Goal: Information Seeking & Learning: Check status

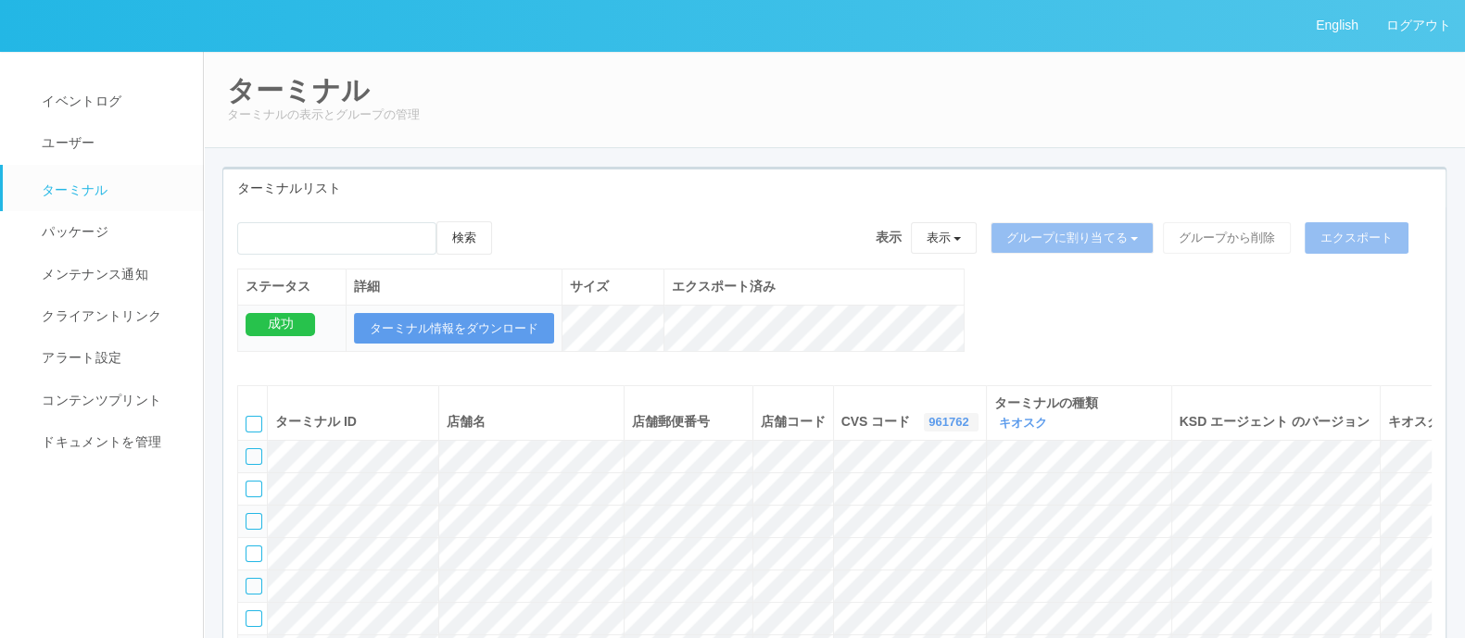
click at [928, 420] on link "961762" at bounding box center [950, 422] width 44 height 14
click at [842, 504] on link "300001" at bounding box center [904, 505] width 146 height 25
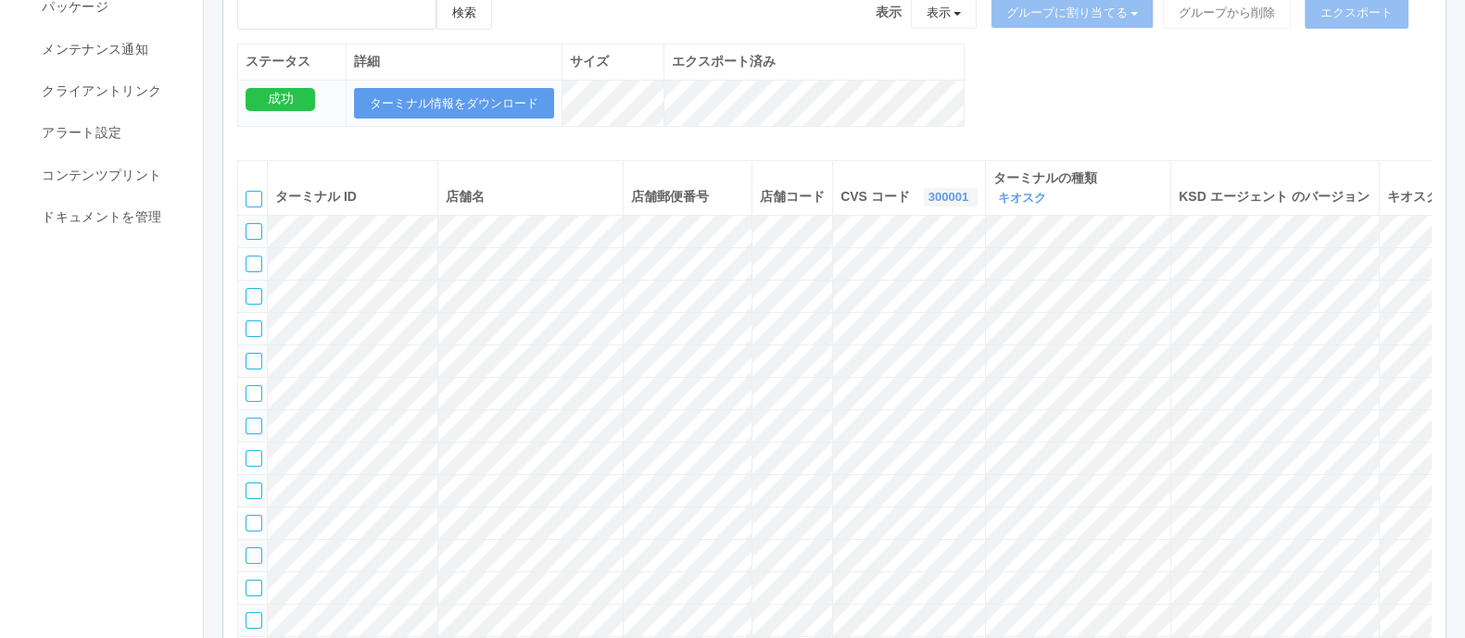
scroll to position [0, 0]
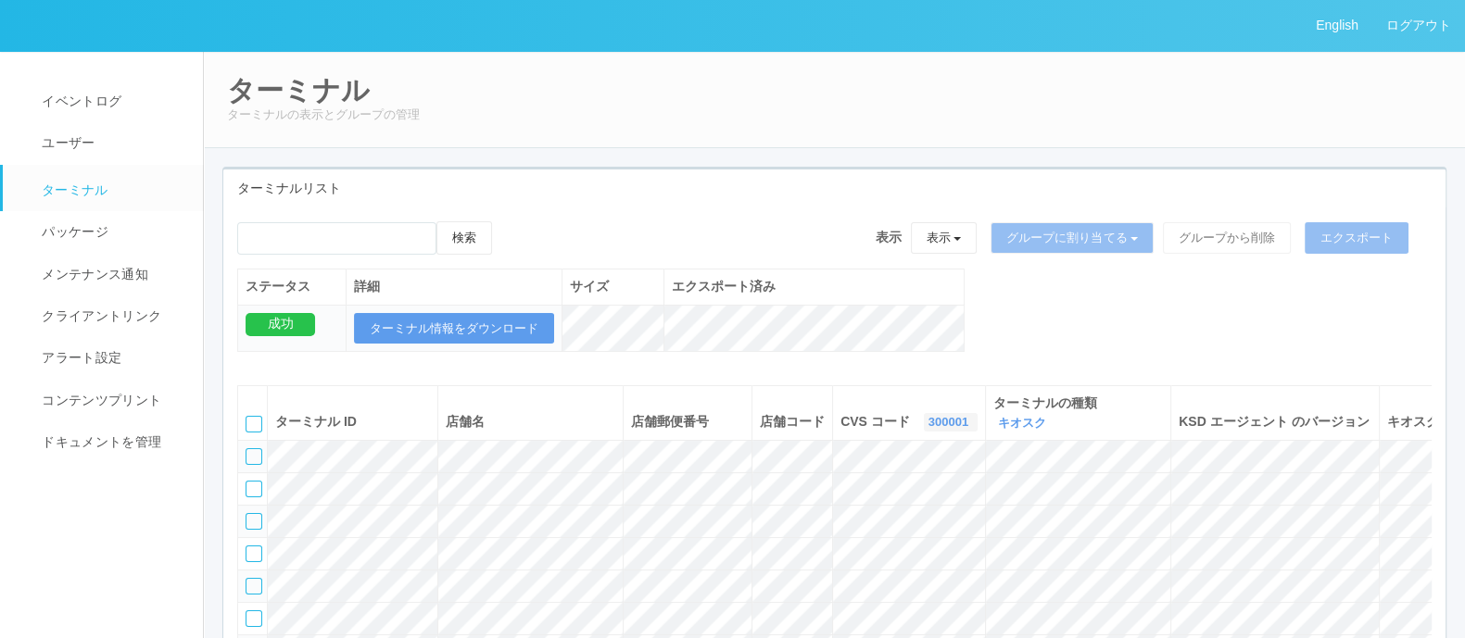
click at [968, 415] on icon "button" at bounding box center [970, 422] width 5 height 14
click at [849, 540] on span "300000" at bounding box center [875, 535] width 53 height 15
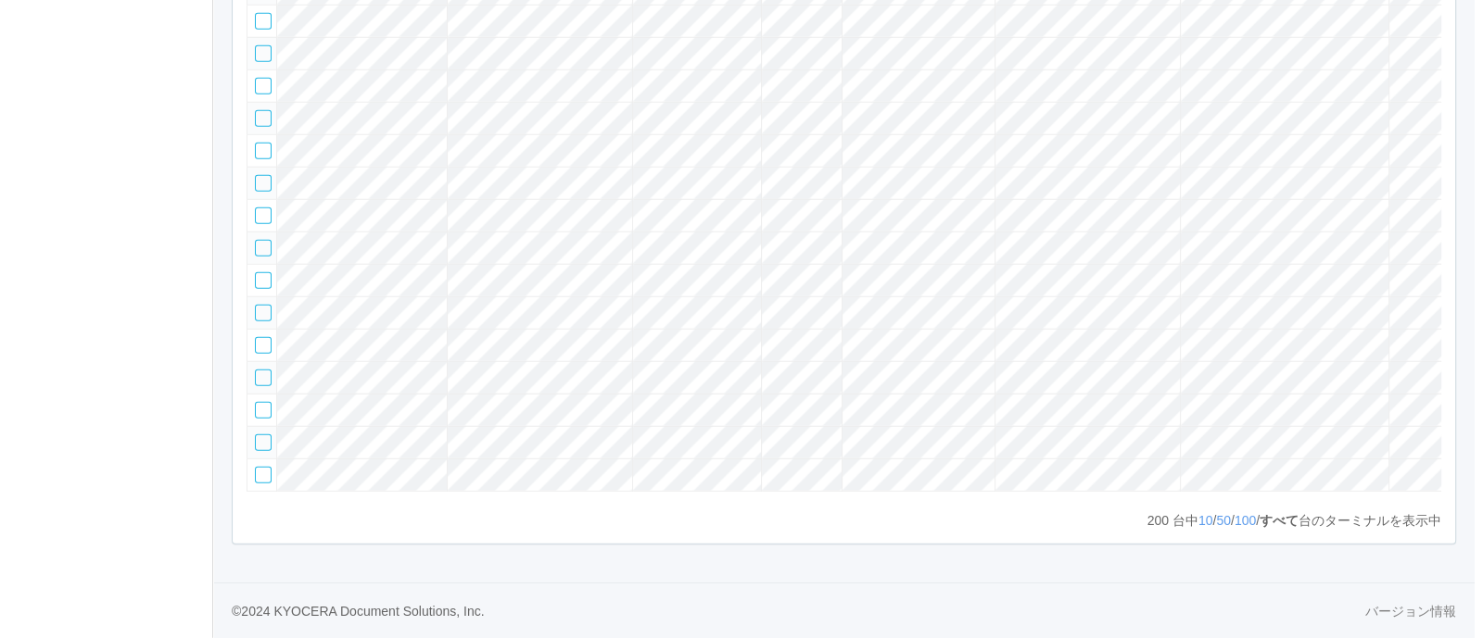
scroll to position [0, 221]
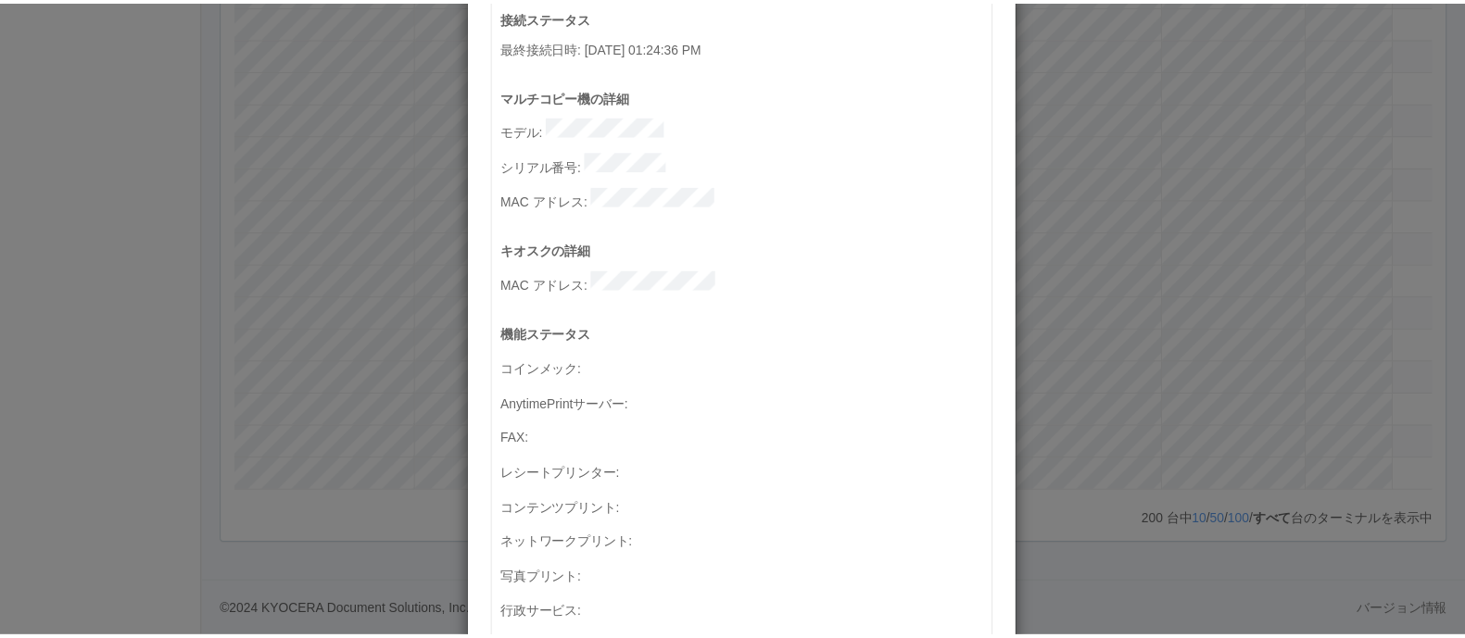
scroll to position [136, 0]
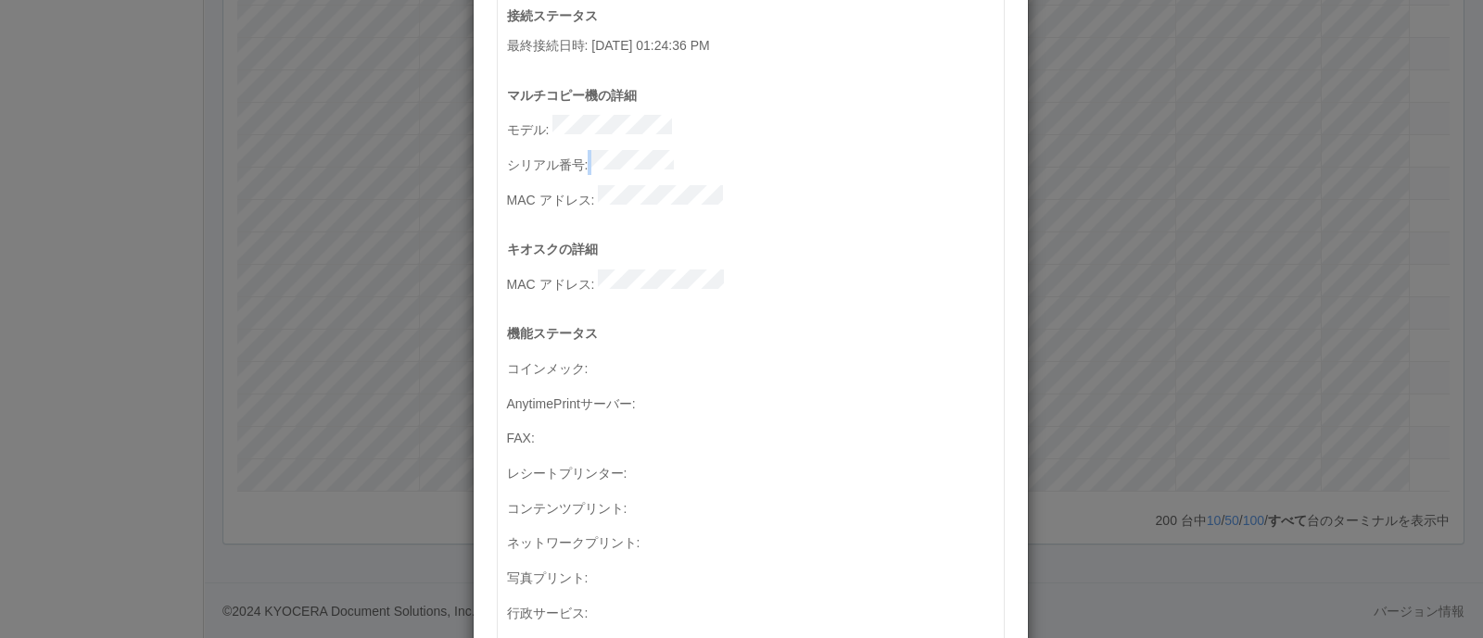
drag, startPoint x: 581, startPoint y: 149, endPoint x: 690, endPoint y: 149, distance: 109.3
click at [690, 150] on p "シリアル番号 :" at bounding box center [755, 162] width 497 height 25
copy p
click at [1223, 362] on div "ターミナルの詳細 詳細 S.M.A.R.T 接続ステータス 最終接続日時 : 04/21/2025 01:24:36 PM マルチコピー機の詳細 モデル : …" at bounding box center [741, 319] width 1483 height 638
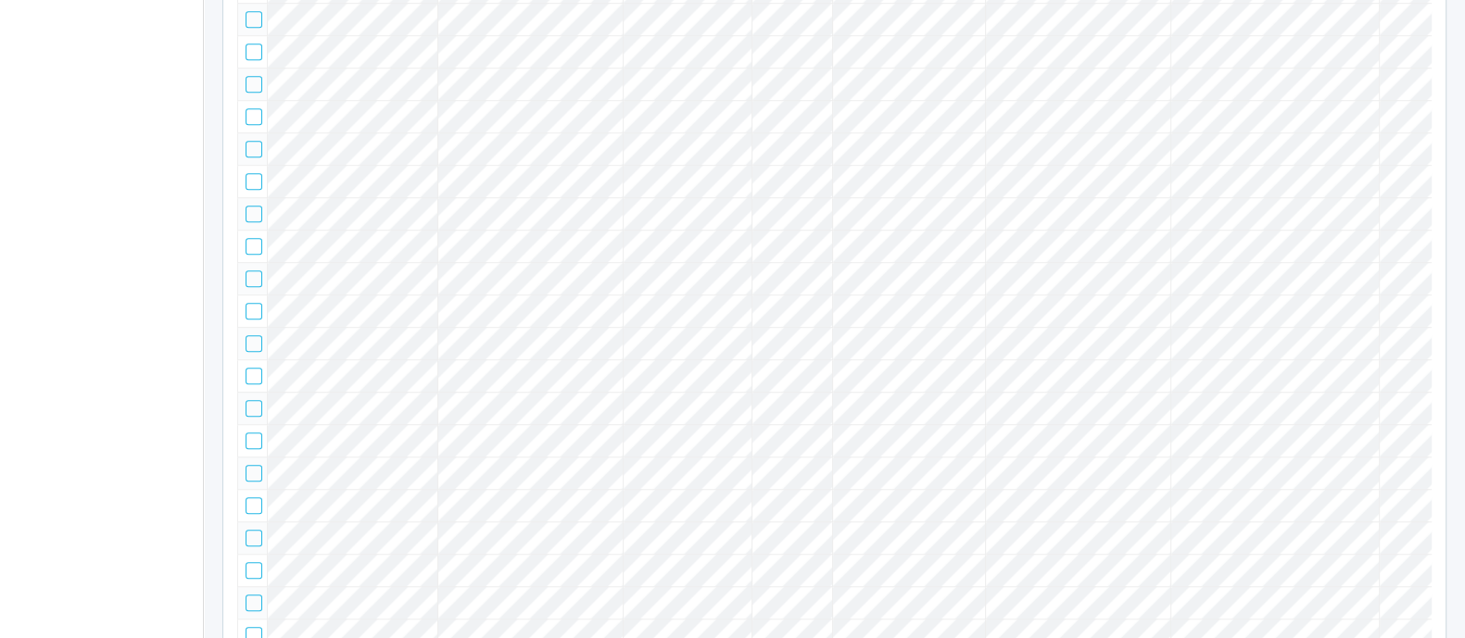
scroll to position [0, 0]
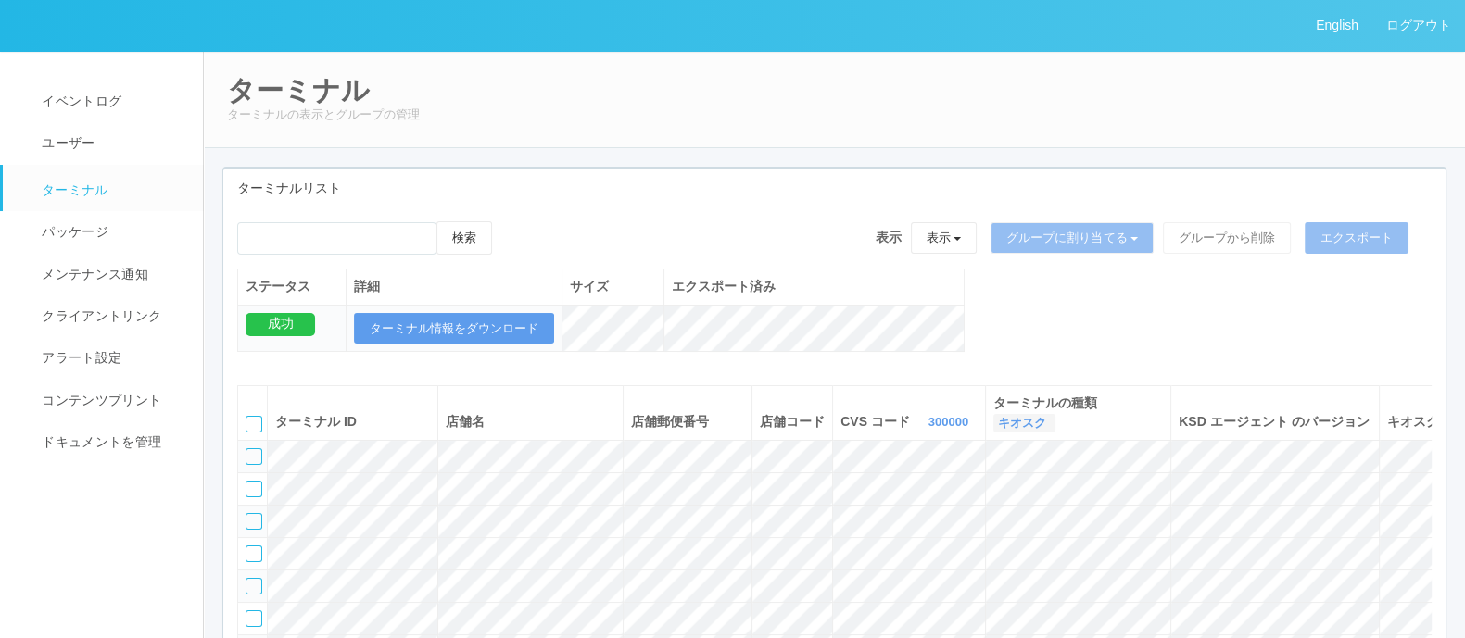
click at [1036, 416] on link "キオスク" at bounding box center [1024, 423] width 53 height 14
click at [998, 511] on link "キオスク" at bounding box center [981, 499] width 146 height 25
click at [1024, 422] on link "キオスク" at bounding box center [1024, 423] width 53 height 14
click at [966, 524] on span "マルチコピー機" at bounding box center [977, 525] width 100 height 15
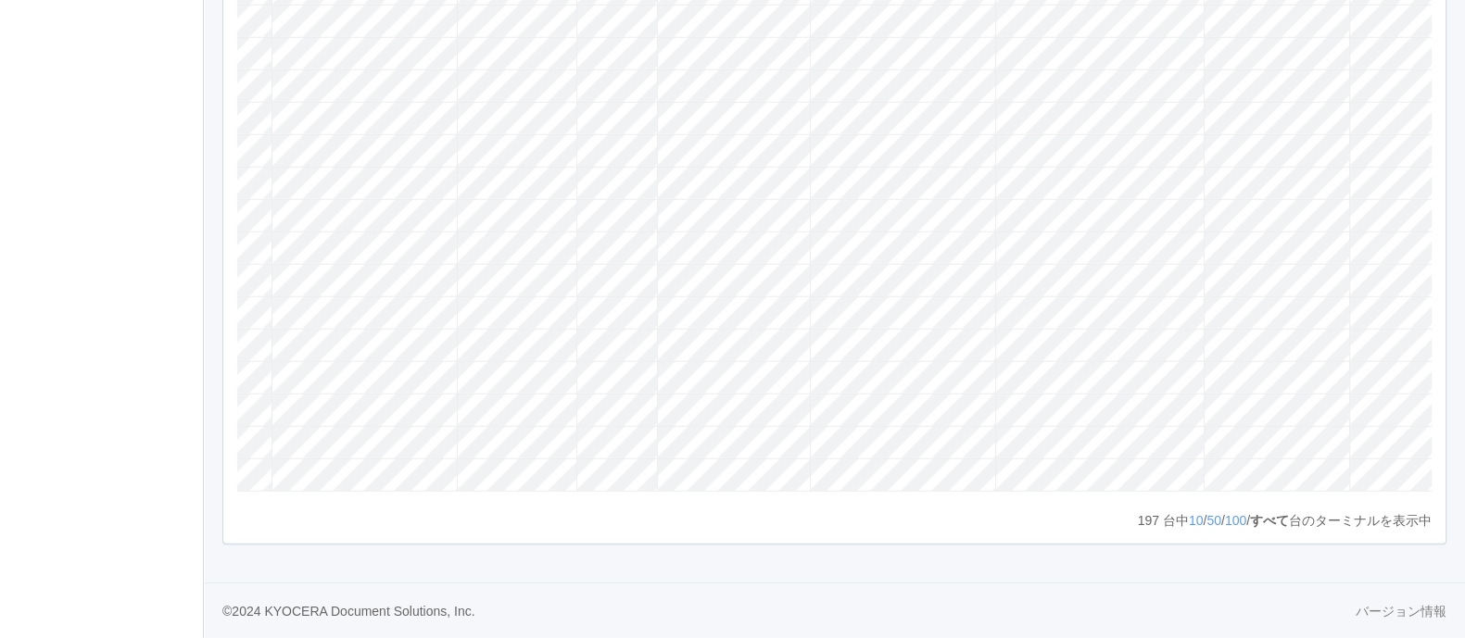
scroll to position [0, 204]
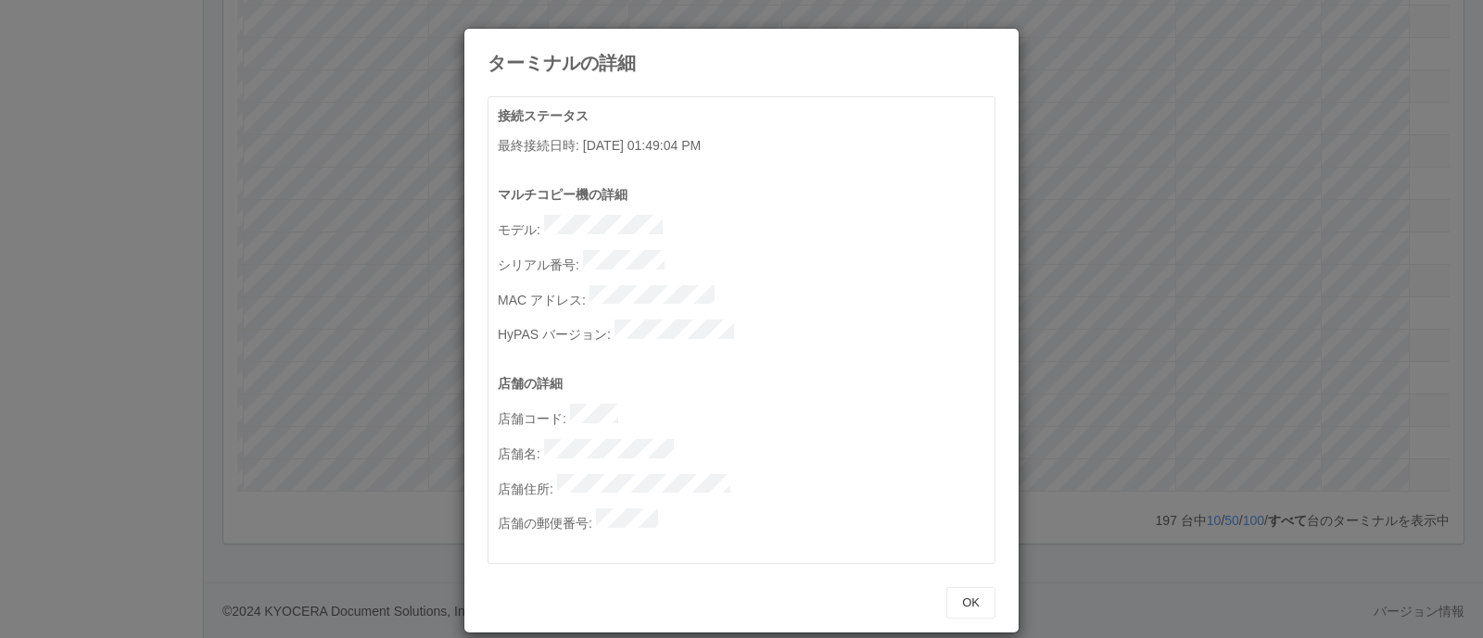
click at [1089, 230] on div "ターミナルの詳細 接続ステータス 最終接続日時 : 04/18/2025 01:49:04 PM マルチコピー機の詳細 モデル : シリアル番号 : MAC …" at bounding box center [741, 319] width 1483 height 638
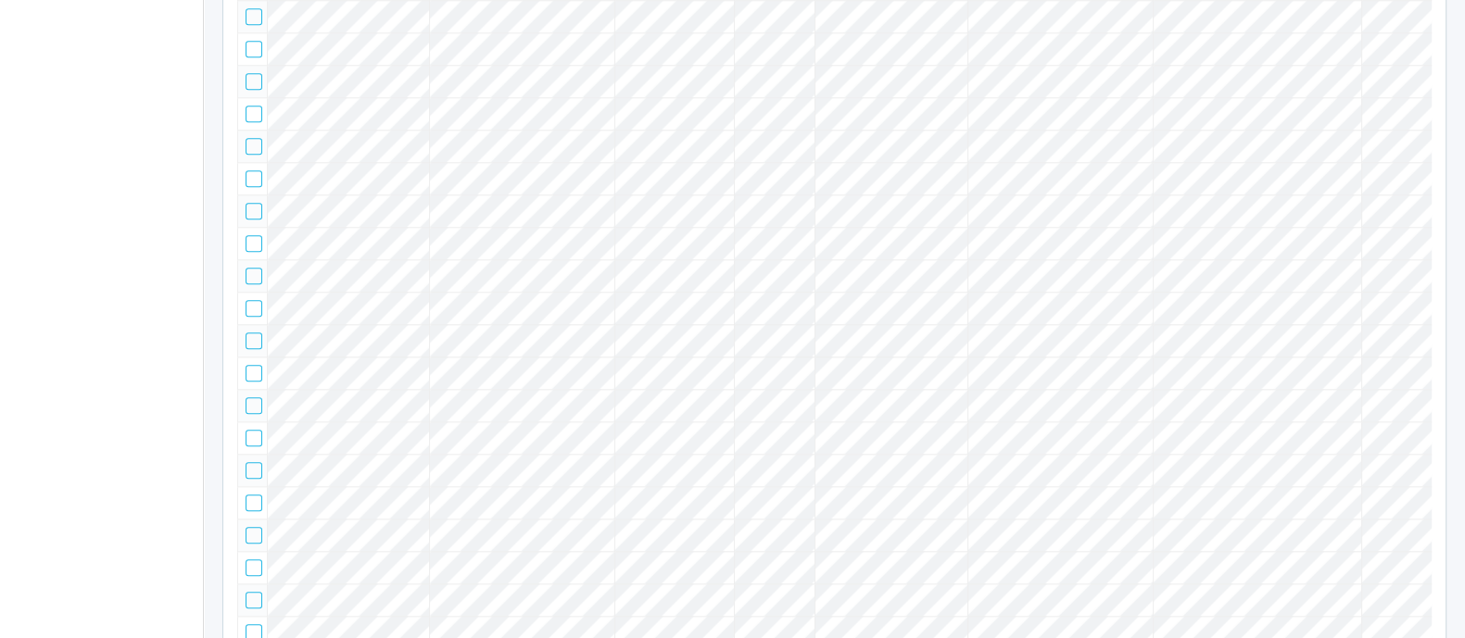
scroll to position [0, 0]
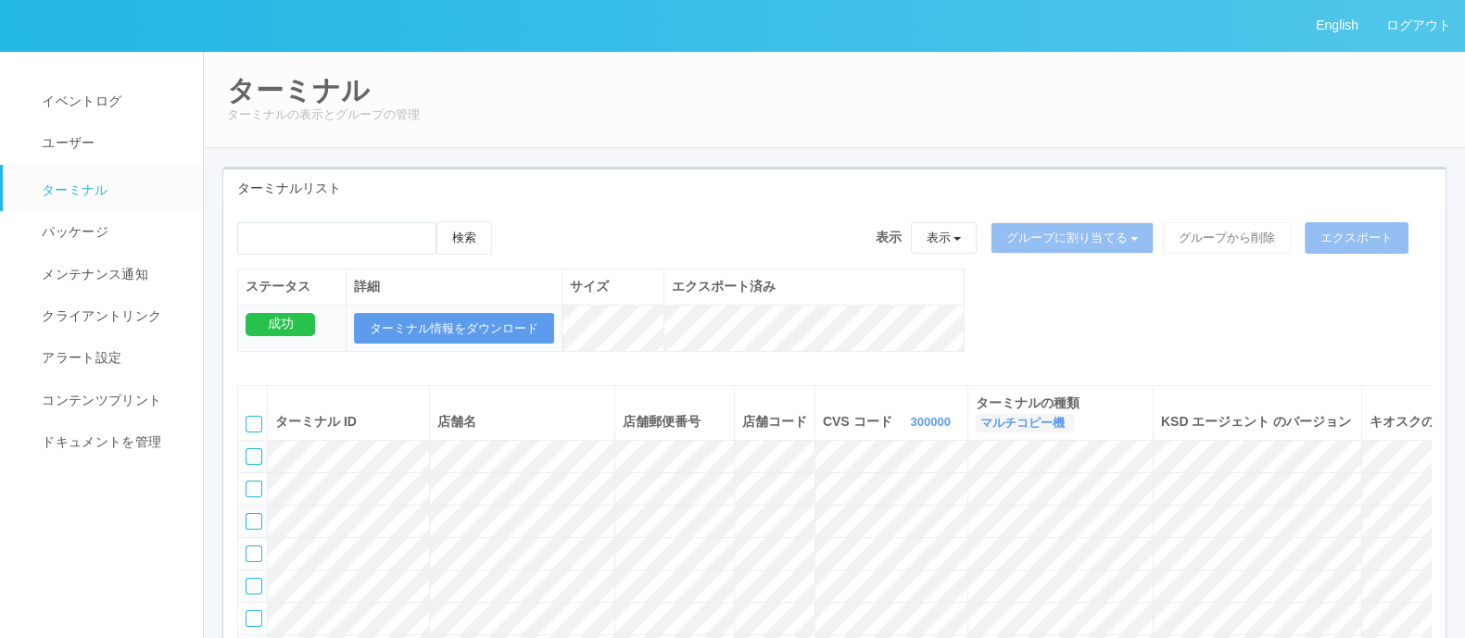
click at [1032, 428] on link "マルチコピー機" at bounding box center [1024, 423] width 89 height 14
click at [1006, 497] on span "キオスク" at bounding box center [975, 499] width 61 height 15
click at [928, 415] on link "300000" at bounding box center [950, 422] width 44 height 14
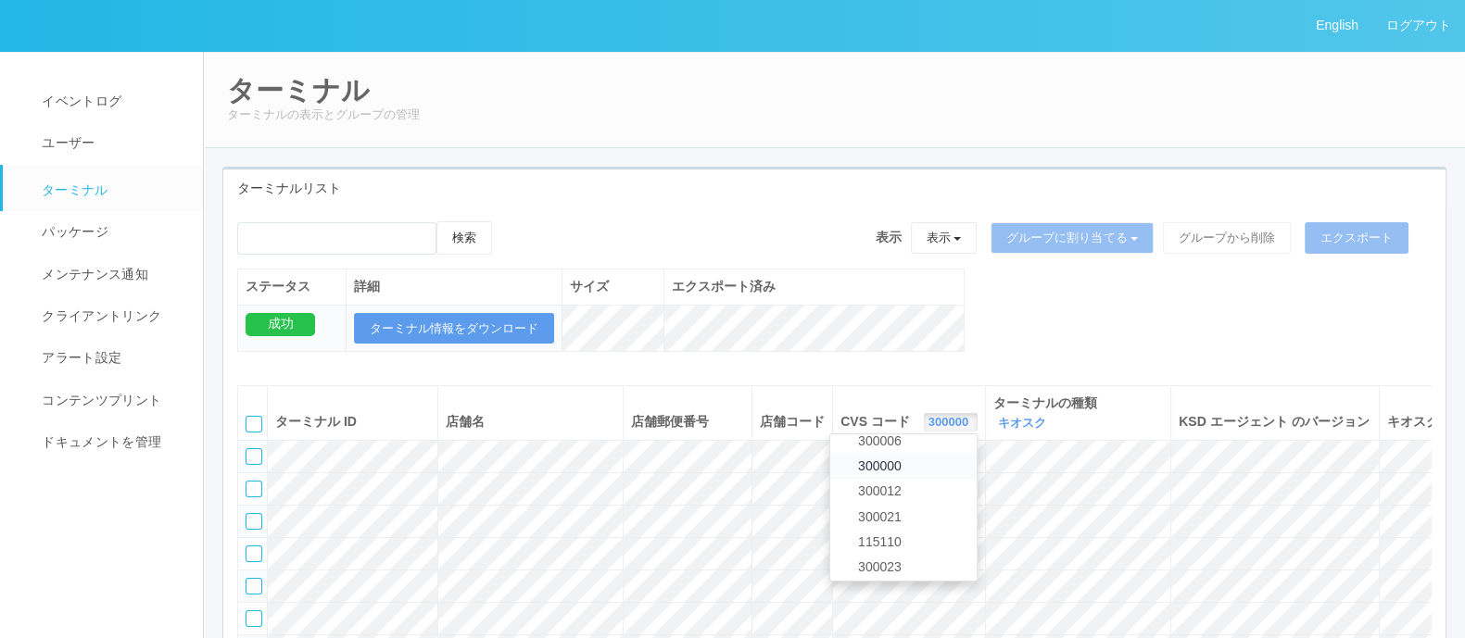
scroll to position [798, 0]
click at [852, 510] on link "115110" at bounding box center [903, 513] width 146 height 25
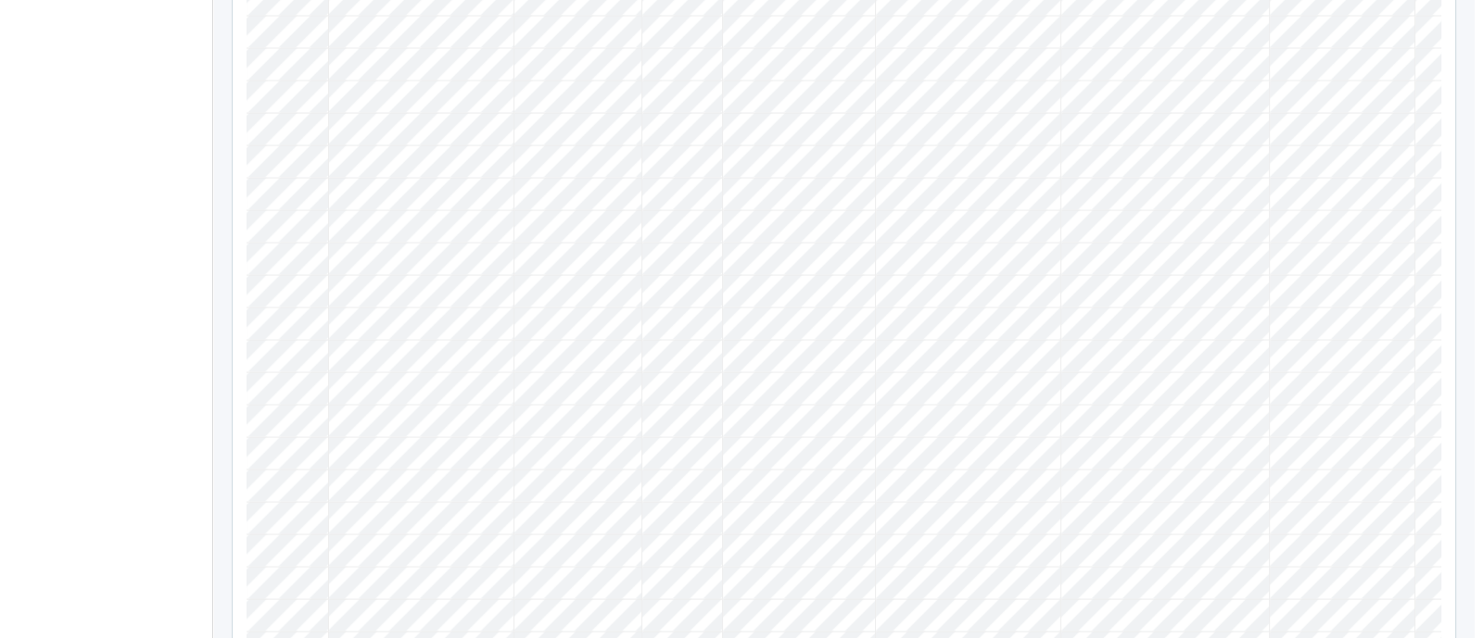
scroll to position [0, 223]
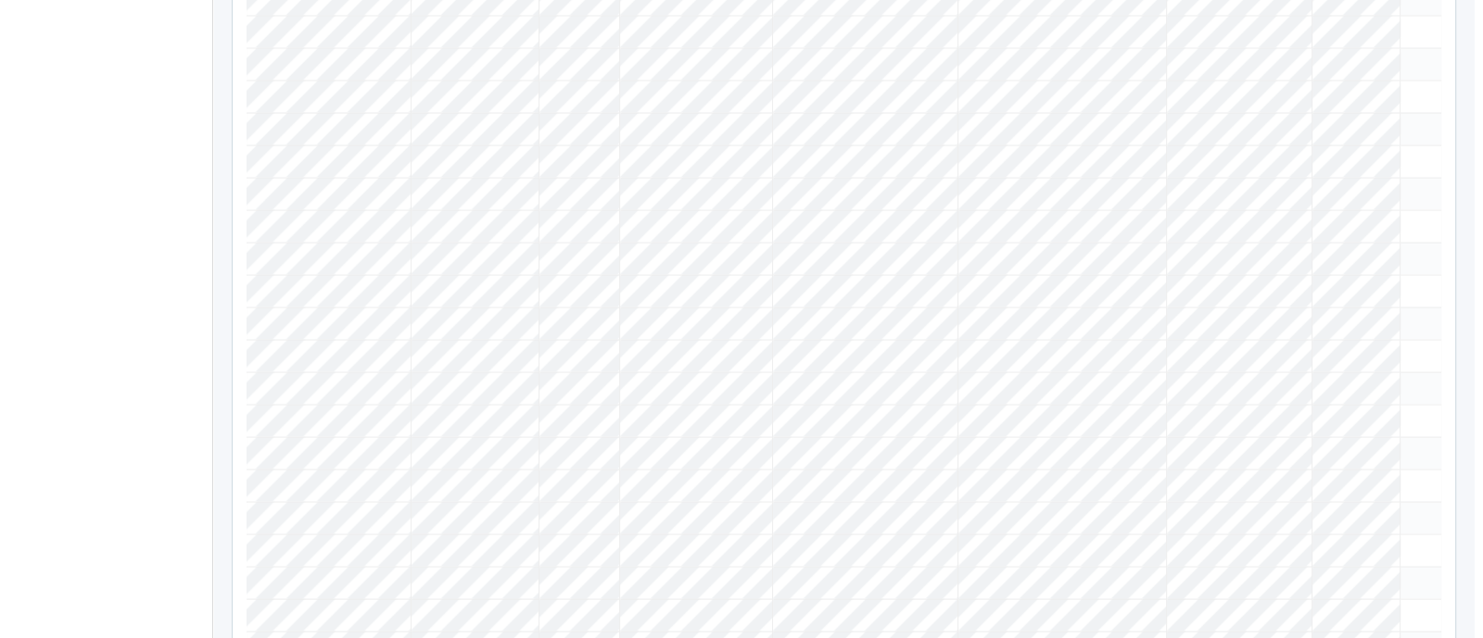
scroll to position [0, 206]
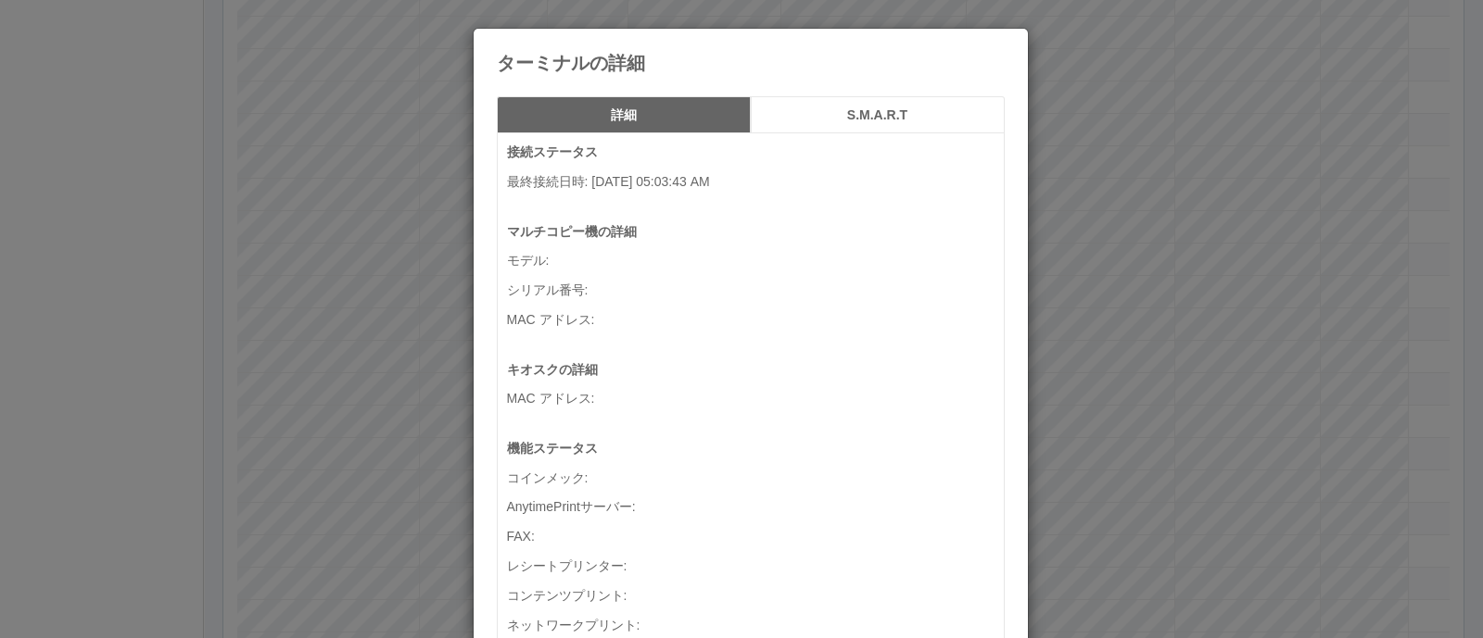
click at [1407, 363] on div "ターミナルの詳細 詳細 S.M.A.R.T 接続ステータス 最終接続日時 : 08/22/2025 05:03:43 AM マルチコピー機の詳細 モデル : …" at bounding box center [741, 319] width 1483 height 638
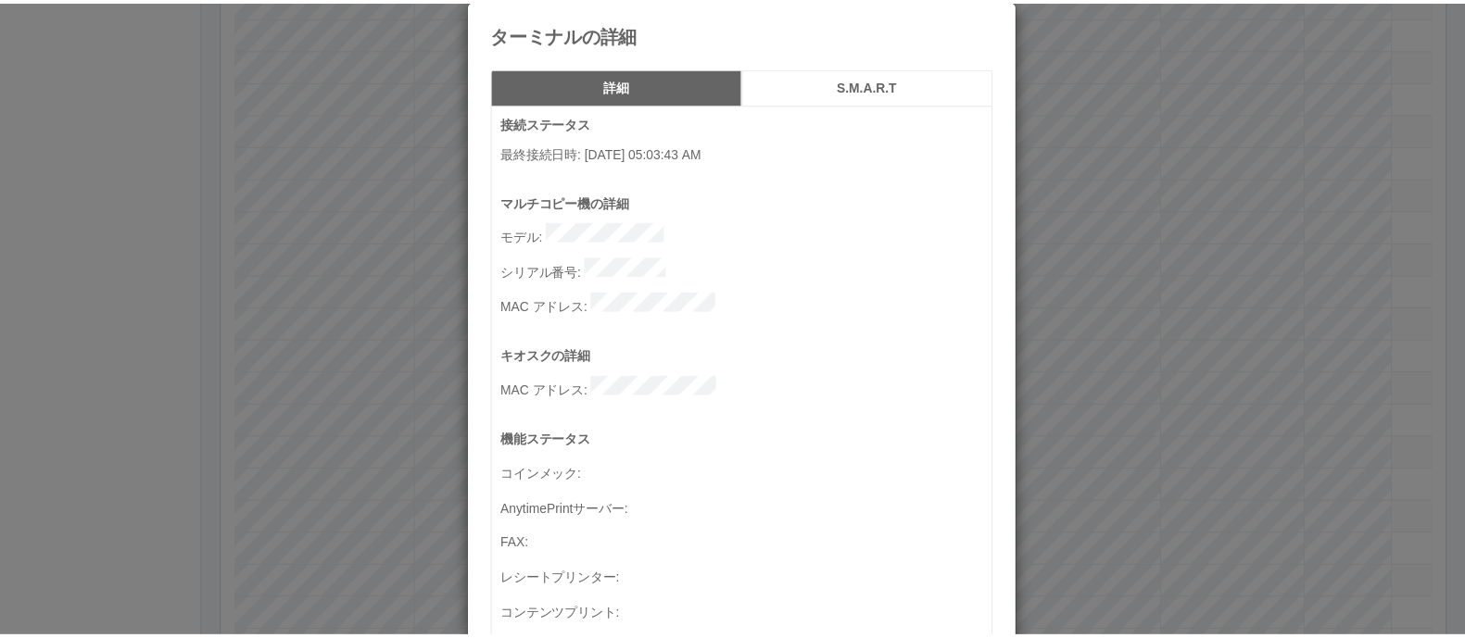
scroll to position [0, 0]
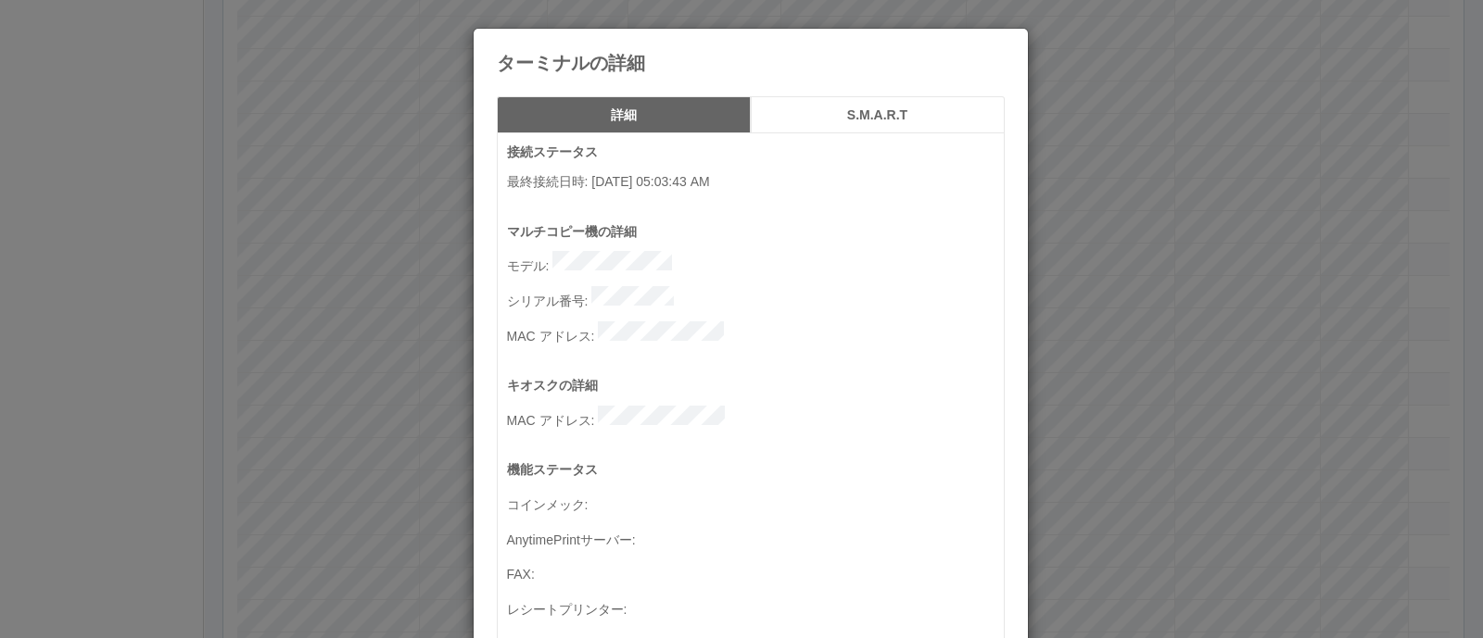
click at [1168, 351] on div "ターミナルの詳細 詳細 S.M.A.R.T 接続ステータス 最終接続日時 : 08/22/2025 05:03:43 AM マルチコピー機の詳細 モデル : …" at bounding box center [741, 319] width 1483 height 638
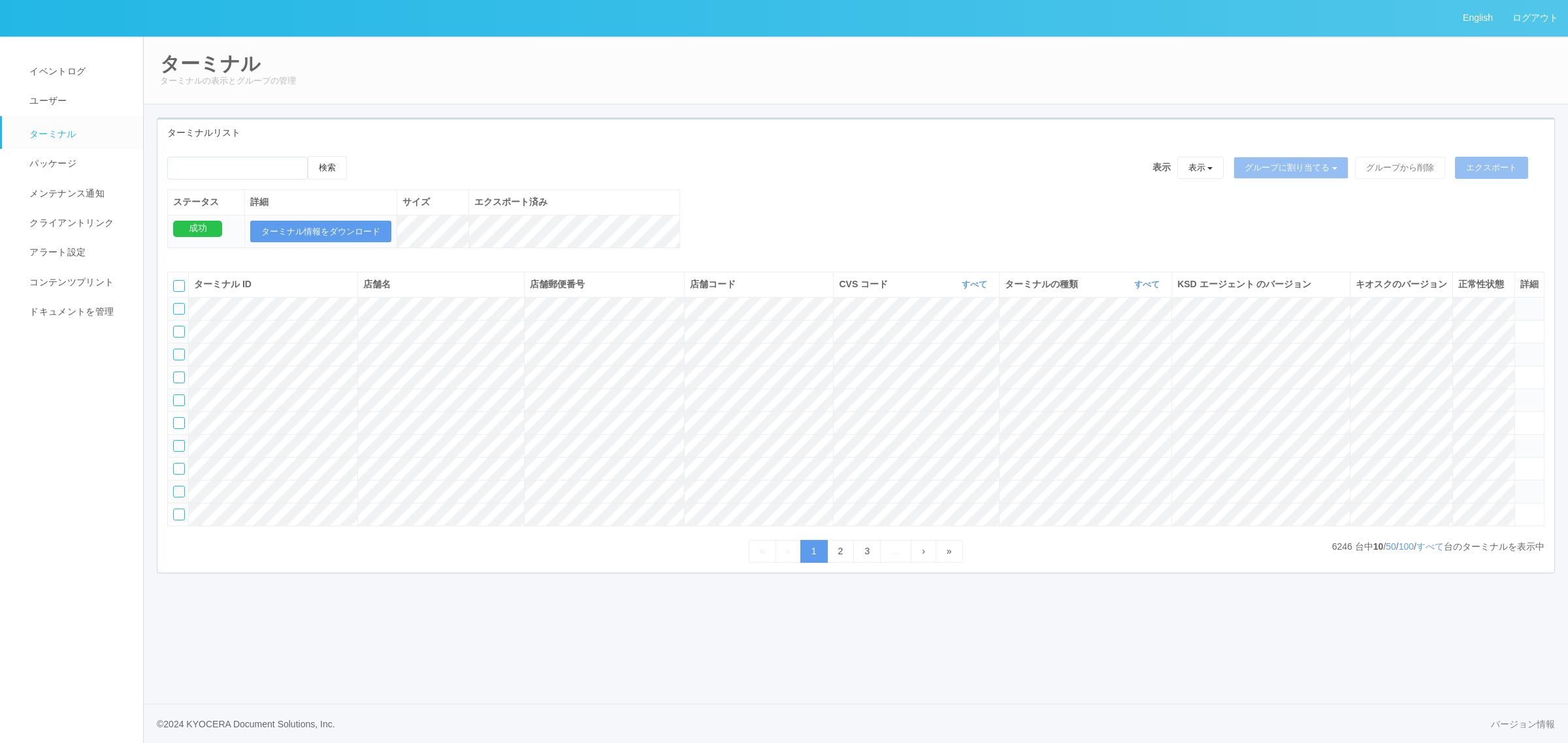
click at [971, 289] on th "CVS コード すべて 表示 すべて 300024 300036 300037 300034 300033 300031 300020 300035 3000…" at bounding box center [916, 284] width 165 height 25
click at [977, 289] on link "すべて" at bounding box center [976, 285] width 29 height 10
click at [953, 393] on link "961762" at bounding box center [941, 384] width 103 height 18
click at [970, 289] on link "961762" at bounding box center [974, 285] width 31 height 10
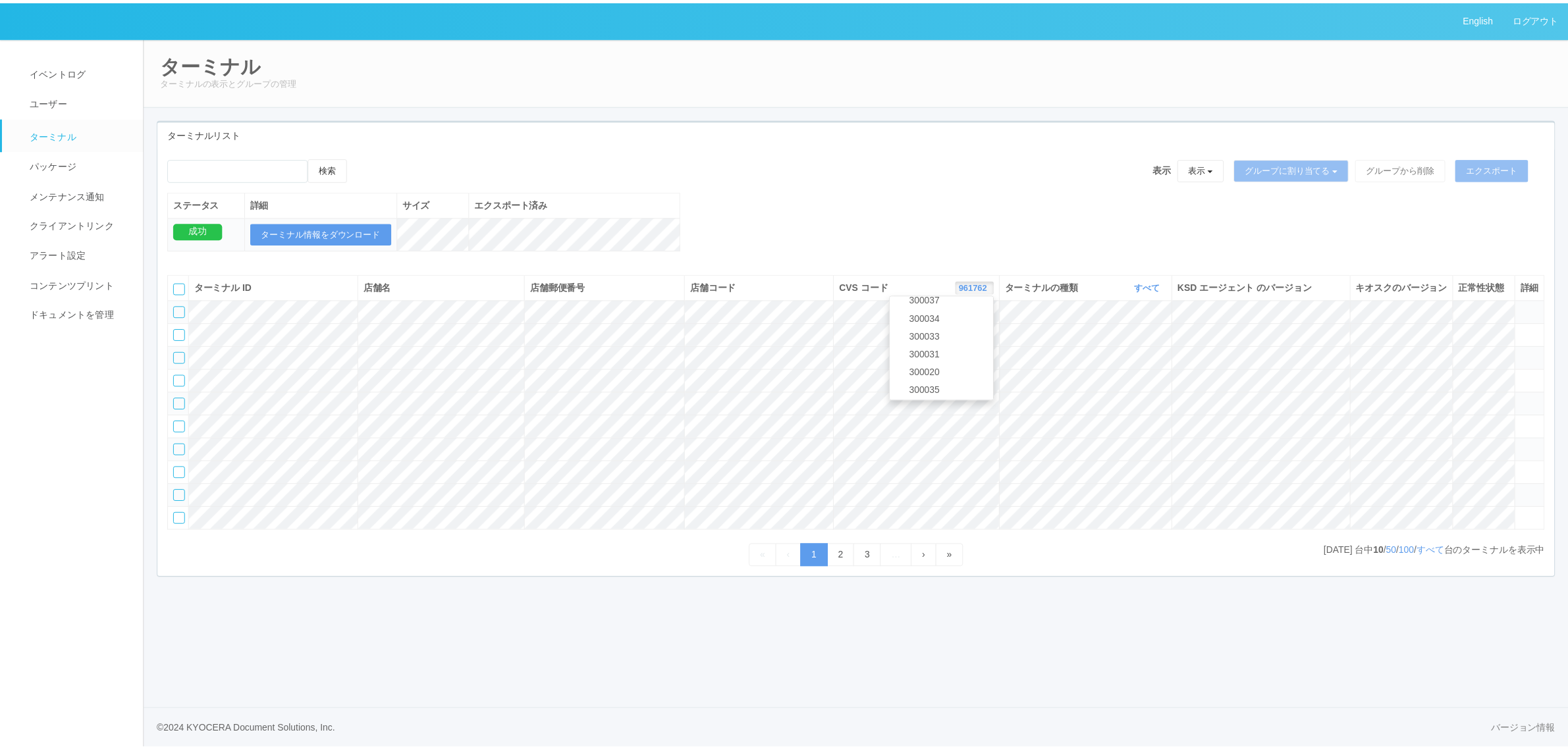
scroll to position [70, 0]
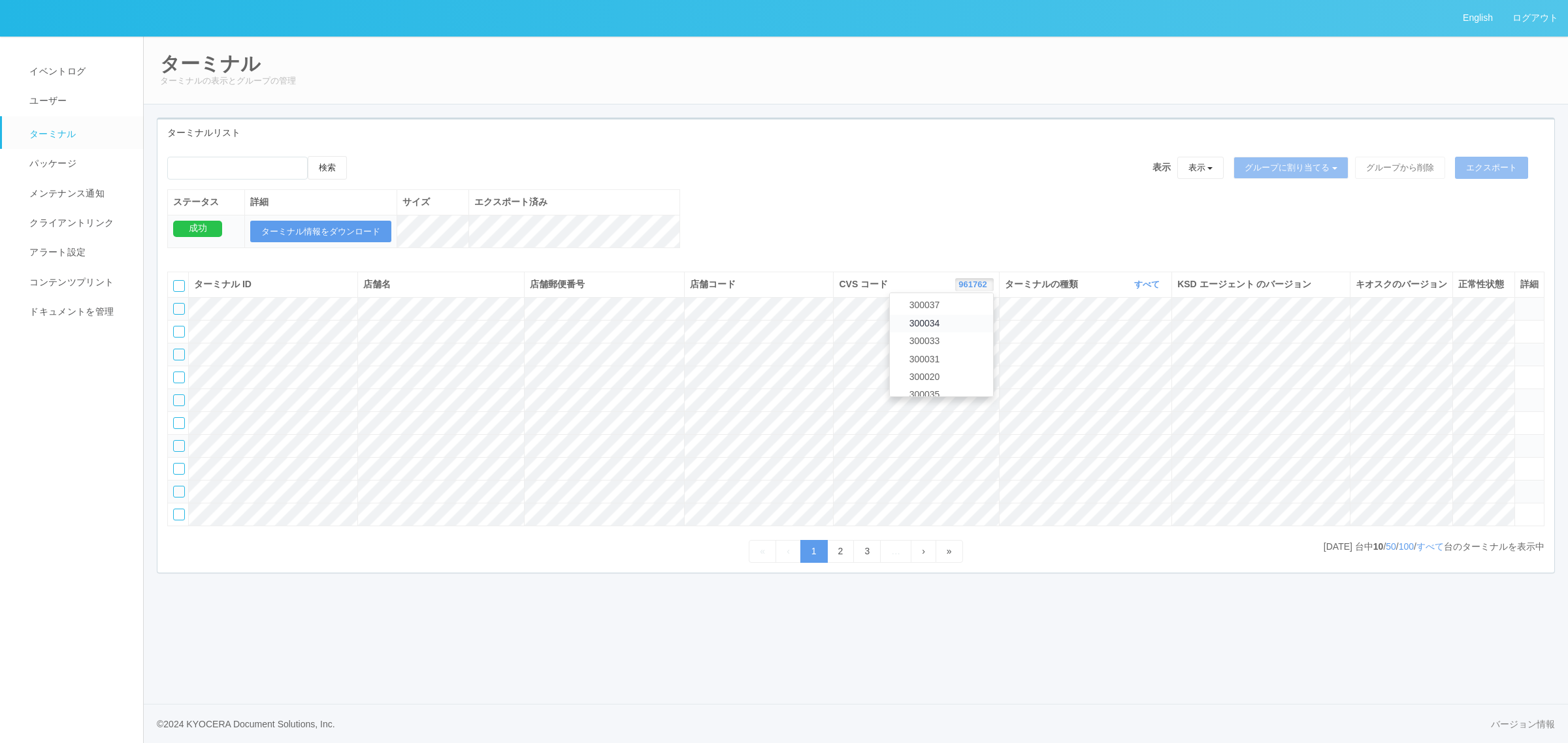
click at [962, 333] on link "300034" at bounding box center [941, 324] width 103 height 18
click at [987, 289] on icon "button" at bounding box center [988, 285] width 4 height 10
click at [948, 333] on link "300034" at bounding box center [941, 324] width 103 height 18
click at [1137, 289] on link "すべて" at bounding box center [1149, 285] width 29 height 10
click at [1134, 348] on link "キオスク" at bounding box center [1114, 339] width 103 height 18
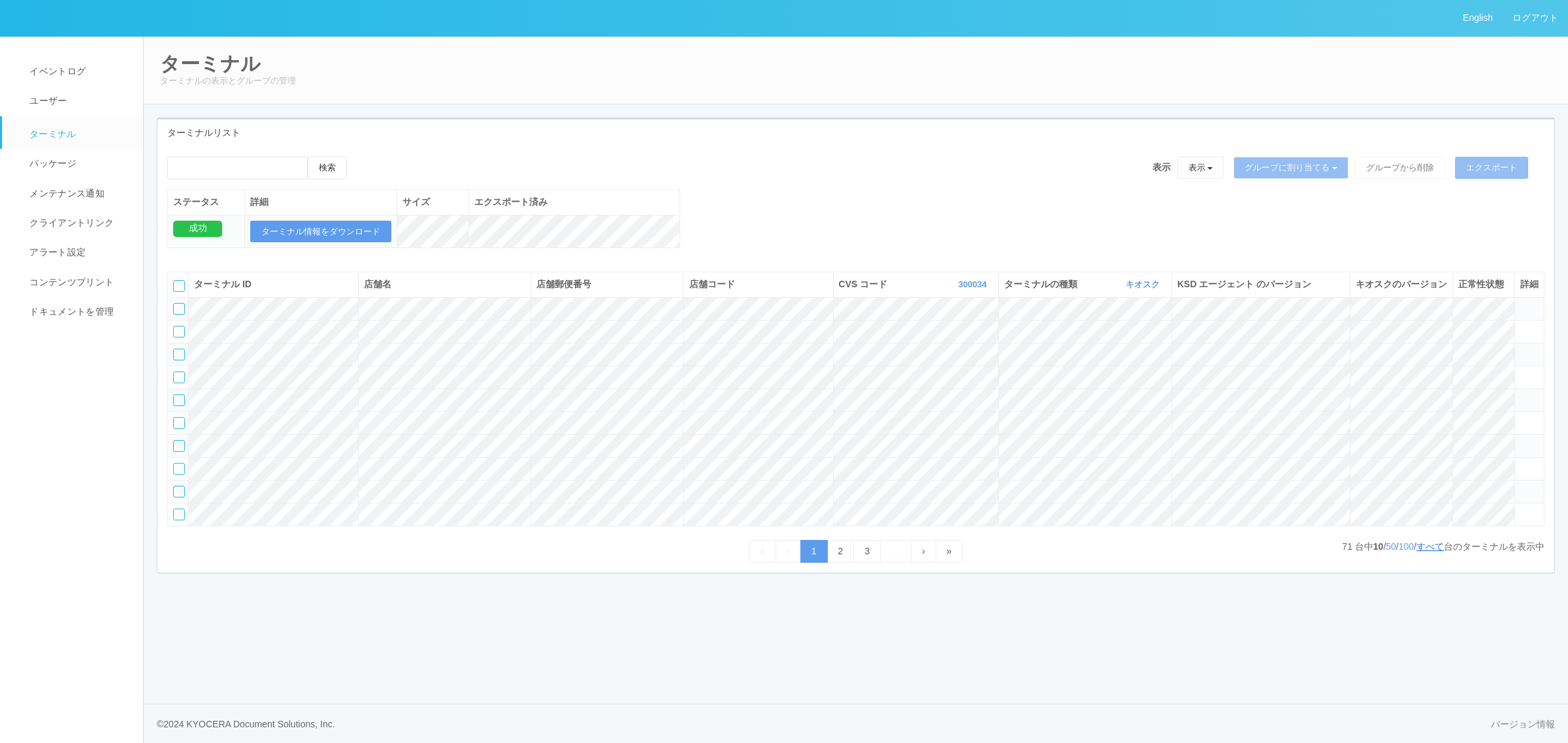
click at [1431, 552] on link "すべて" at bounding box center [1430, 546] width 27 height 11
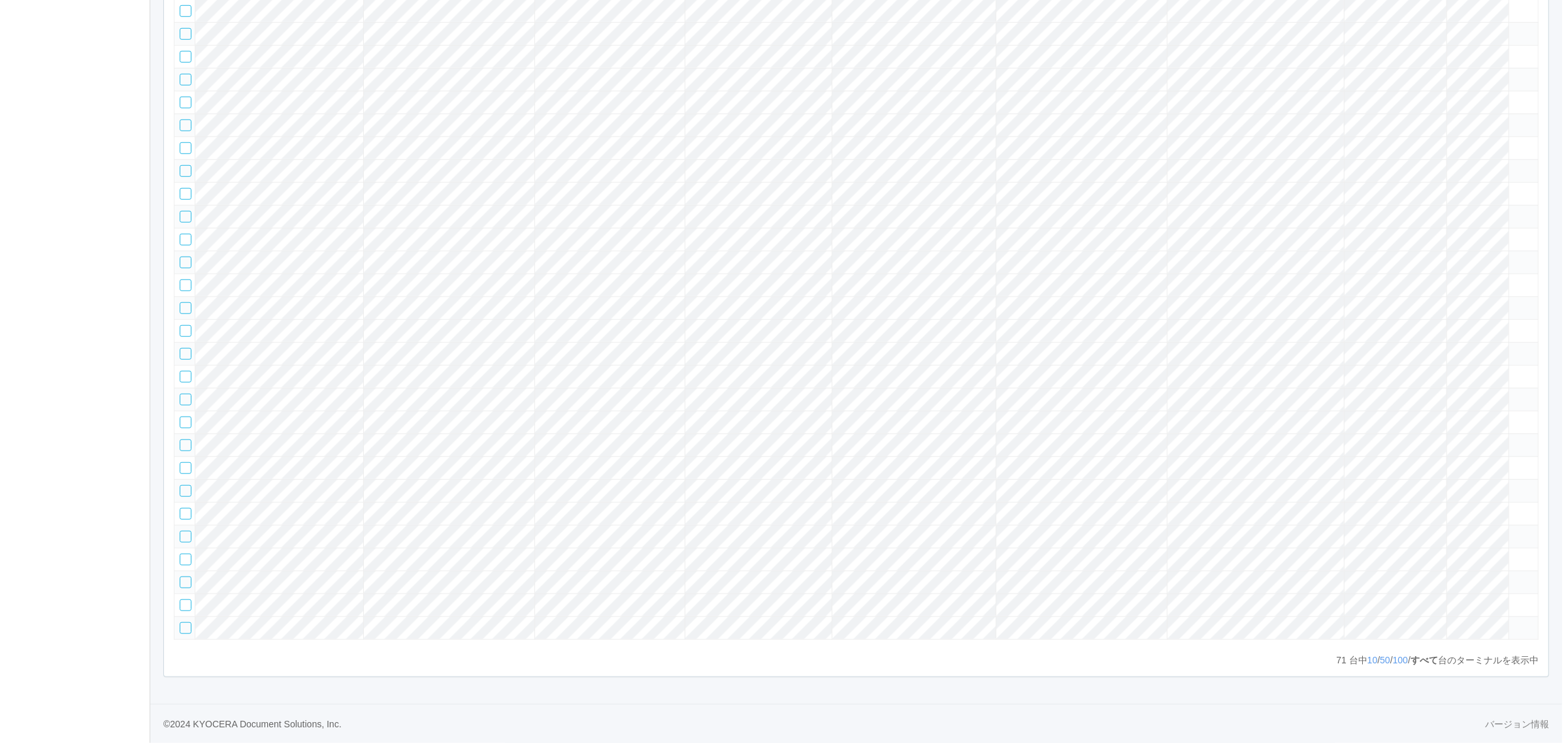
scroll to position [1258, 0]
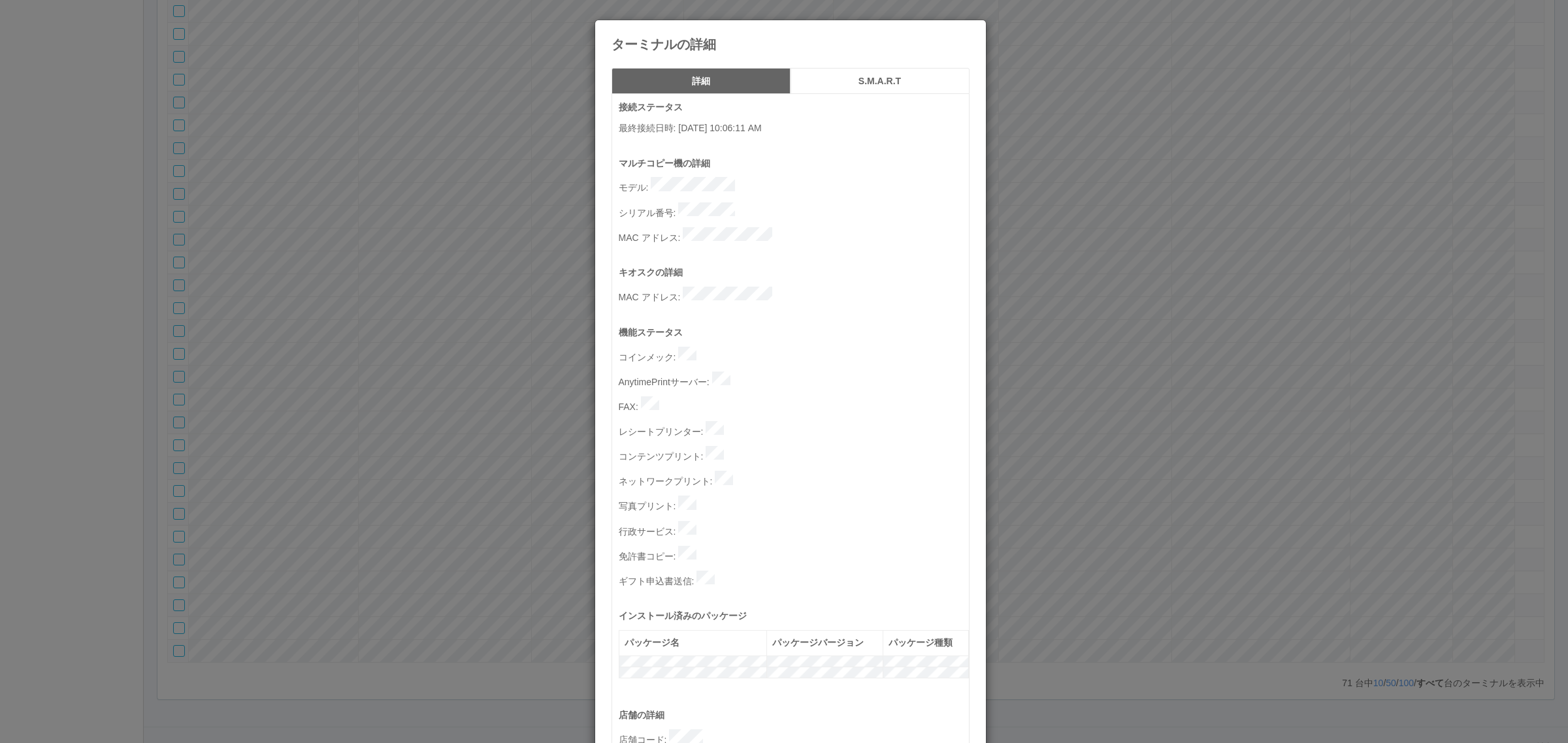
scroll to position [403, 0]
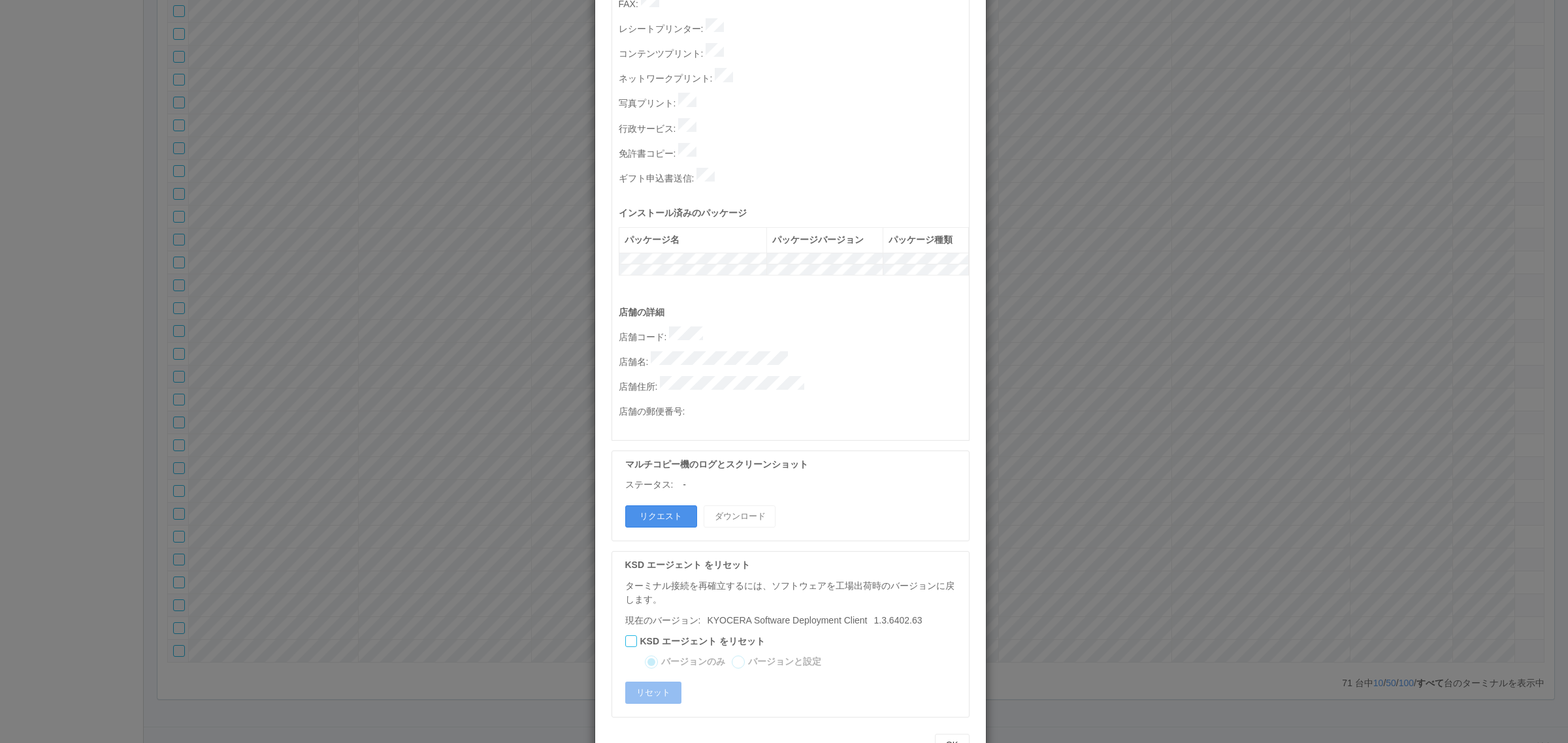
click at [659, 505] on button "リクエスト" at bounding box center [661, 517] width 72 height 23
click at [1057, 644] on div "ターミナルの詳細 詳細 S.M.A.R.T 接続ステータス 最終接続日時 : 08/22/2025 10:06:11 AM マルチコピー機の詳細 モデル : …" at bounding box center [784, 372] width 1568 height 743
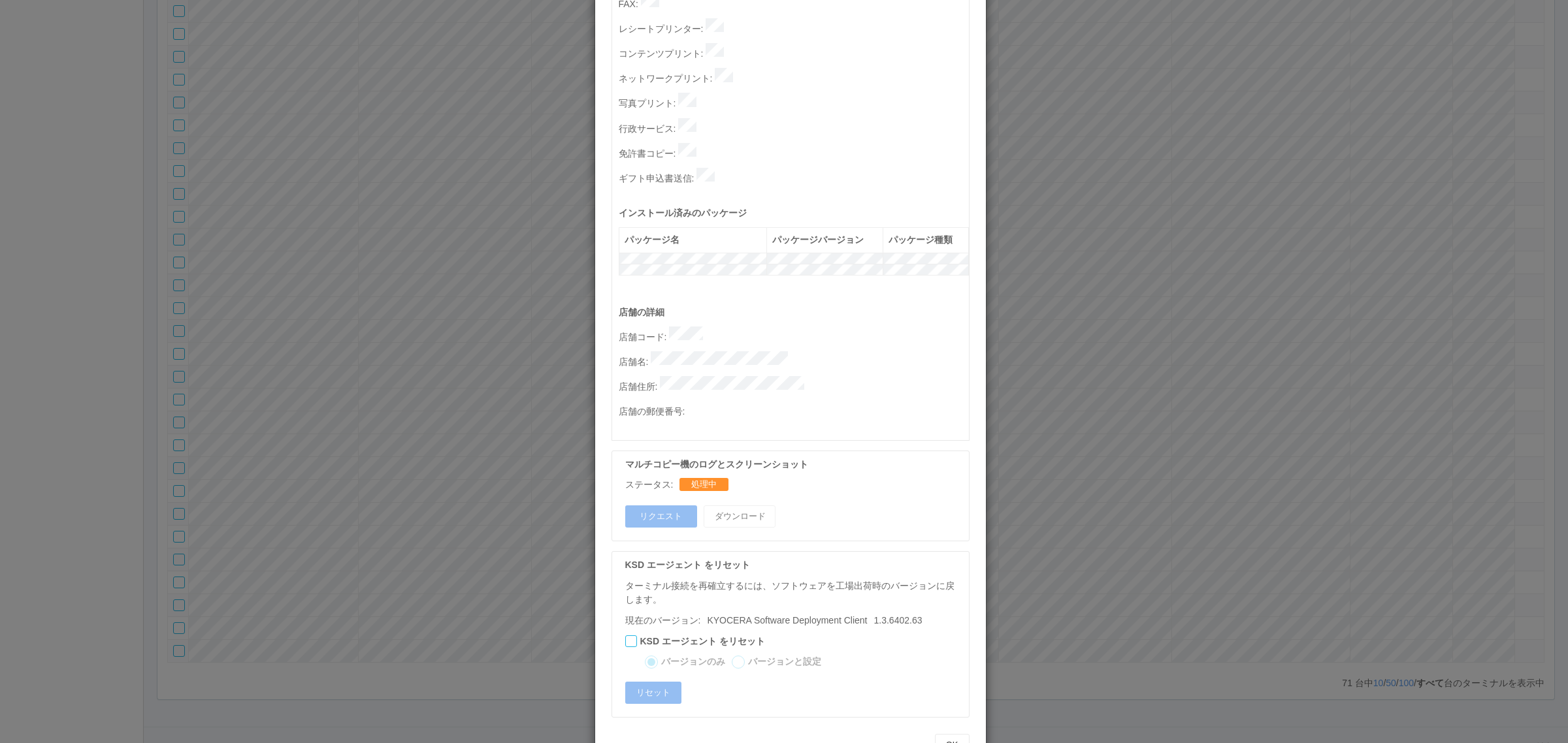
scroll to position [0, 0]
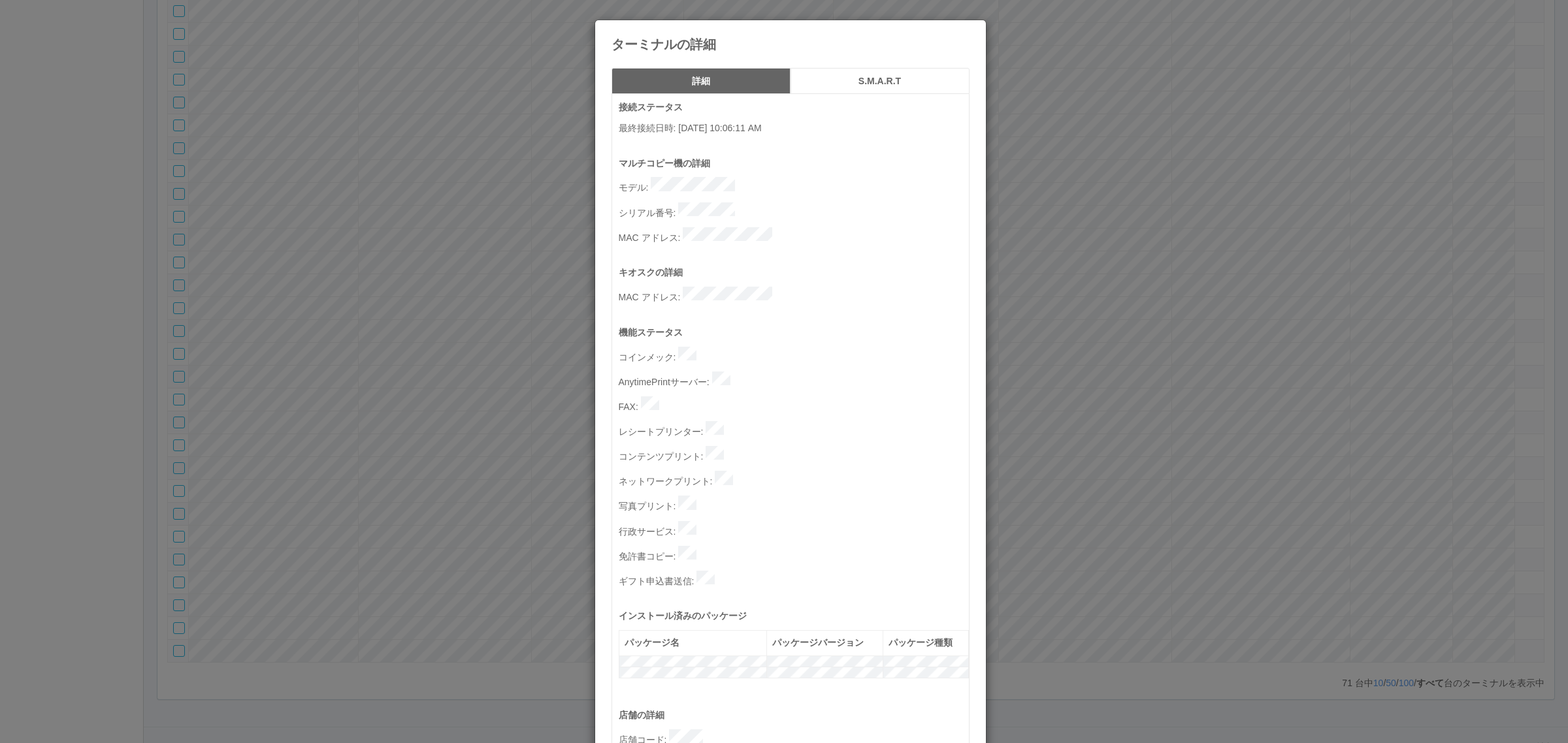
click at [1134, 501] on div "ターミナルの詳細 詳細 S.M.A.R.T 接続ステータス 最終接続日時 : 08/22/2025 10:06:11 AM マルチコピー機の詳細 モデル : …" at bounding box center [784, 372] width 1568 height 743
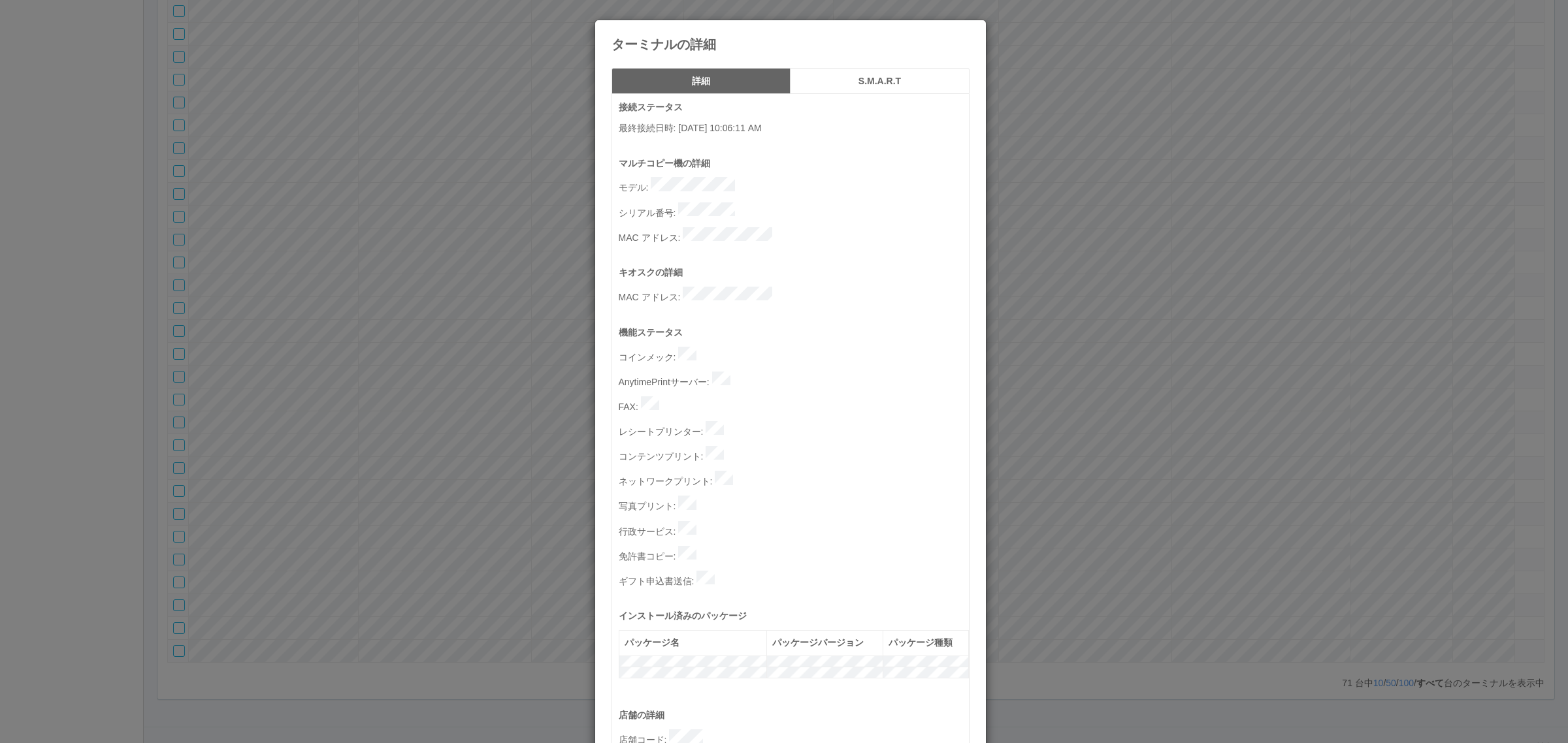
click at [1072, 465] on div "ターミナルの詳細 詳細 S.M.A.R.T 接続ステータス 最終接続日時 : 08/22/2025 10:06:11 AM マルチコピー機の詳細 モデル : …" at bounding box center [784, 372] width 1568 height 743
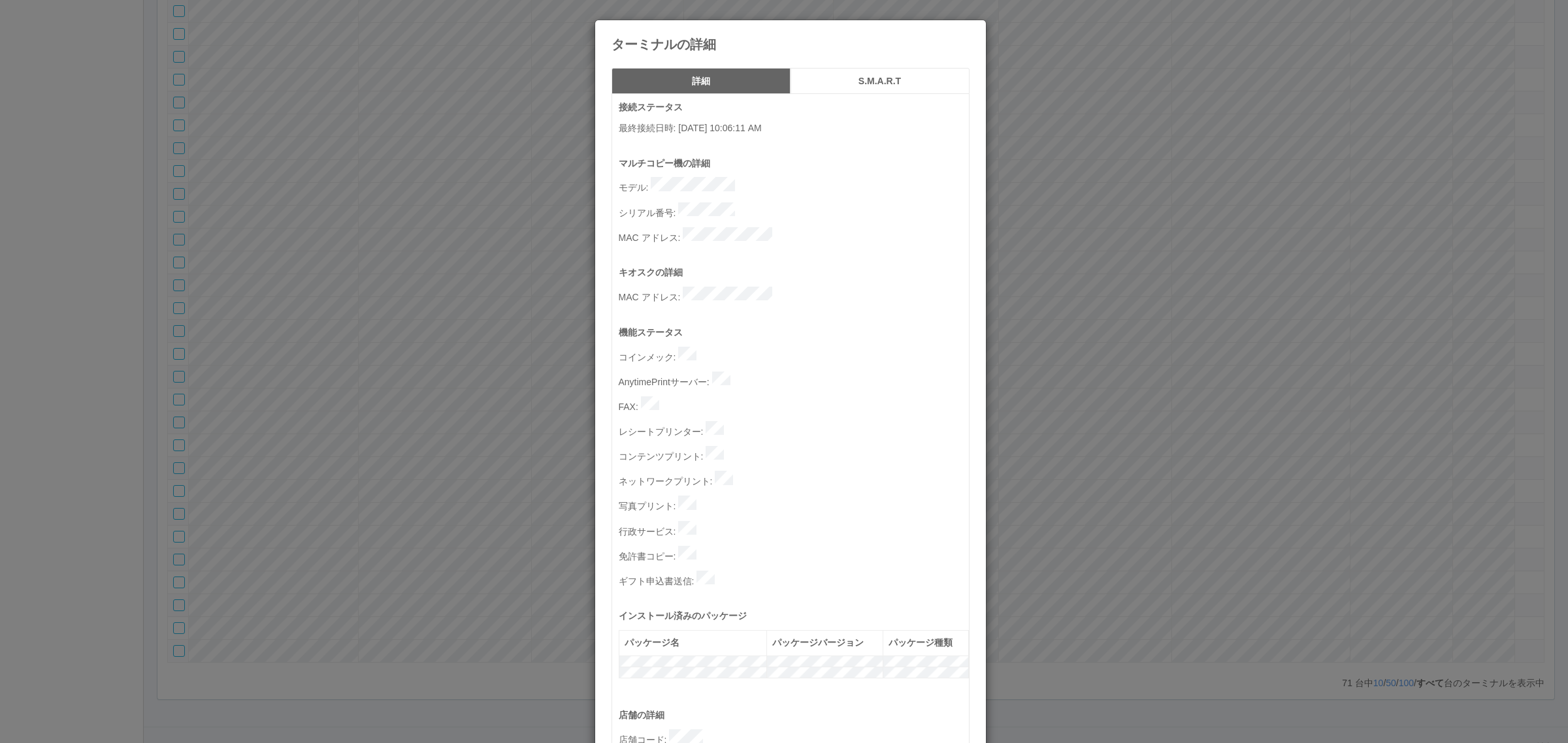
drag, startPoint x: 1146, startPoint y: 479, endPoint x: 1141, endPoint y: 471, distance: 9.4
click at [1148, 480] on div "ターミナルの詳細 詳細 S.M.A.R.T 接続ステータス 最終接続日時 : 08/22/2025 10:06:11 AM マルチコピー機の詳細 モデル : …" at bounding box center [784, 372] width 1568 height 743
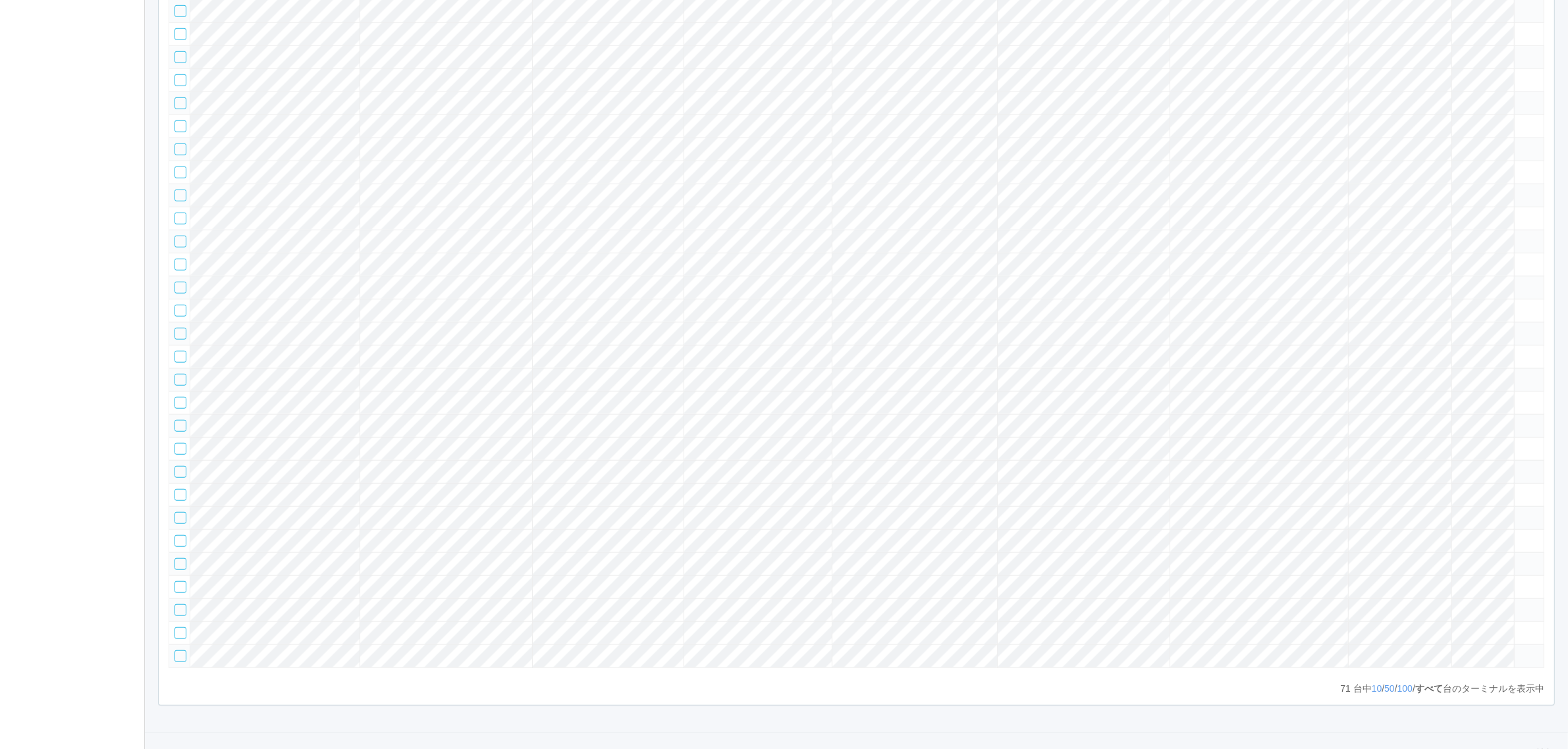
click at [1520, 5] on icon at bounding box center [1520, 5] width 0 height 0
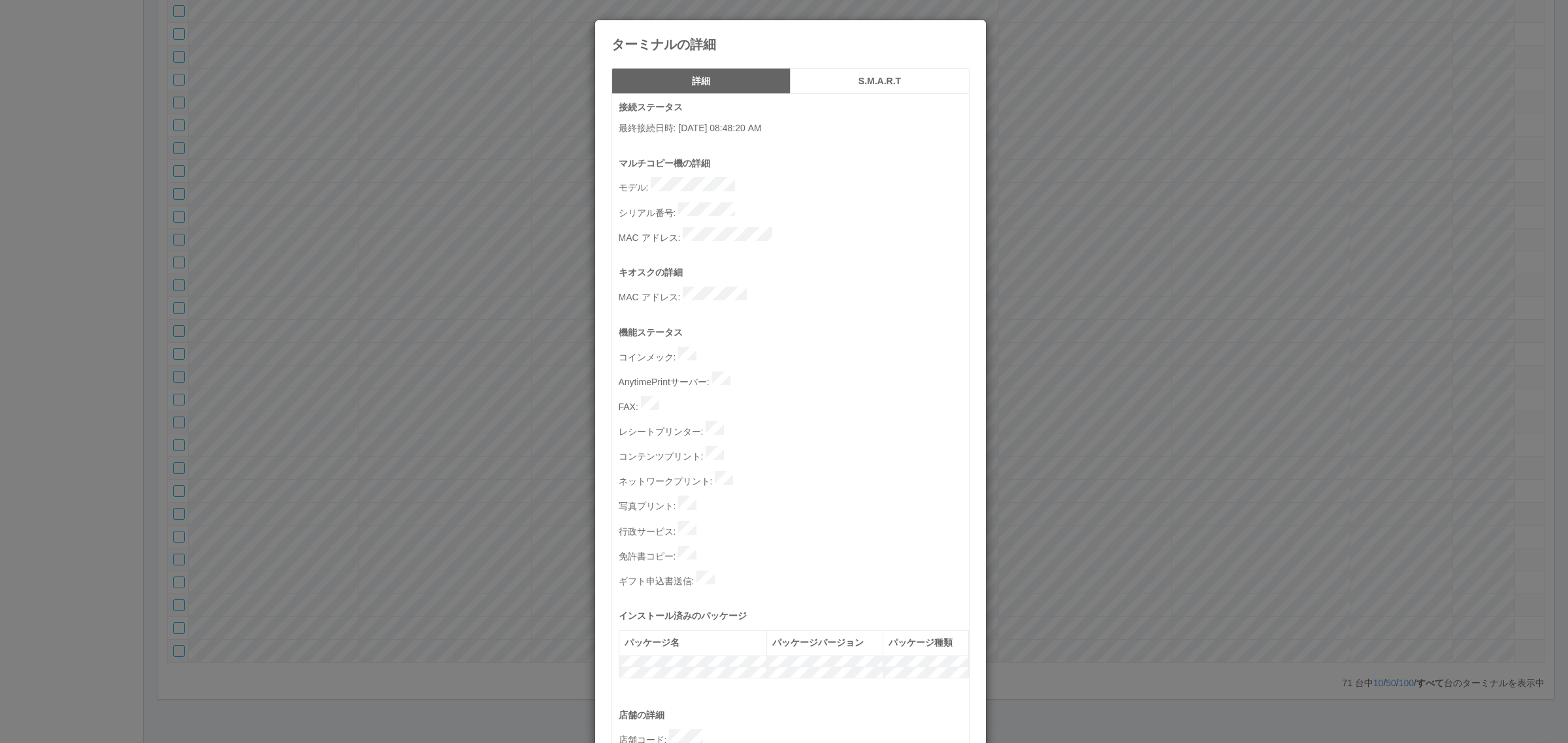
scroll to position [403, 0]
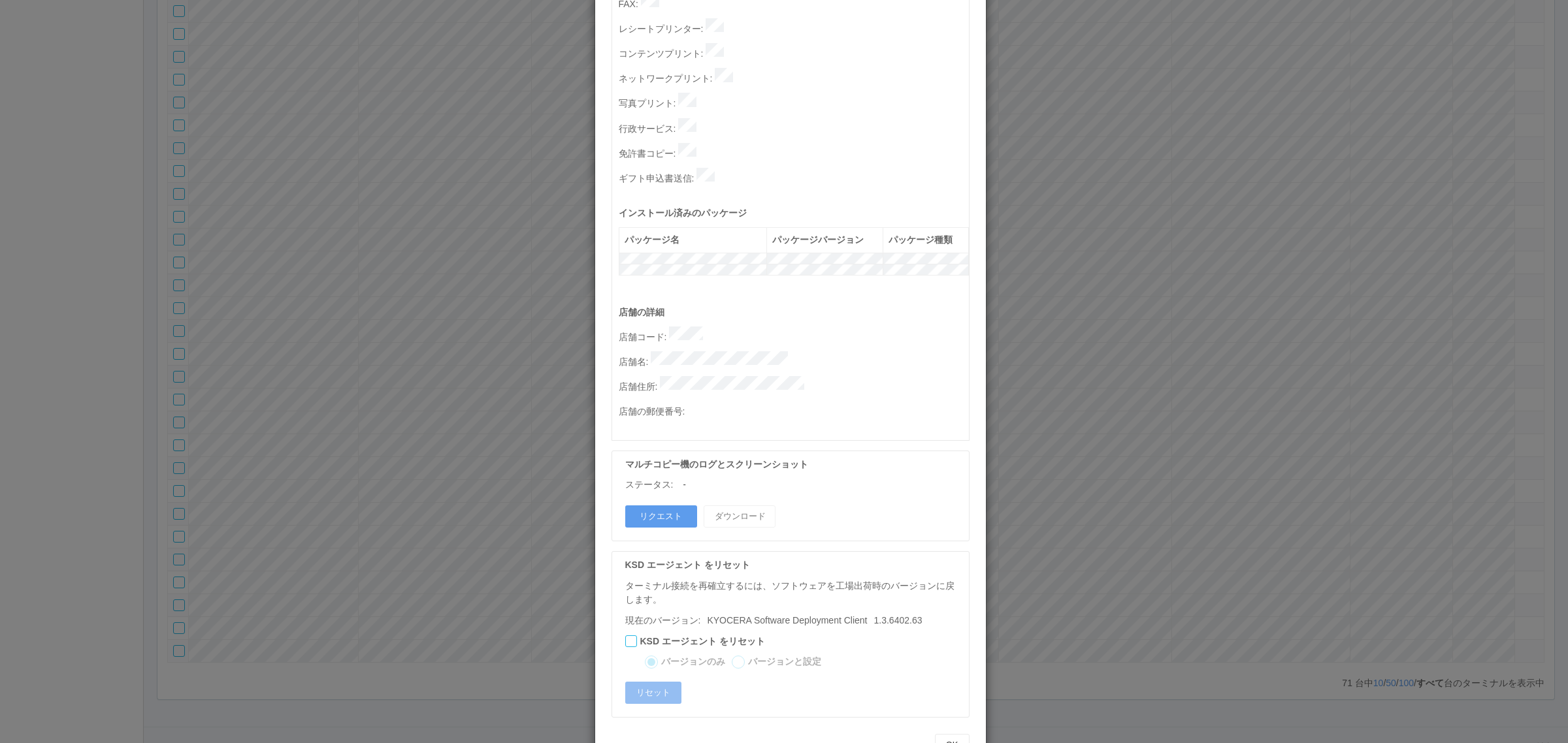
click at [1134, 422] on div "ターミナルの詳細 詳細 S.M.A.R.T 接続ステータス 最終接続日時 : 08/15/2025 08:48:20 AM マルチコピー機の詳細 モデル : …" at bounding box center [784, 372] width 1568 height 743
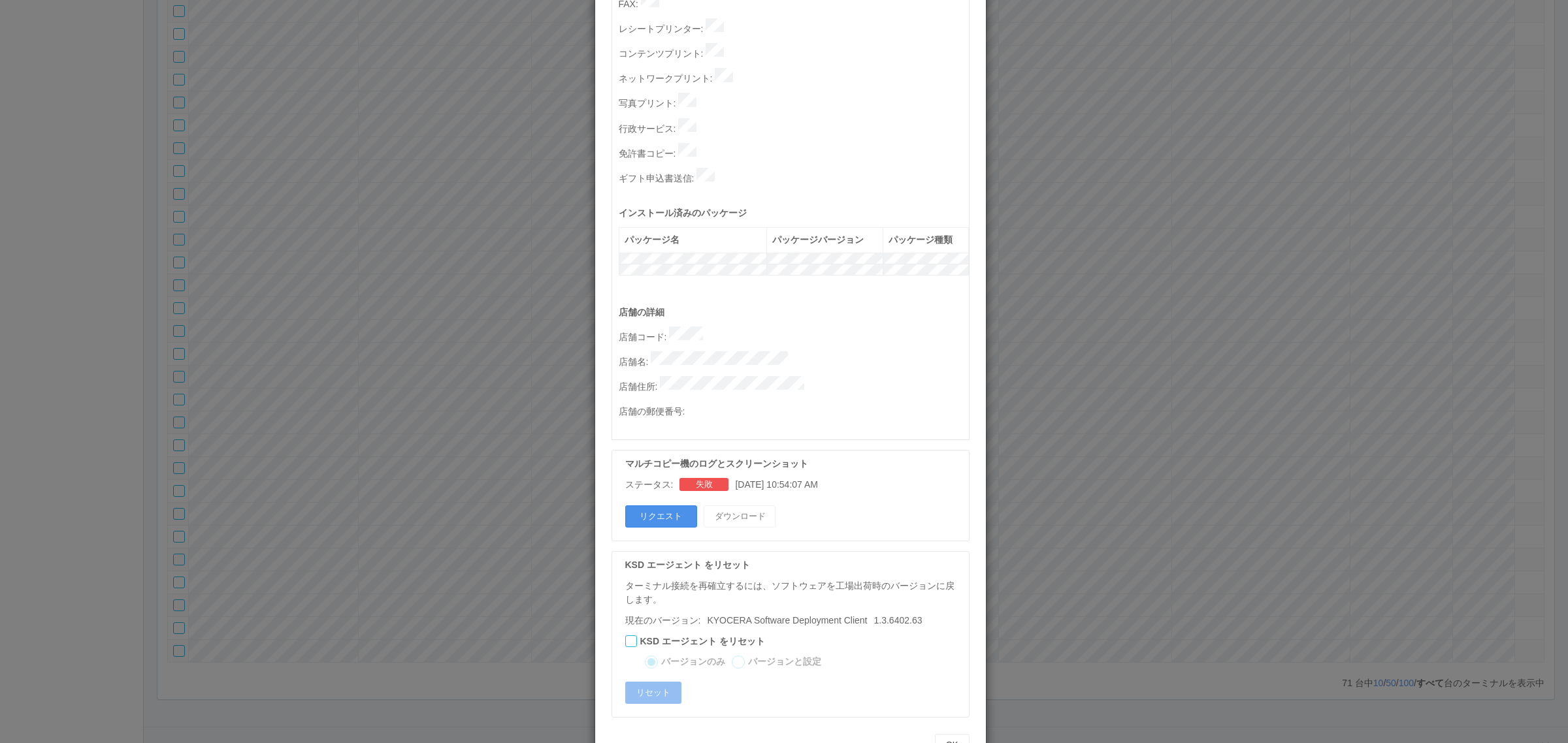
click at [663, 505] on button "リクエスト" at bounding box center [661, 517] width 72 height 23
click at [1226, 467] on div "ターミナルの詳細 詳細 S.M.A.R.T 接続ステータス 最終接続日時 : 08/22/2025 10:06:11 AM マルチコピー機の詳細 モデル : …" at bounding box center [784, 372] width 1568 height 743
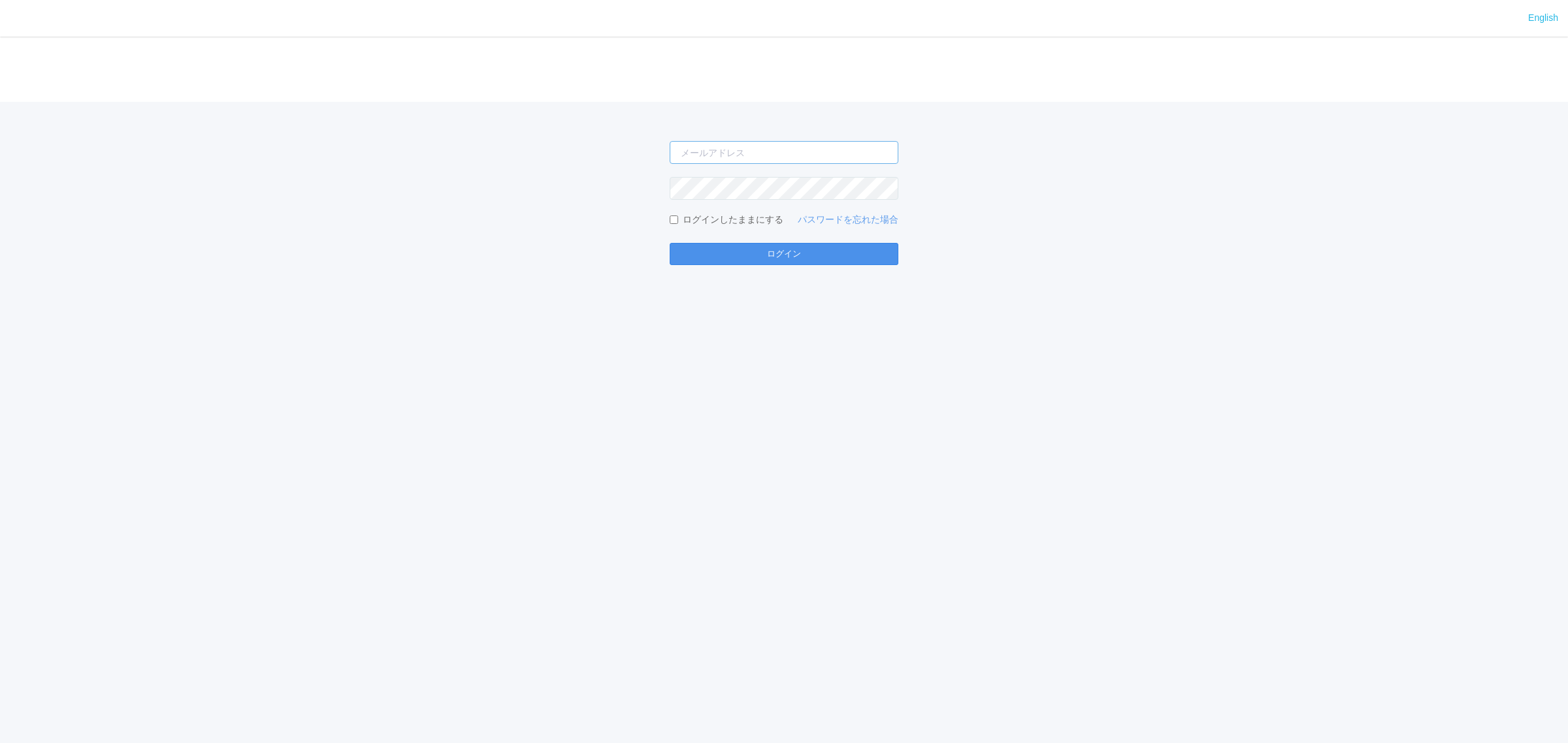
type input "atsushi.yoshida.z@dj.kyocera.com"
click at [775, 244] on button "ログイン" at bounding box center [784, 254] width 228 height 23
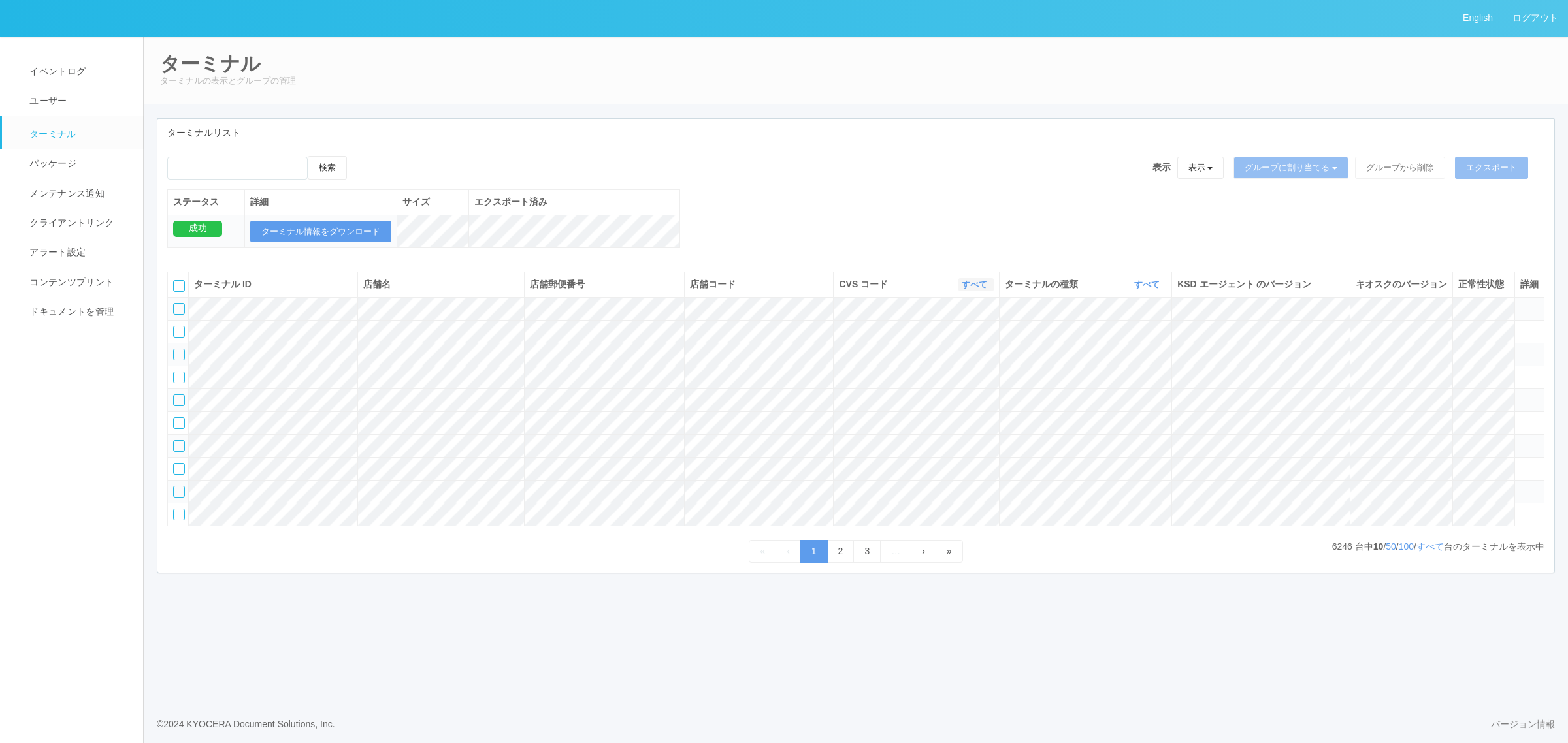
click at [966, 289] on link "すべて" at bounding box center [976, 285] width 29 height 10
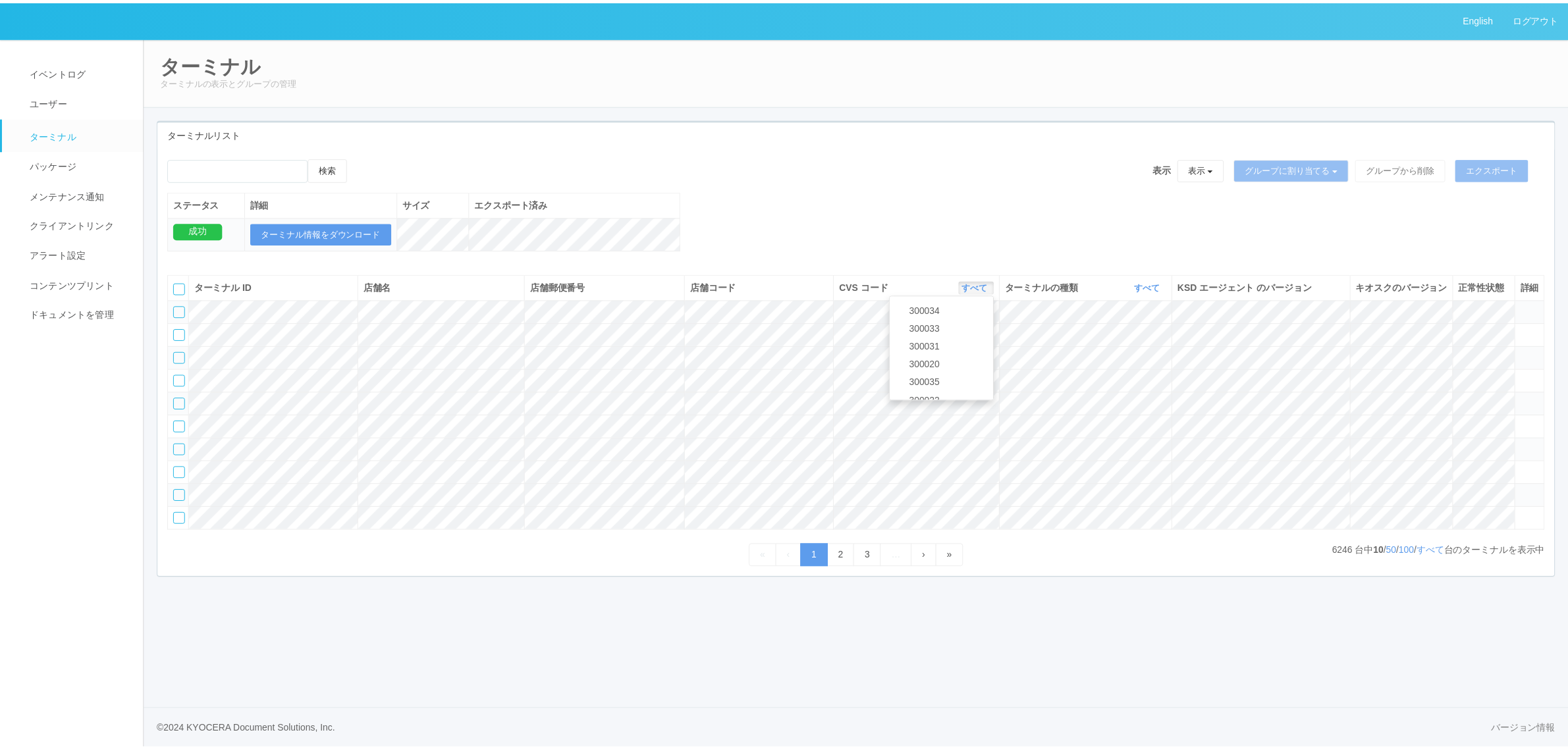
scroll to position [70, 0]
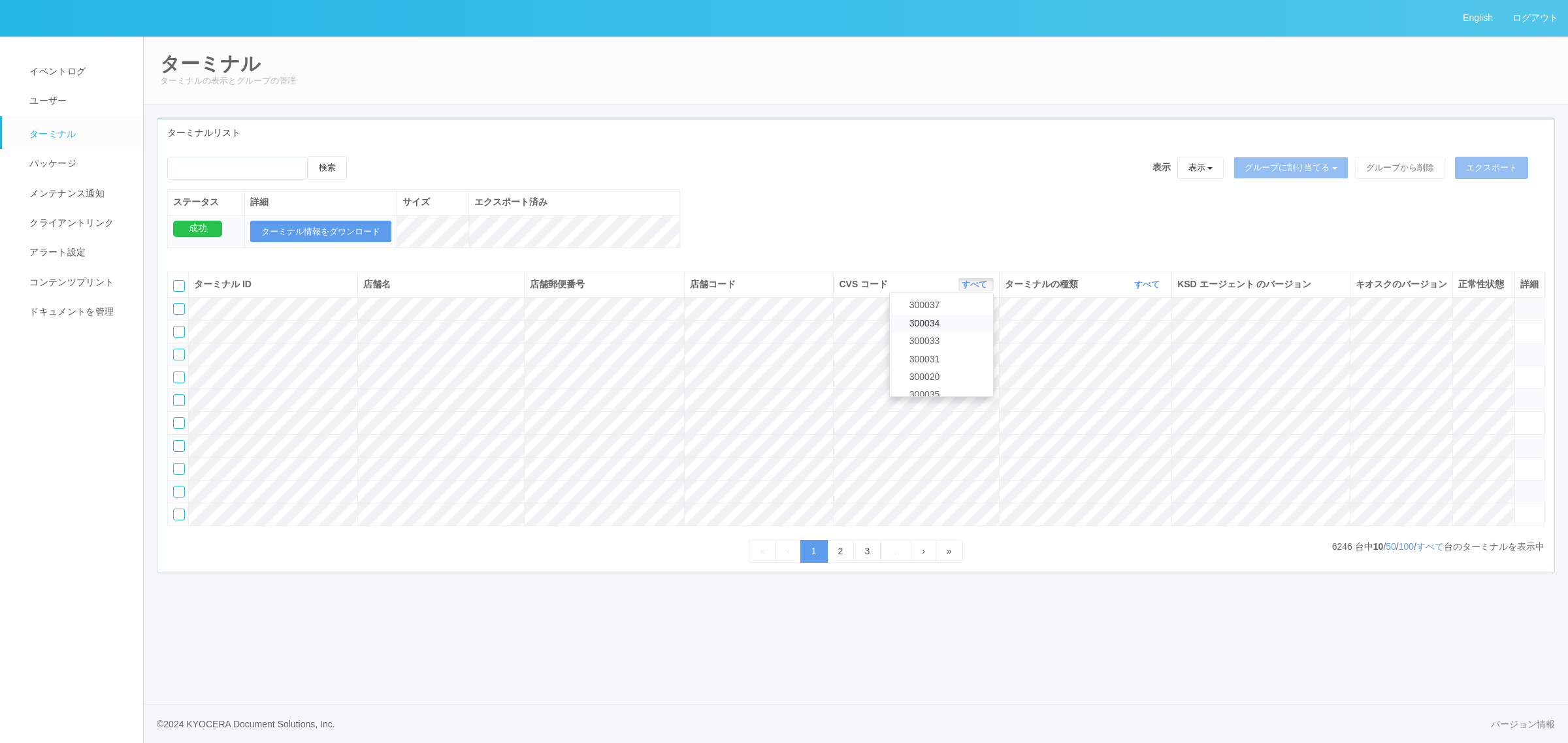
click at [966, 333] on link "300034" at bounding box center [941, 324] width 103 height 18
drag, startPoint x: 1155, startPoint y: 299, endPoint x: 1139, endPoint y: 317, distance: 24.1
click at [1160, 289] on icon "button" at bounding box center [1161, 285] width 4 height 10
click at [1134, 348] on link "キオスク" at bounding box center [1114, 339] width 103 height 18
click at [1455, 554] on p "71 台中 10 / 50 / 100 / すべて 台のターミナルを表示中" at bounding box center [1443, 546] width 202 height 13
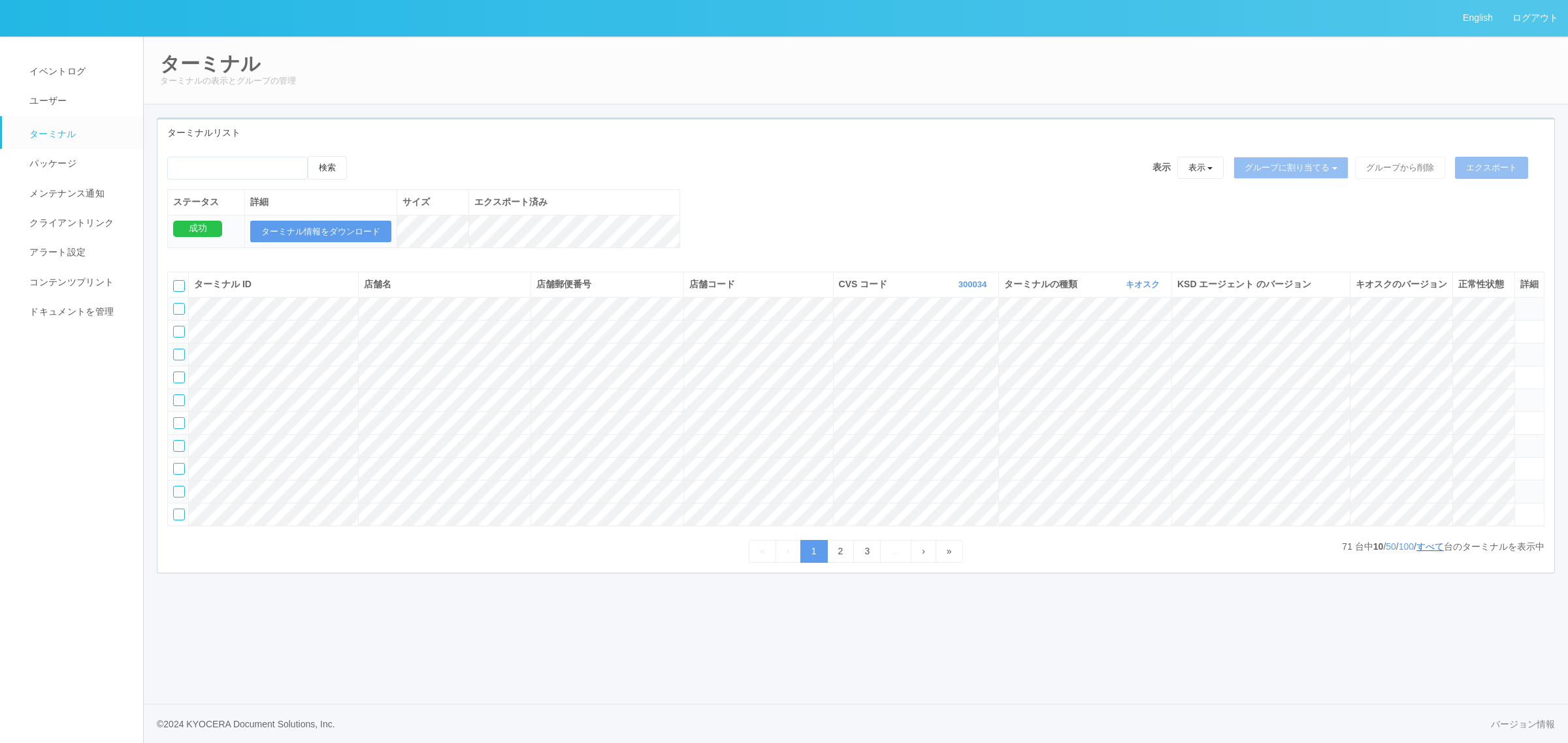
click at [1431, 552] on link "すべて" at bounding box center [1430, 546] width 27 height 11
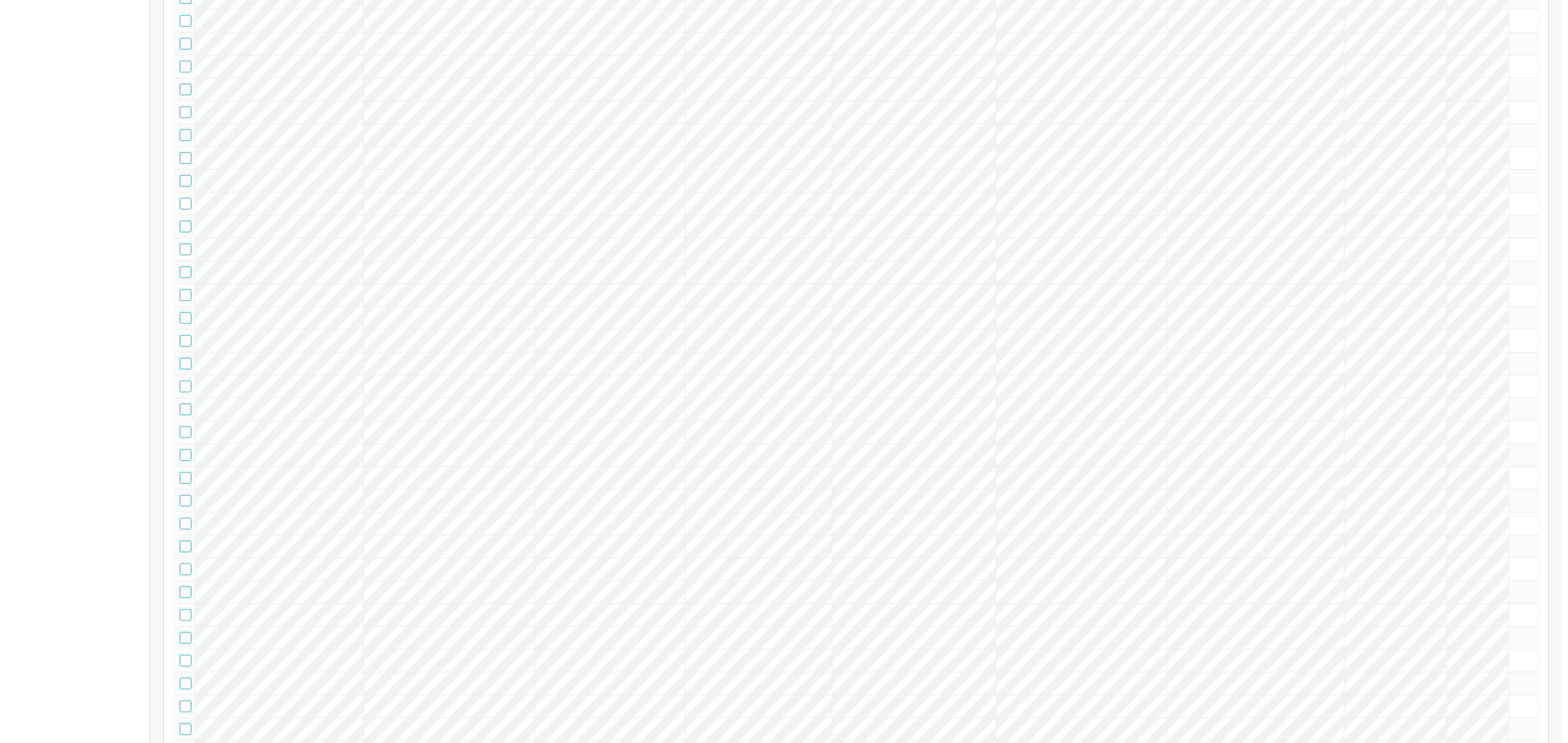
scroll to position [1258, 0]
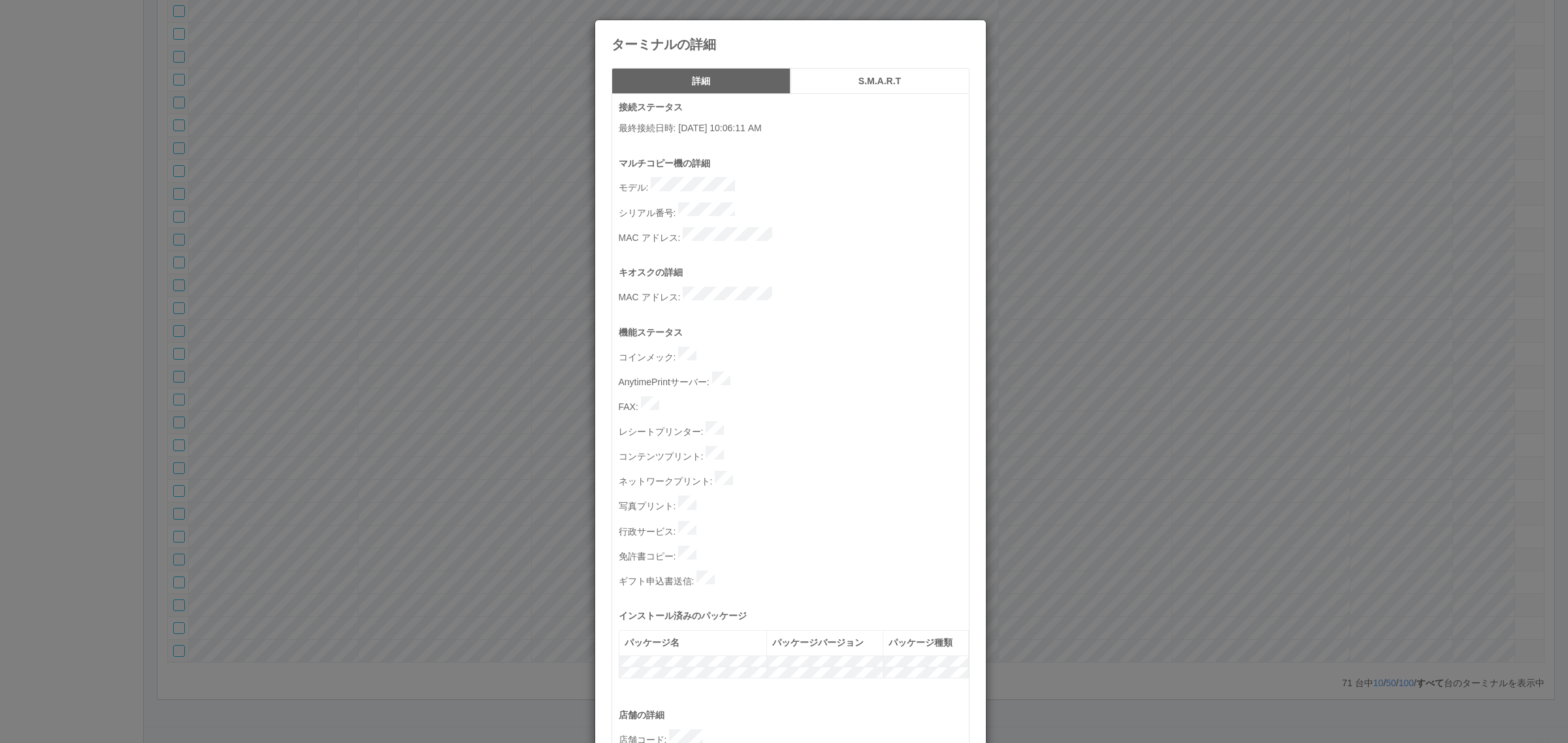
scroll to position [403, 0]
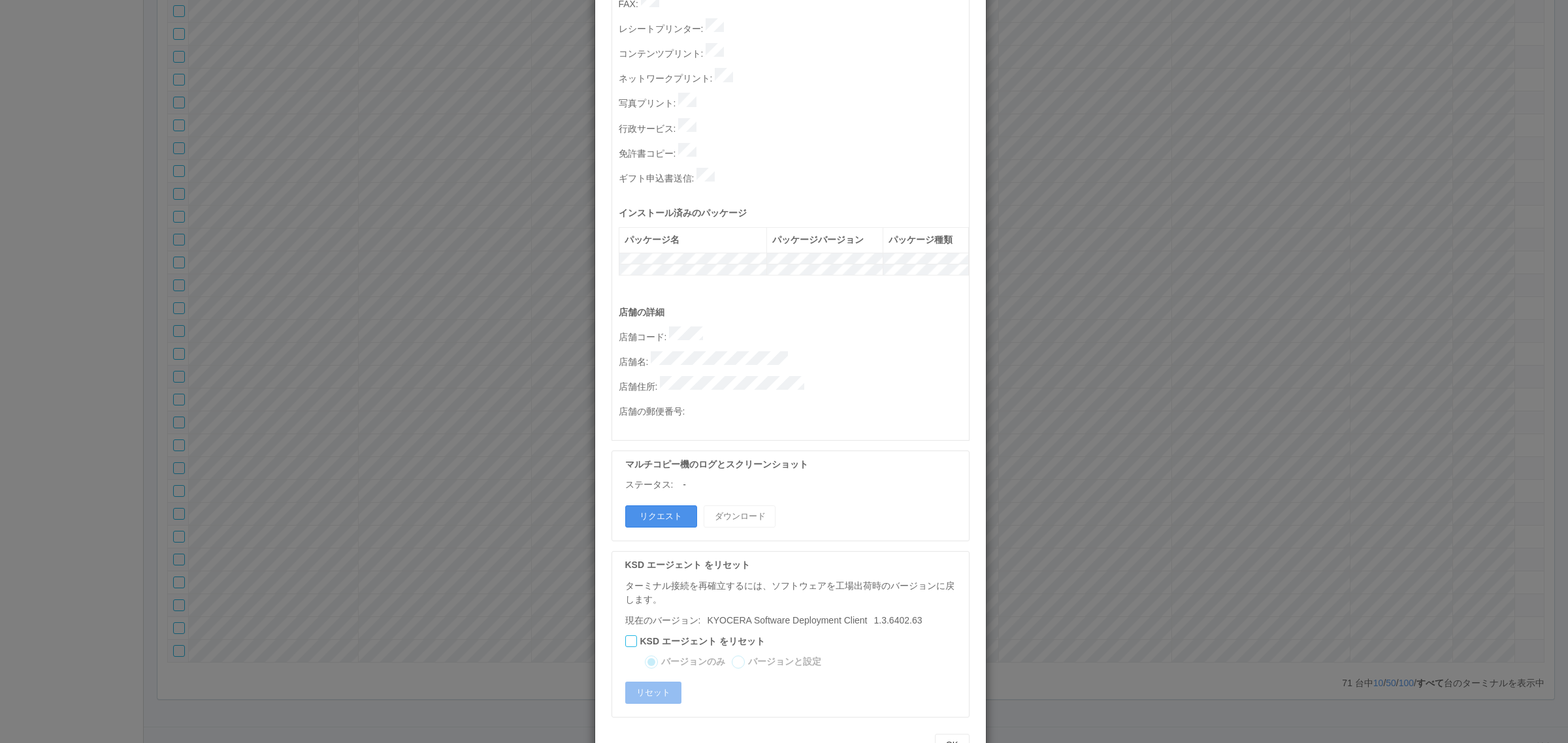
click at [654, 505] on button "リクエスト" at bounding box center [661, 517] width 72 height 23
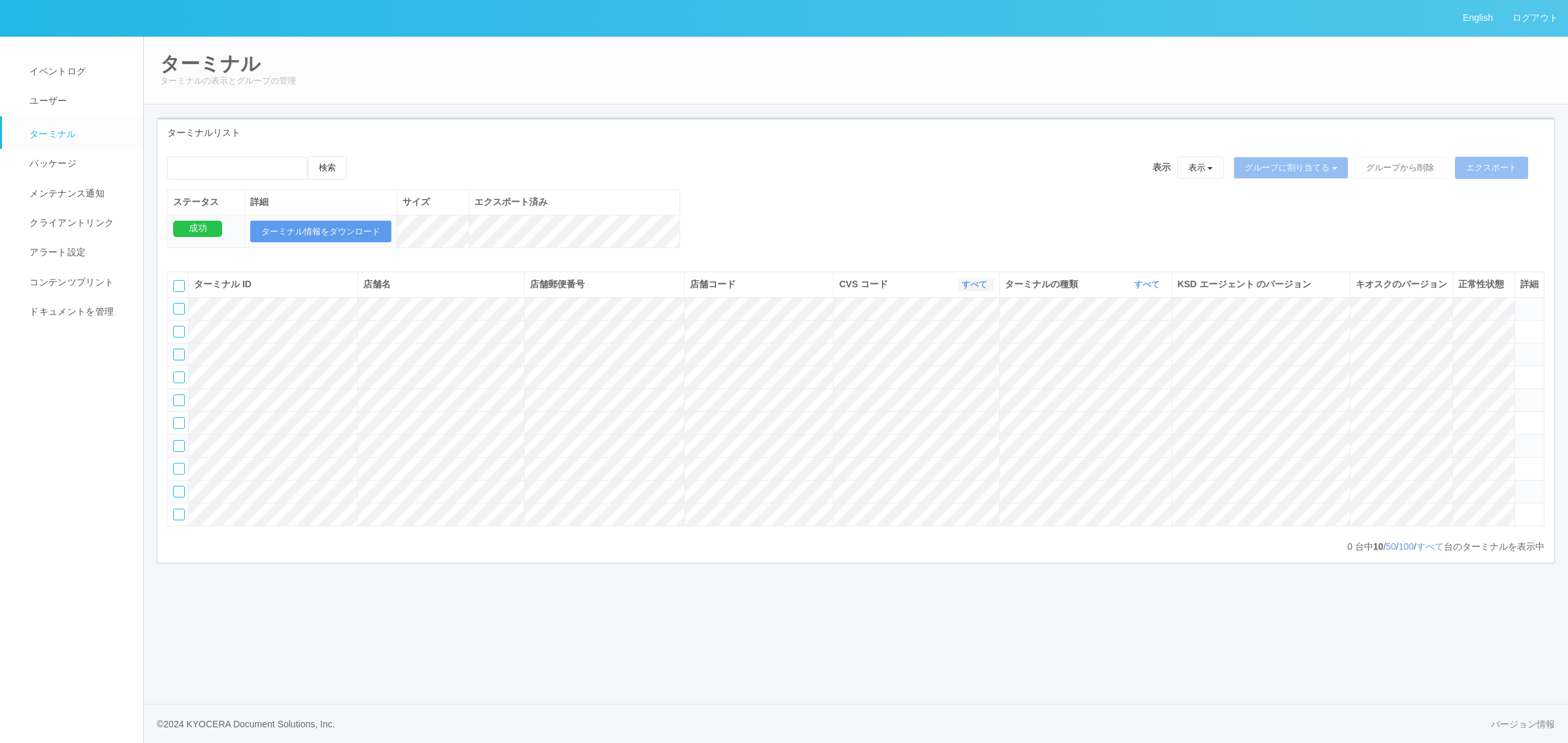
click at [974, 289] on link "すべて" at bounding box center [976, 285] width 29 height 10
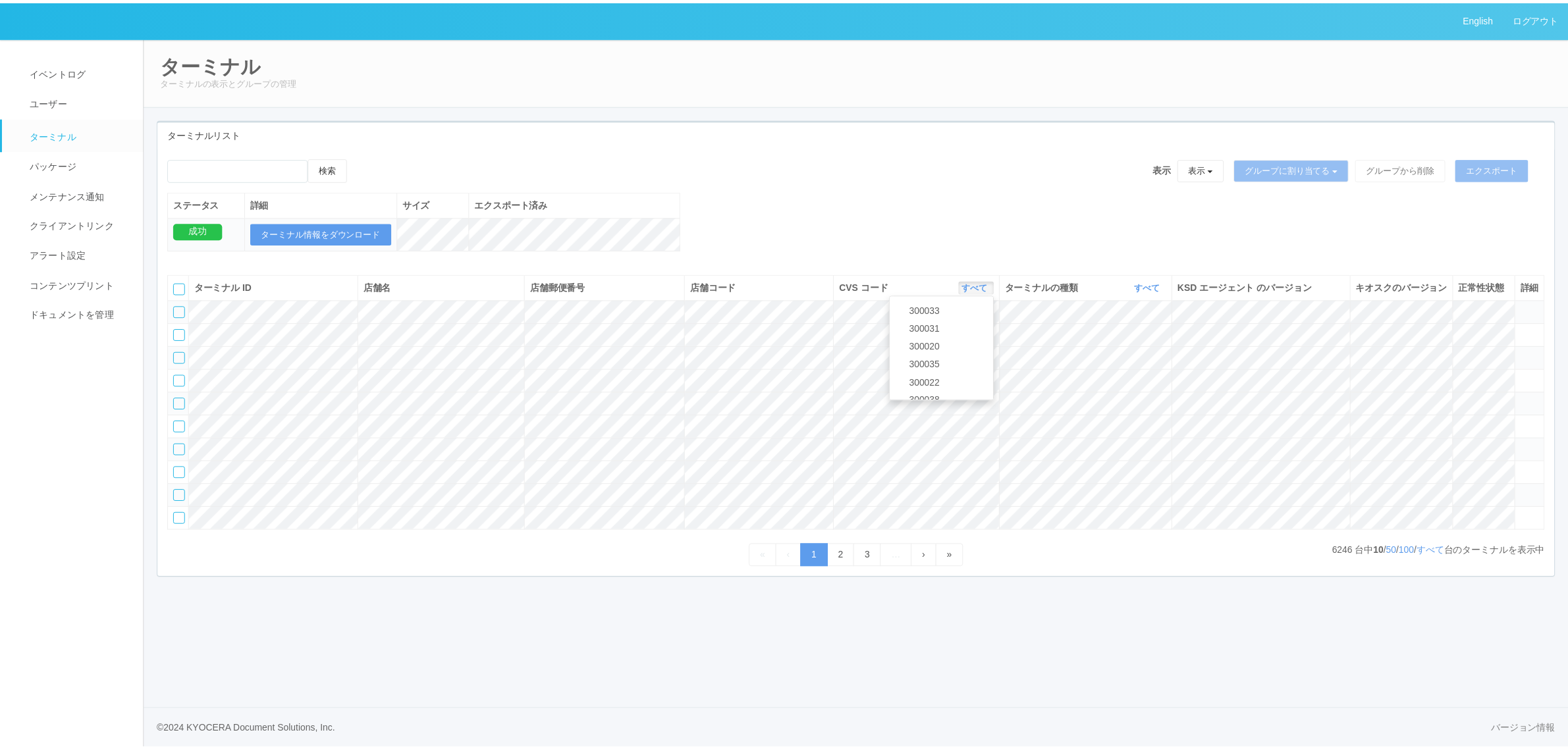
scroll to position [74, 0]
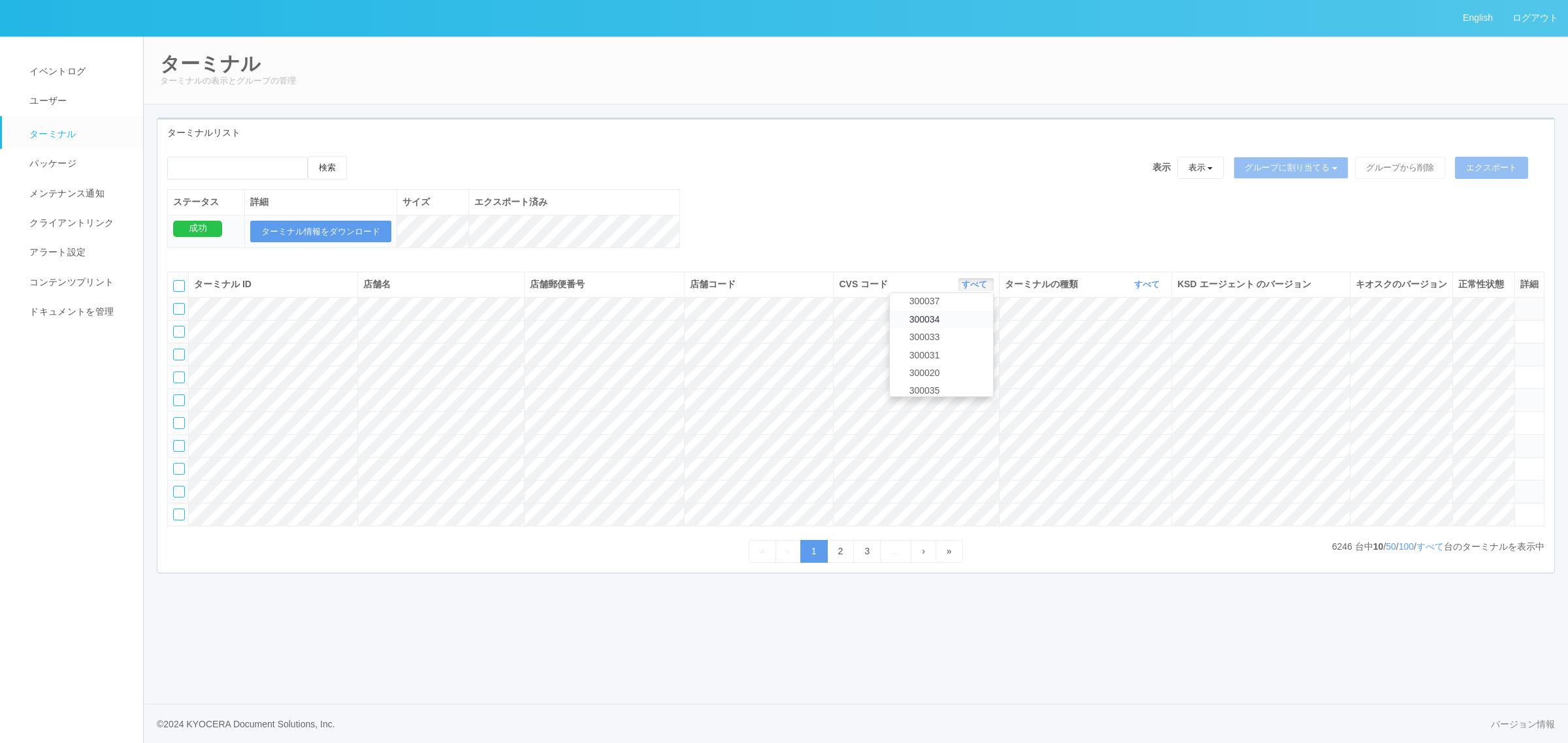
click at [957, 328] on link "300034" at bounding box center [941, 319] width 103 height 18
click at [1151, 289] on link "すべて" at bounding box center [1149, 285] width 29 height 10
click at [1137, 348] on link "キオスク" at bounding box center [1114, 339] width 103 height 18
click at [1432, 552] on link "すべて" at bounding box center [1430, 546] width 27 height 11
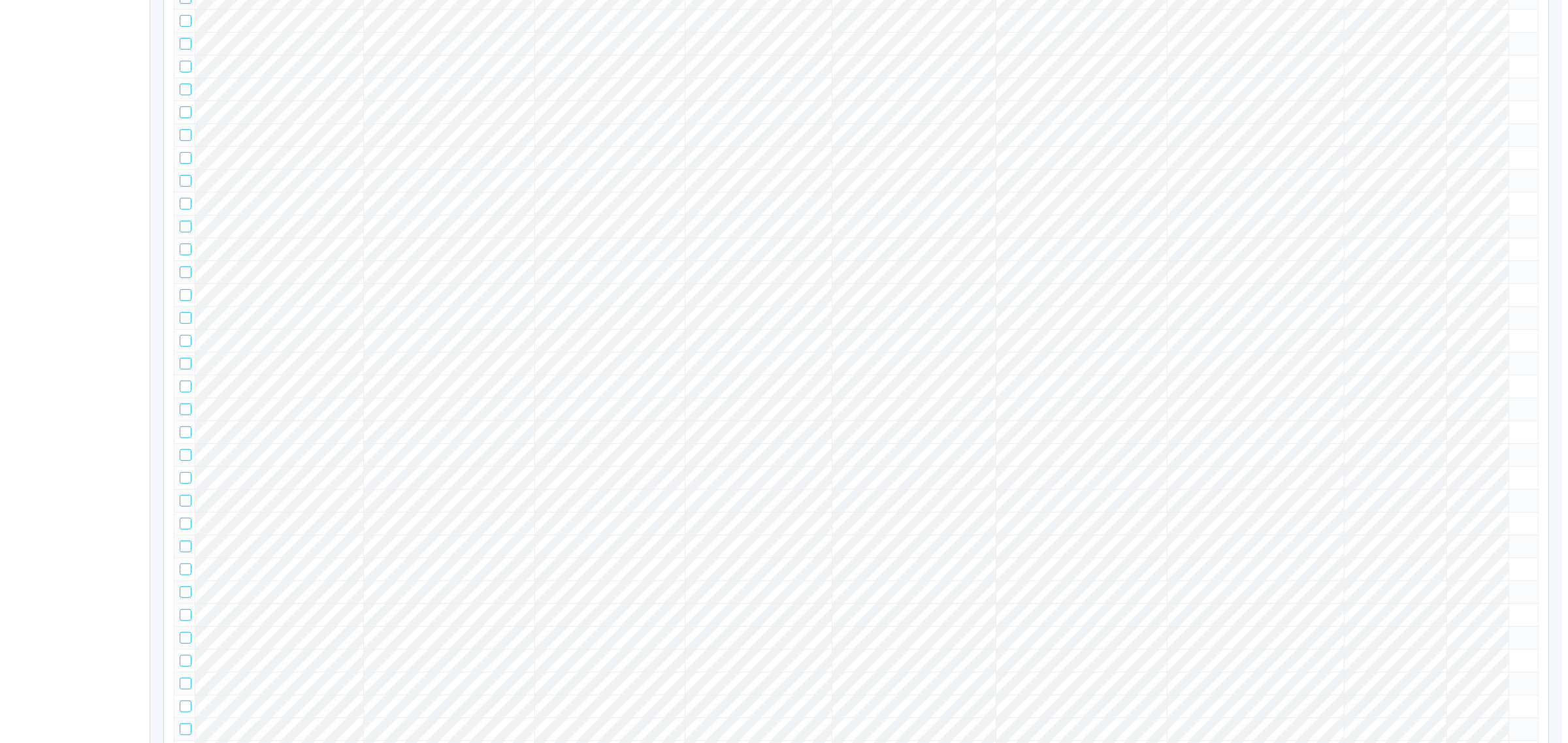
scroll to position [1258, 0]
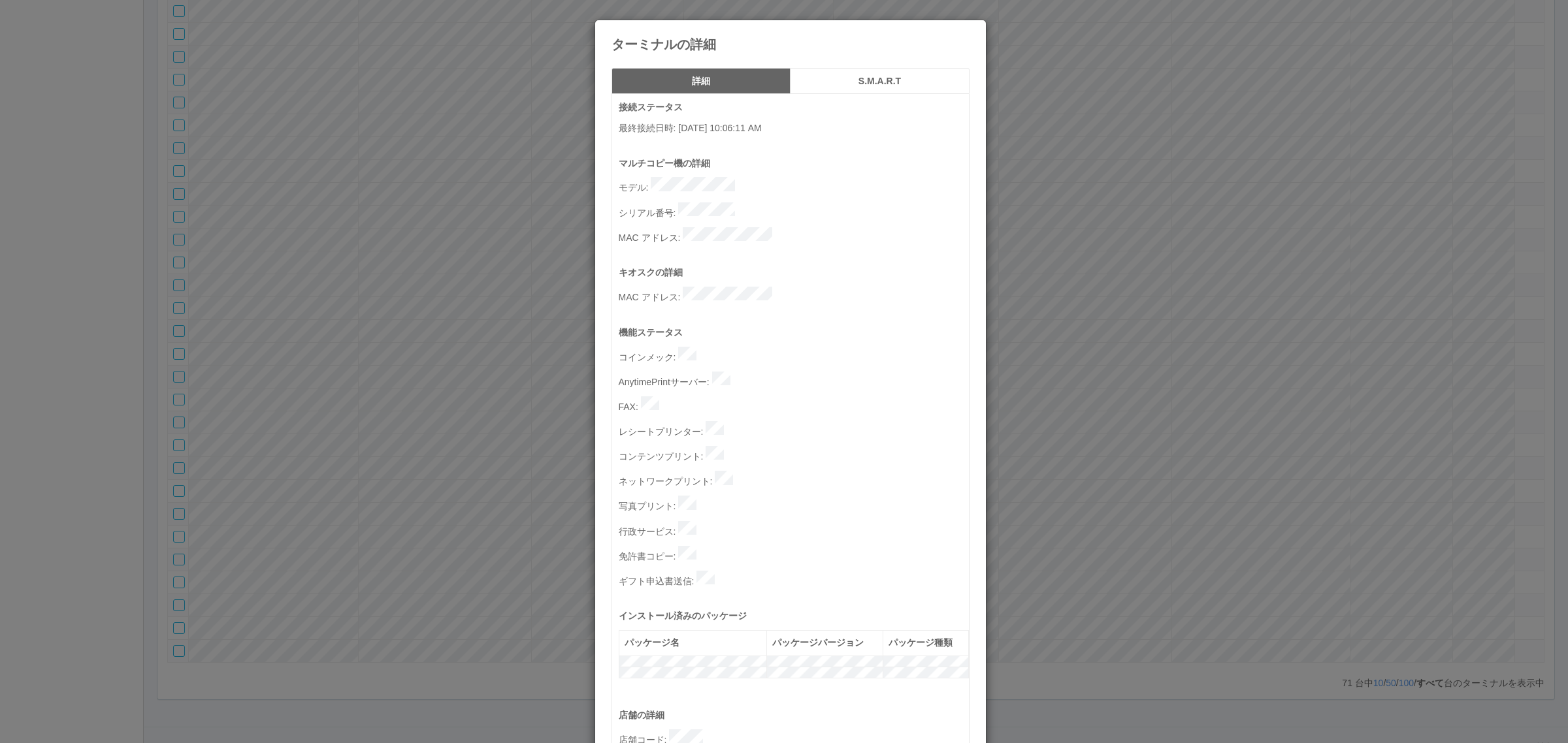
scroll to position [403, 0]
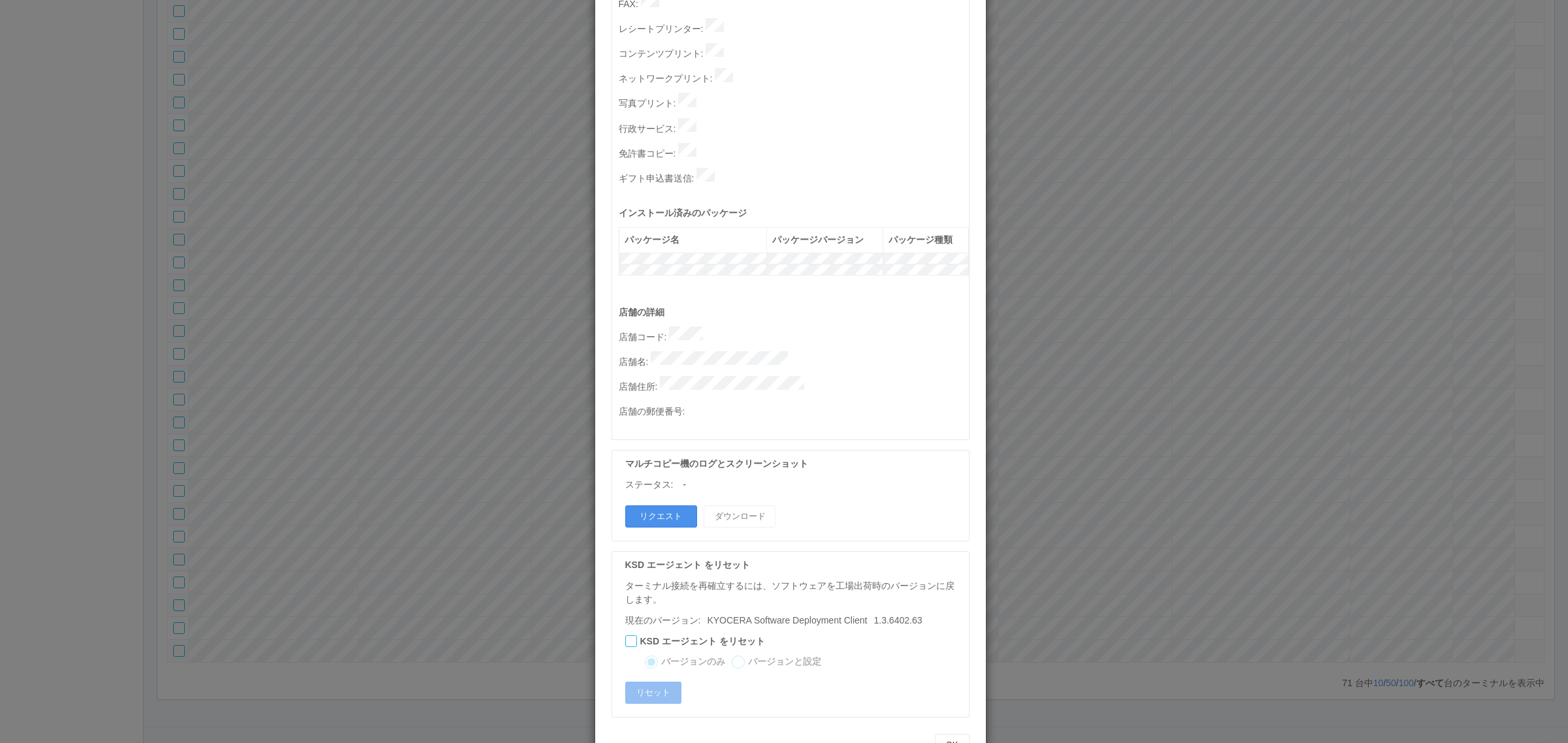
click at [673, 505] on button "リクエスト" at bounding box center [661, 517] width 72 height 23
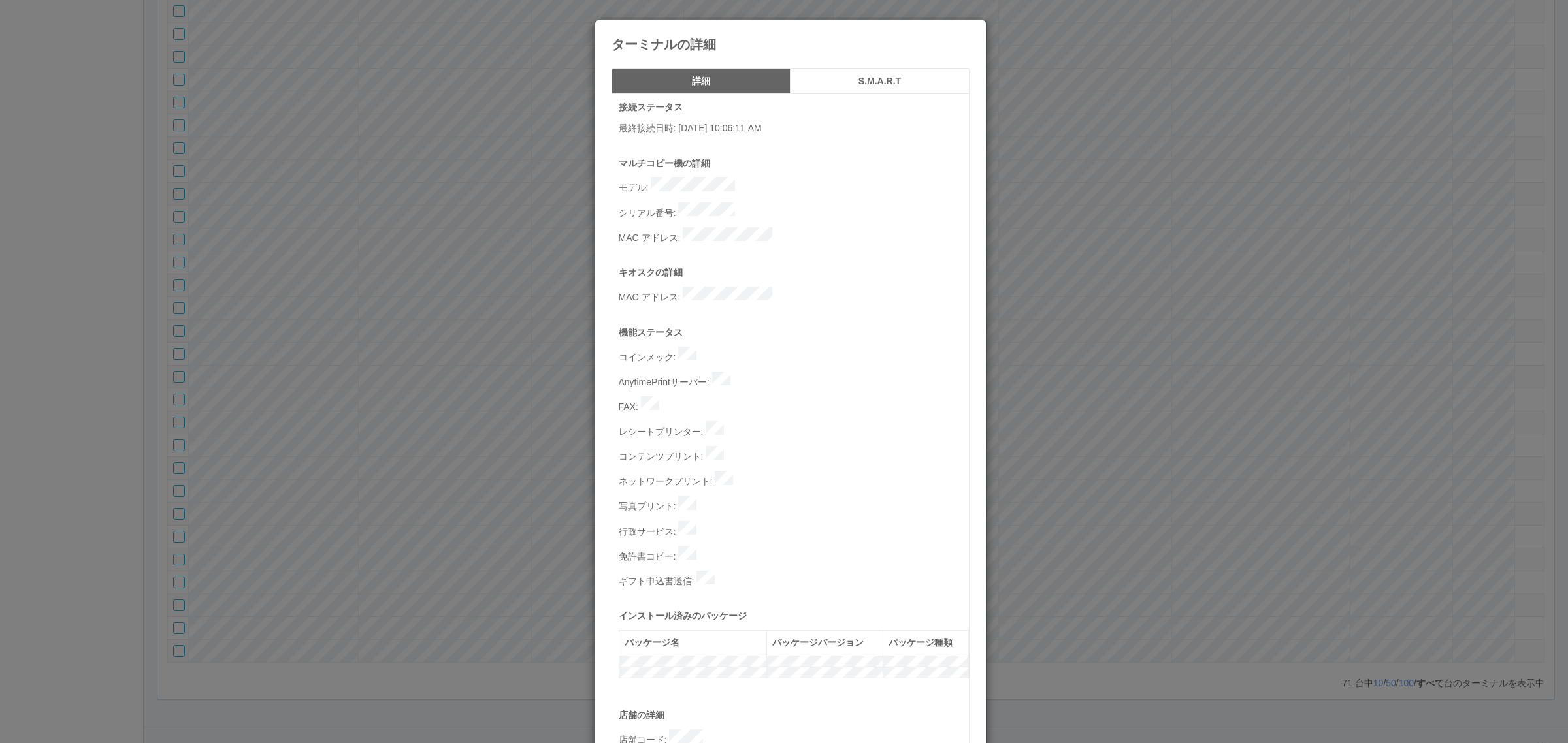
click at [899, 67] on div "詳細 S.M.A.R.T 接続ステータス 最終接続日時 : [DATE] 10:06:11 AM マルチコピー機の詳細 モデル : シリアル番号 : MAC …" at bounding box center [790, 613] width 391 height 1111
click at [893, 78] on h5 "S.M.A.R.T" at bounding box center [880, 81] width 170 height 10
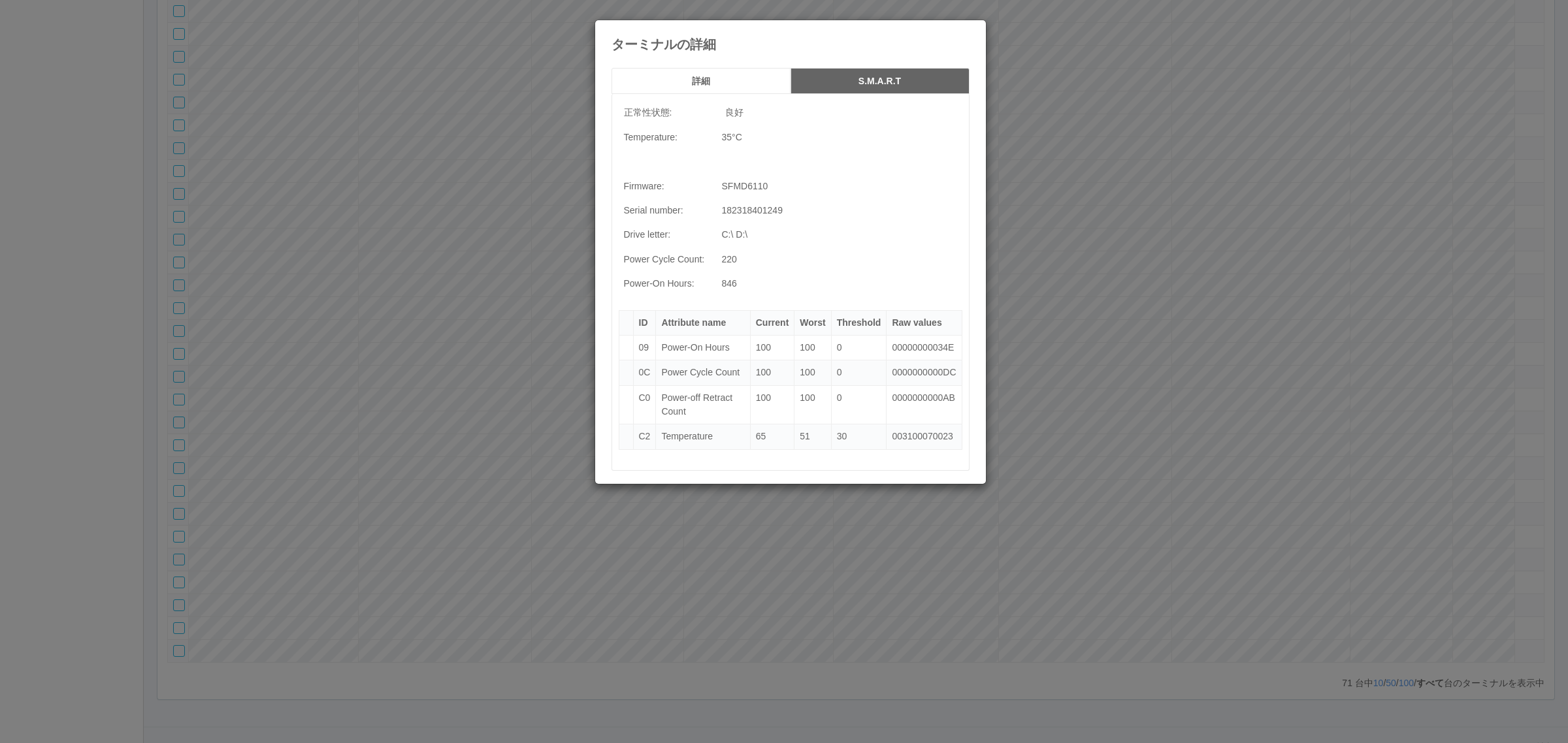
click at [723, 76] on h5 "詳細" at bounding box center [701, 81] width 170 height 10
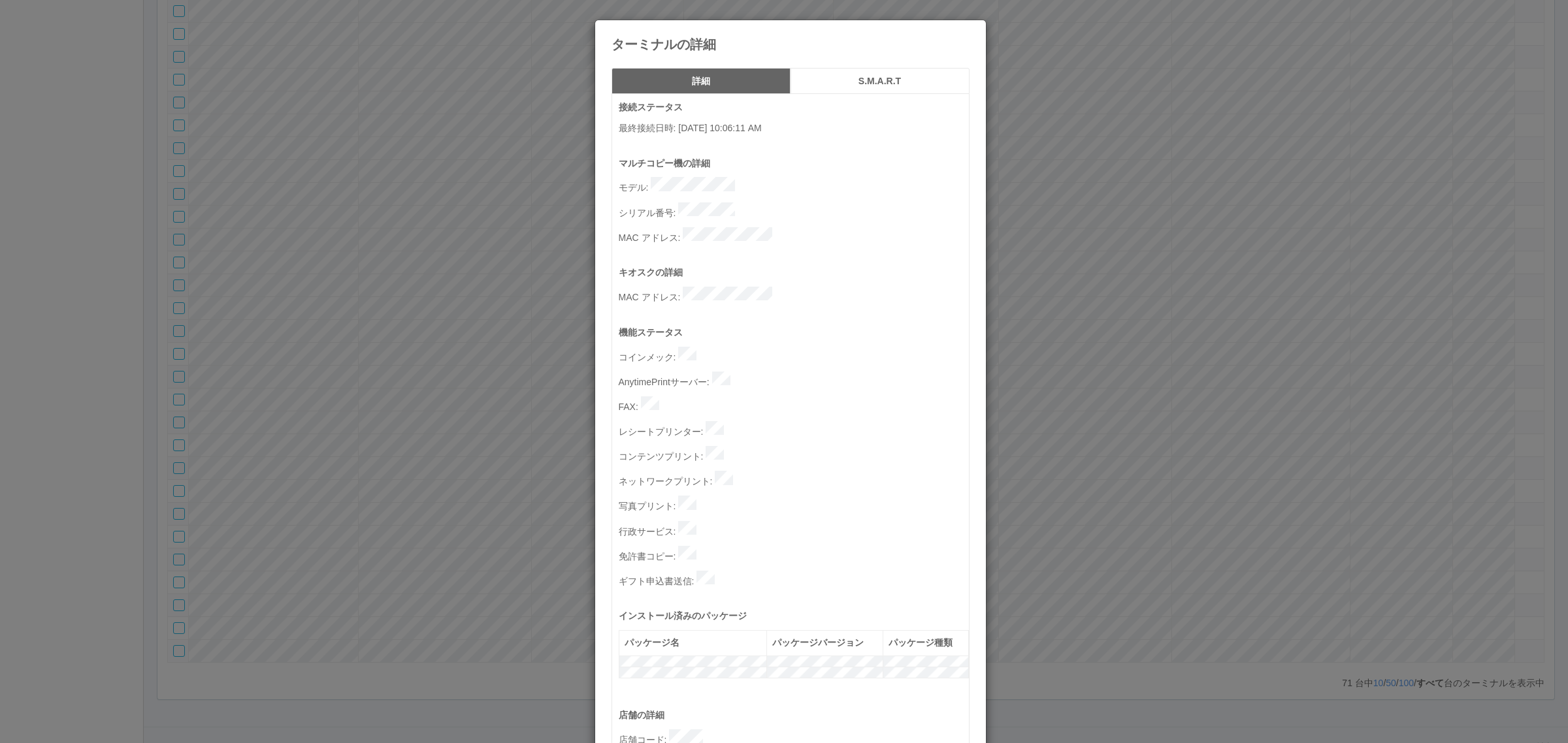
click at [866, 82] on h5 "S.M.A.R.T" at bounding box center [880, 81] width 170 height 10
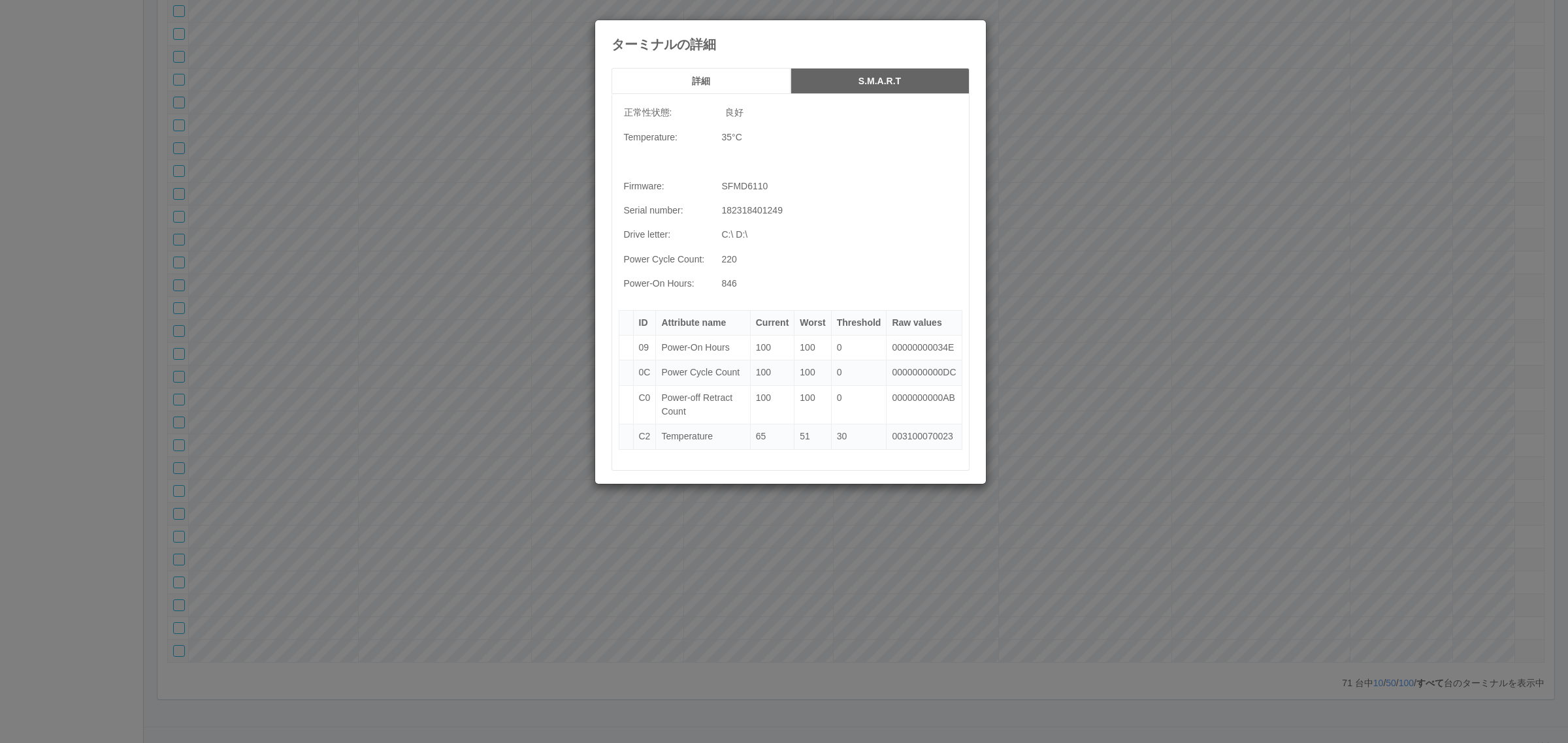
click at [716, 84] on h5 "詳細" at bounding box center [701, 81] width 170 height 10
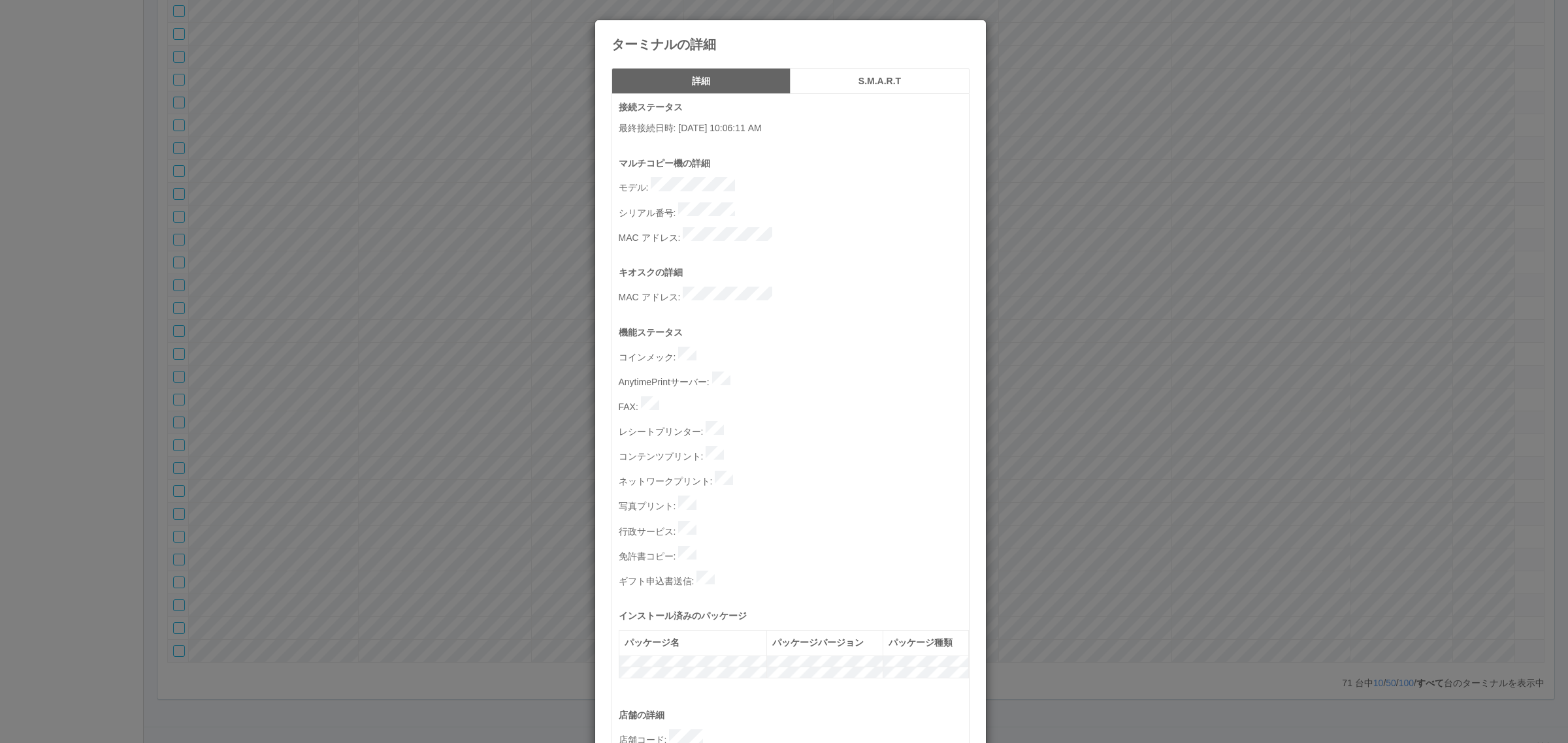
drag, startPoint x: 887, startPoint y: 85, endPoint x: 889, endPoint y: 78, distance: 7.3
click at [887, 85] on h5 "S.M.A.R.T" at bounding box center [880, 81] width 170 height 10
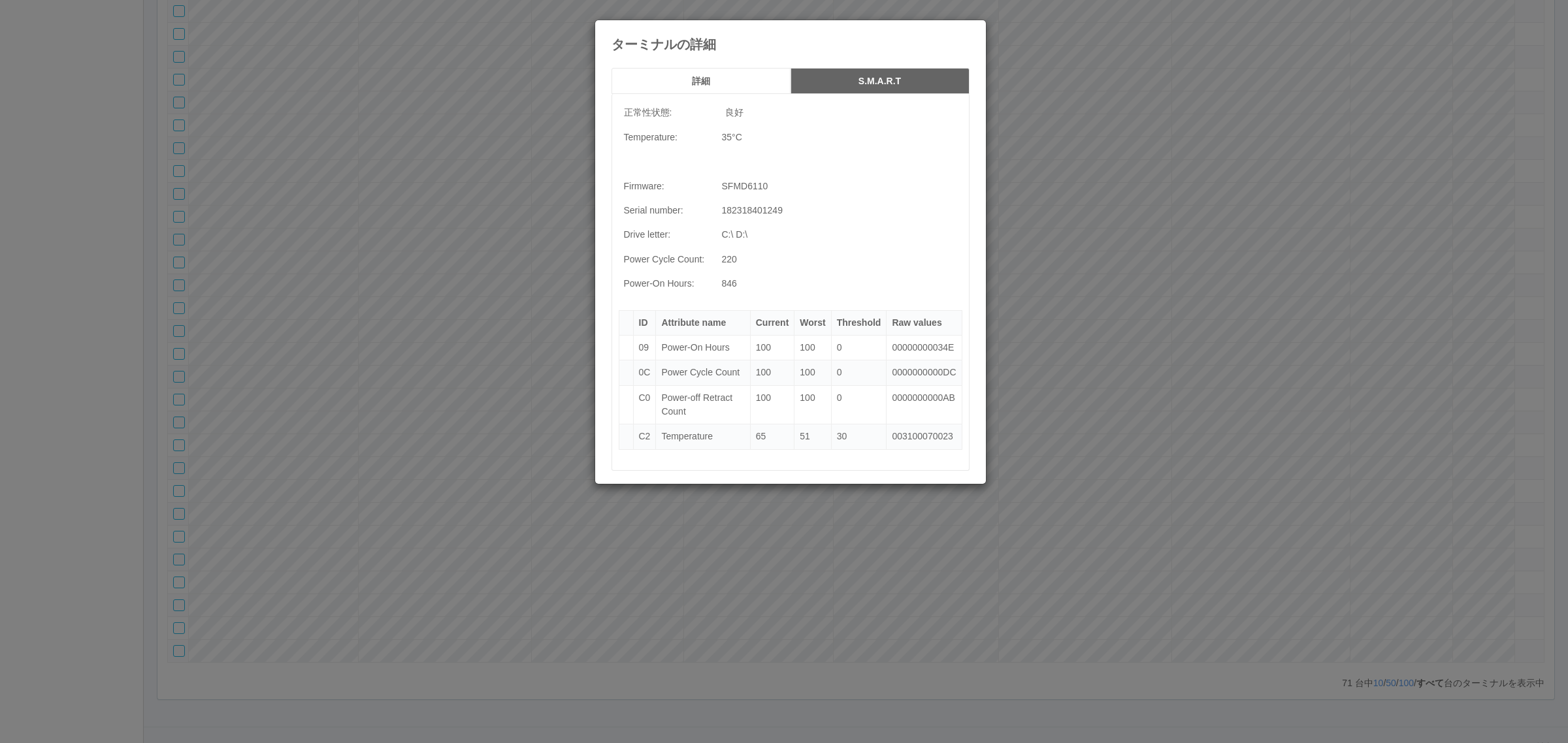
click at [964, 26] on div "ターミナルの詳細" at bounding box center [790, 36] width 391 height 31
click at [969, 30] on icon at bounding box center [969, 30] width 0 height 0
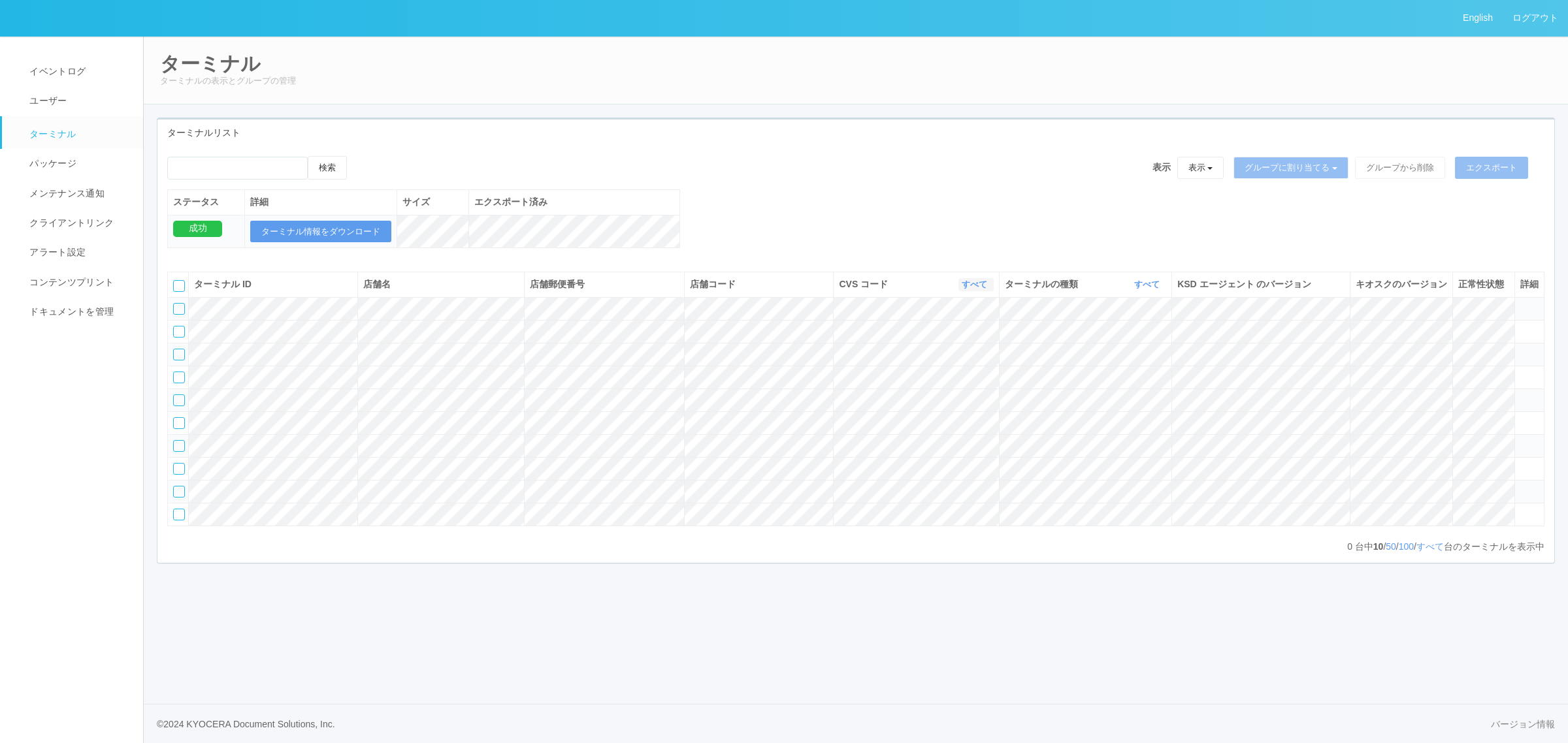
click at [964, 289] on link "すべて" at bounding box center [976, 285] width 29 height 10
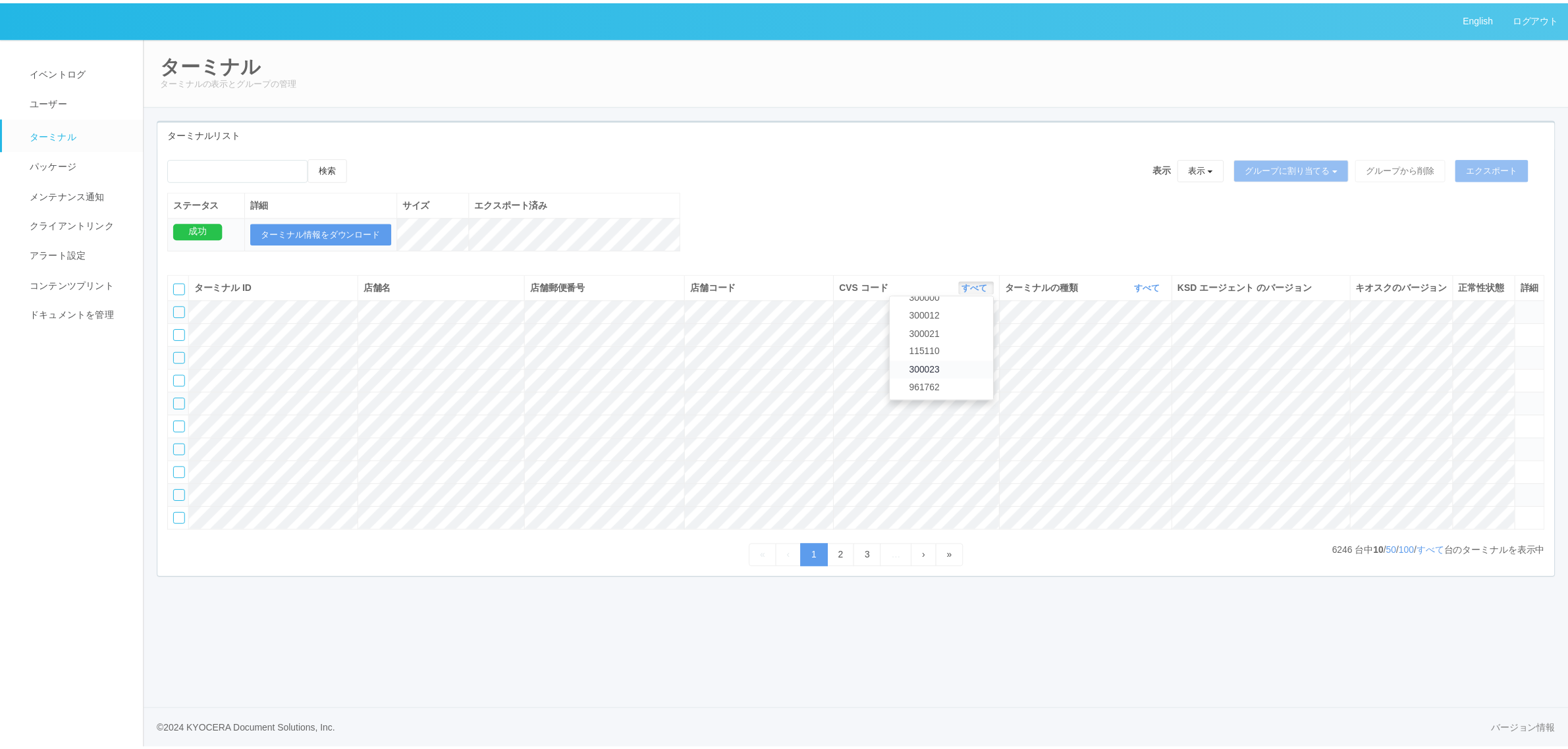
scroll to position [74, 0]
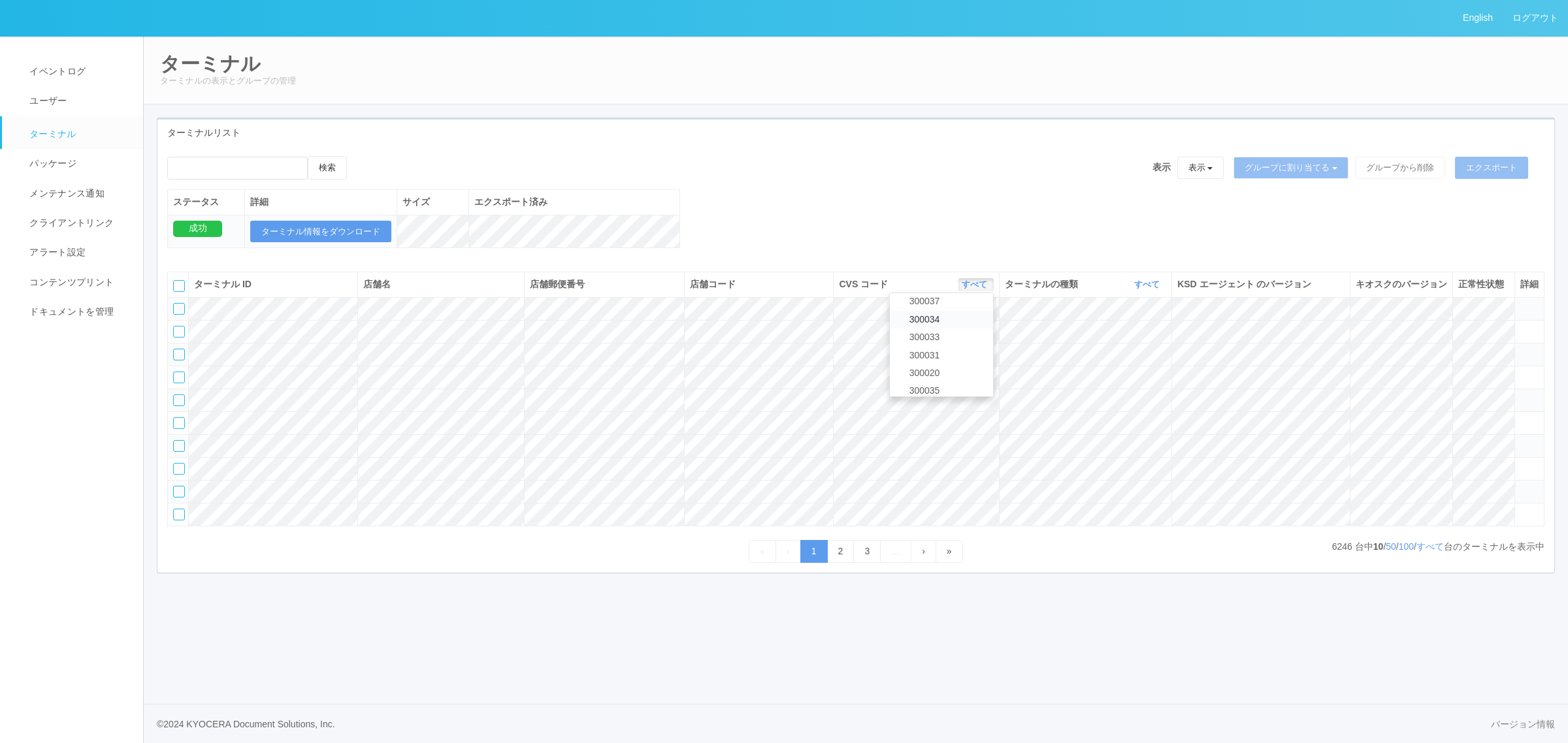
click at [933, 325] on span "300034" at bounding box center [921, 319] width 37 height 11
click at [1147, 289] on link "すべて" at bounding box center [1149, 285] width 29 height 10
click at [1130, 348] on link "キオスク" at bounding box center [1114, 339] width 103 height 18
click at [1436, 552] on link "すべて" at bounding box center [1430, 546] width 27 height 11
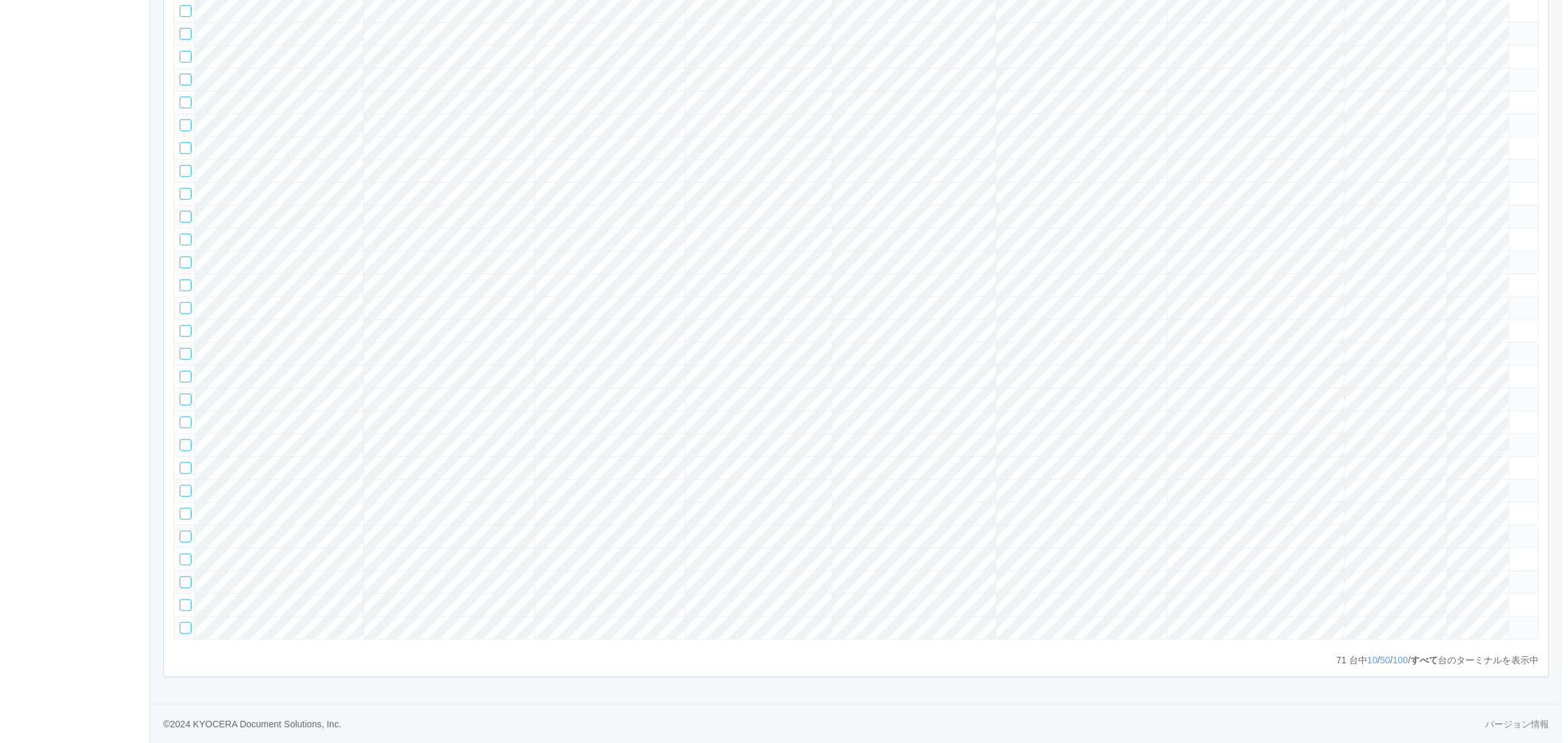
scroll to position [1258, 0]
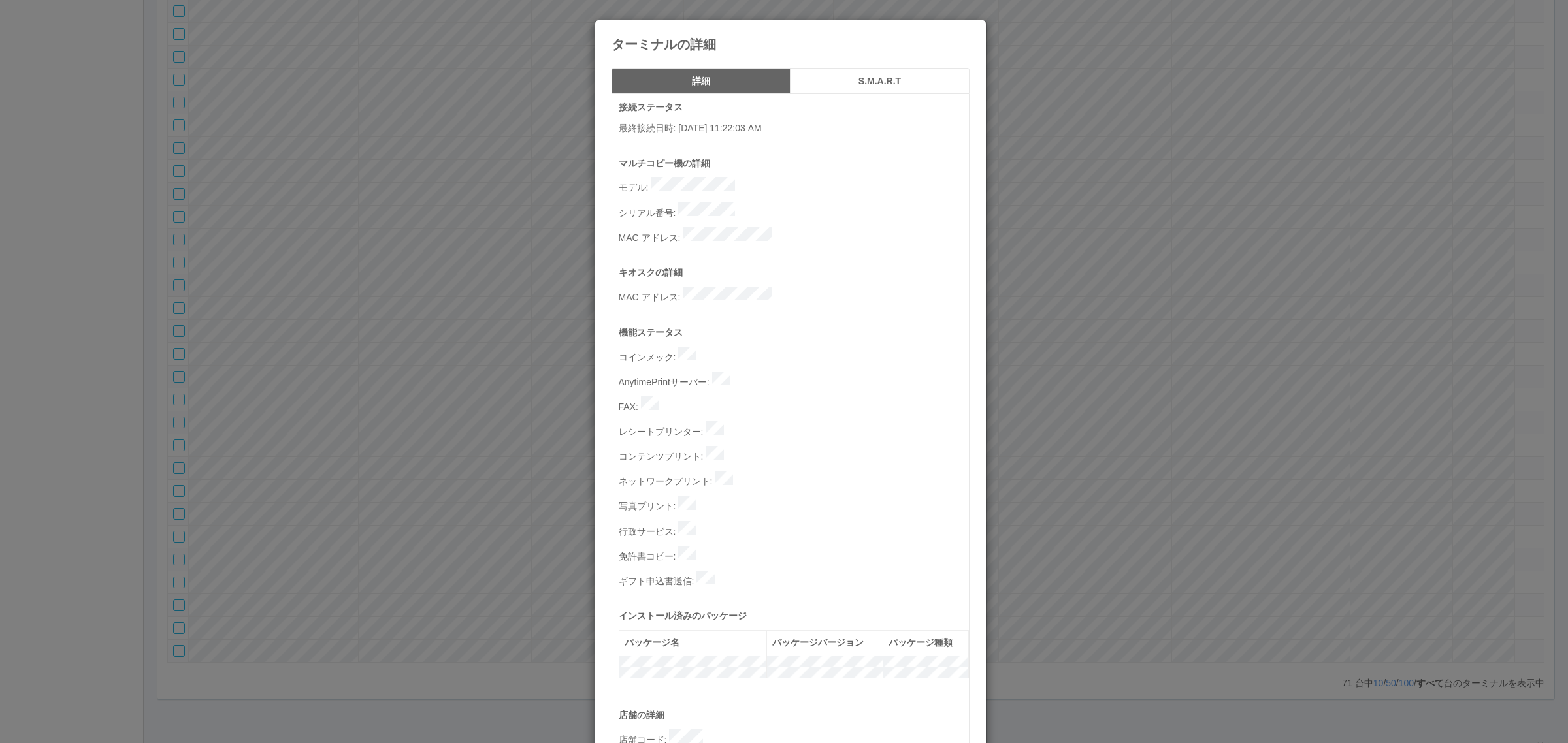
scroll to position [403, 0]
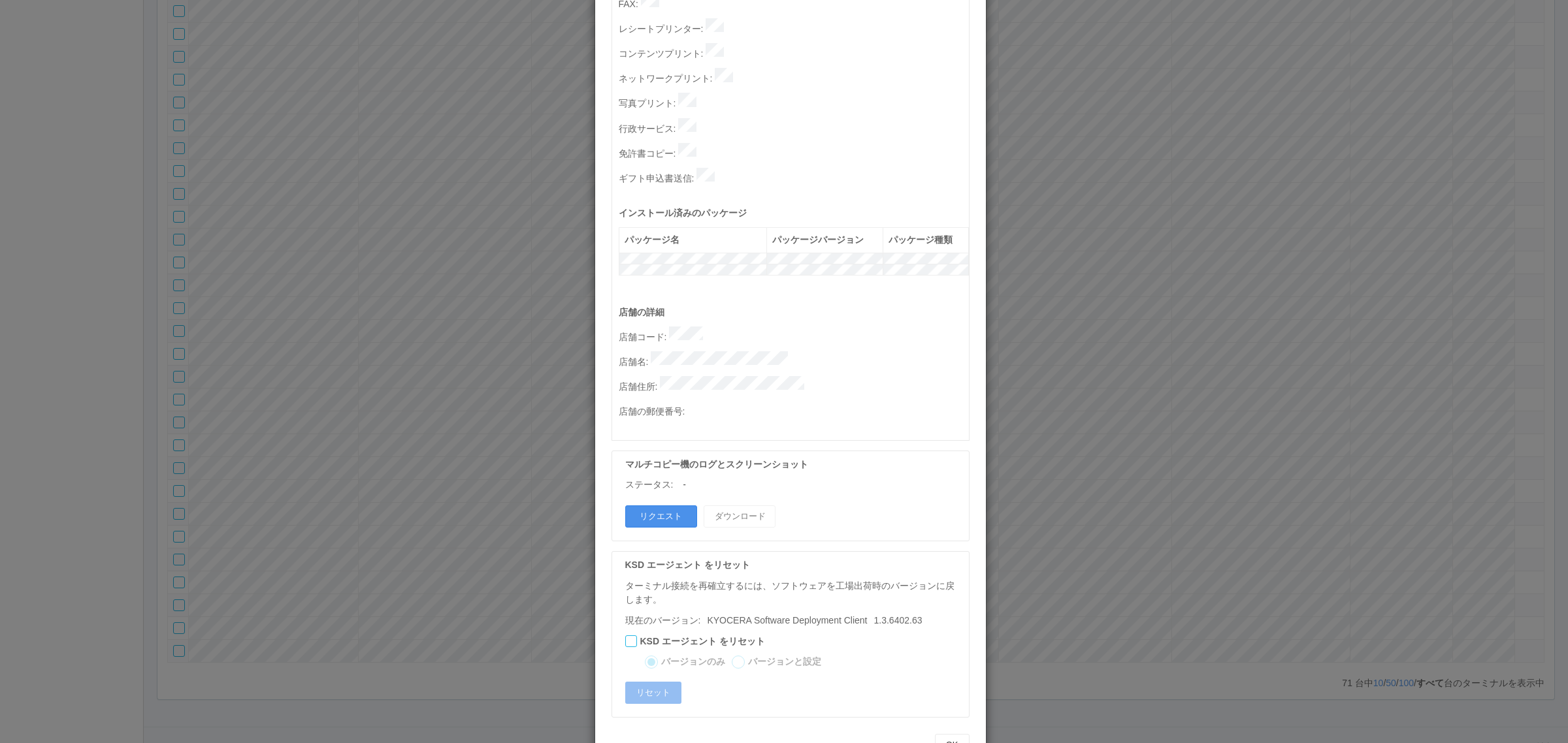
click at [657, 505] on button "リクエスト" at bounding box center [661, 517] width 72 height 23
click at [668, 505] on button "リクエスト" at bounding box center [661, 517] width 72 height 23
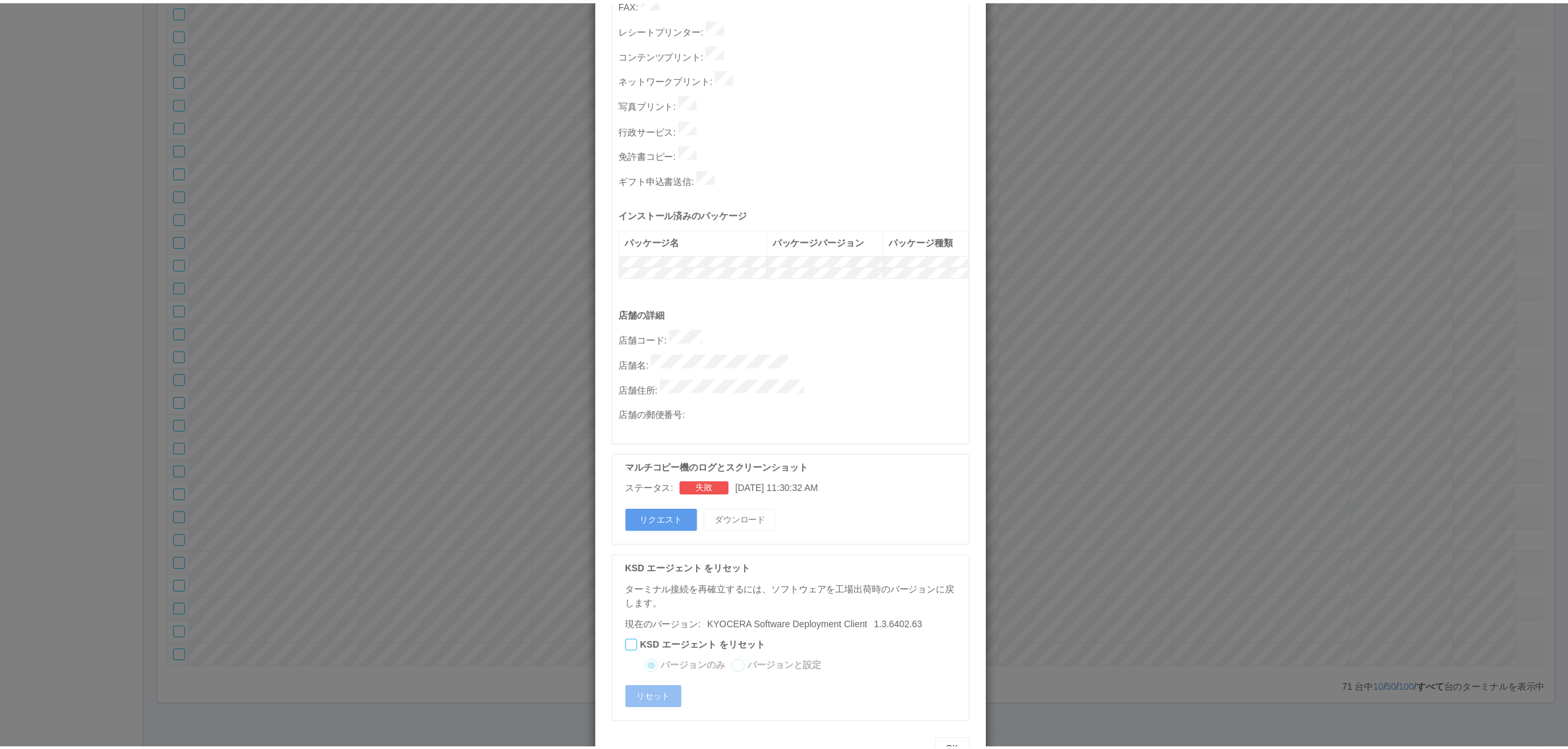
scroll to position [0, 0]
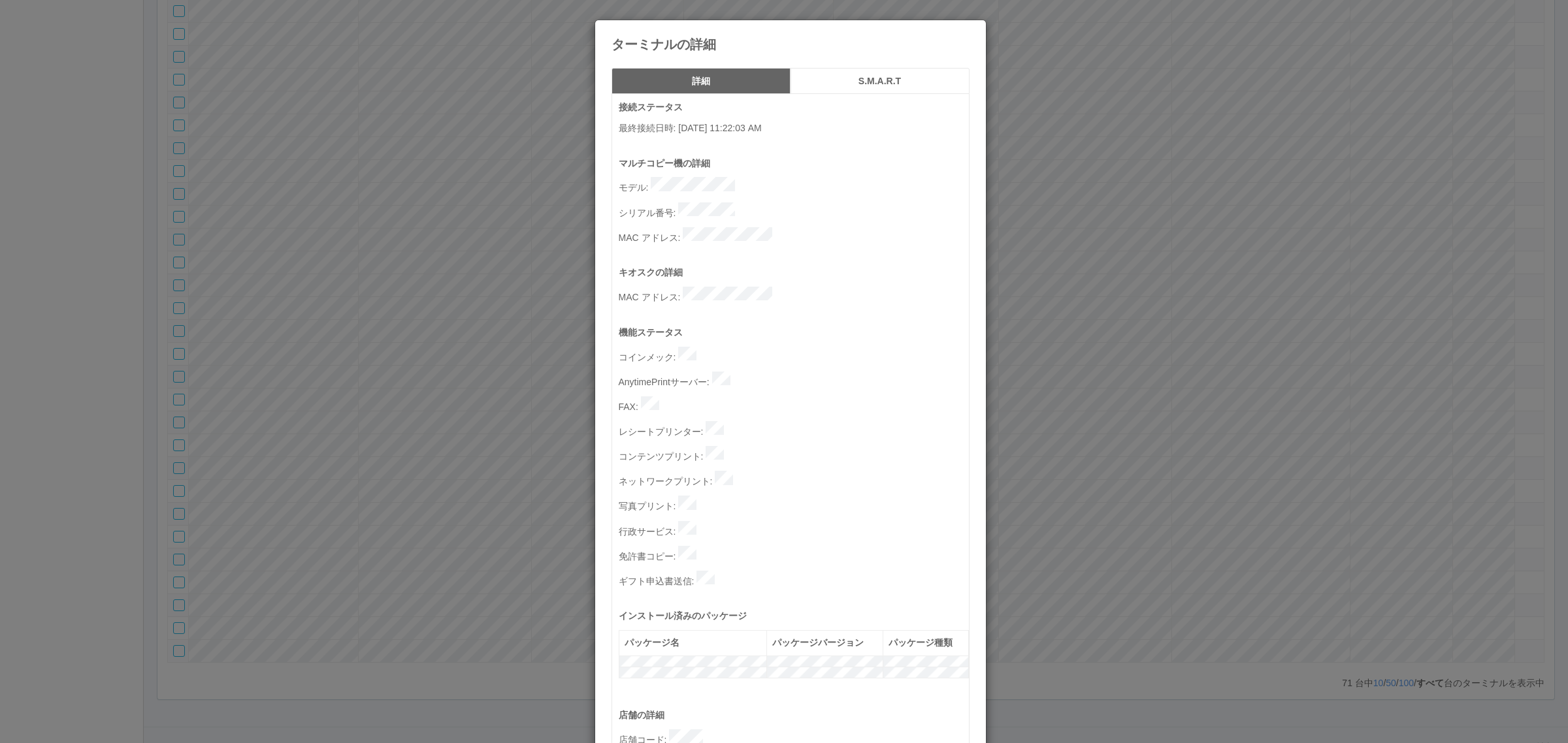
click at [969, 30] on icon at bounding box center [969, 30] width 0 height 0
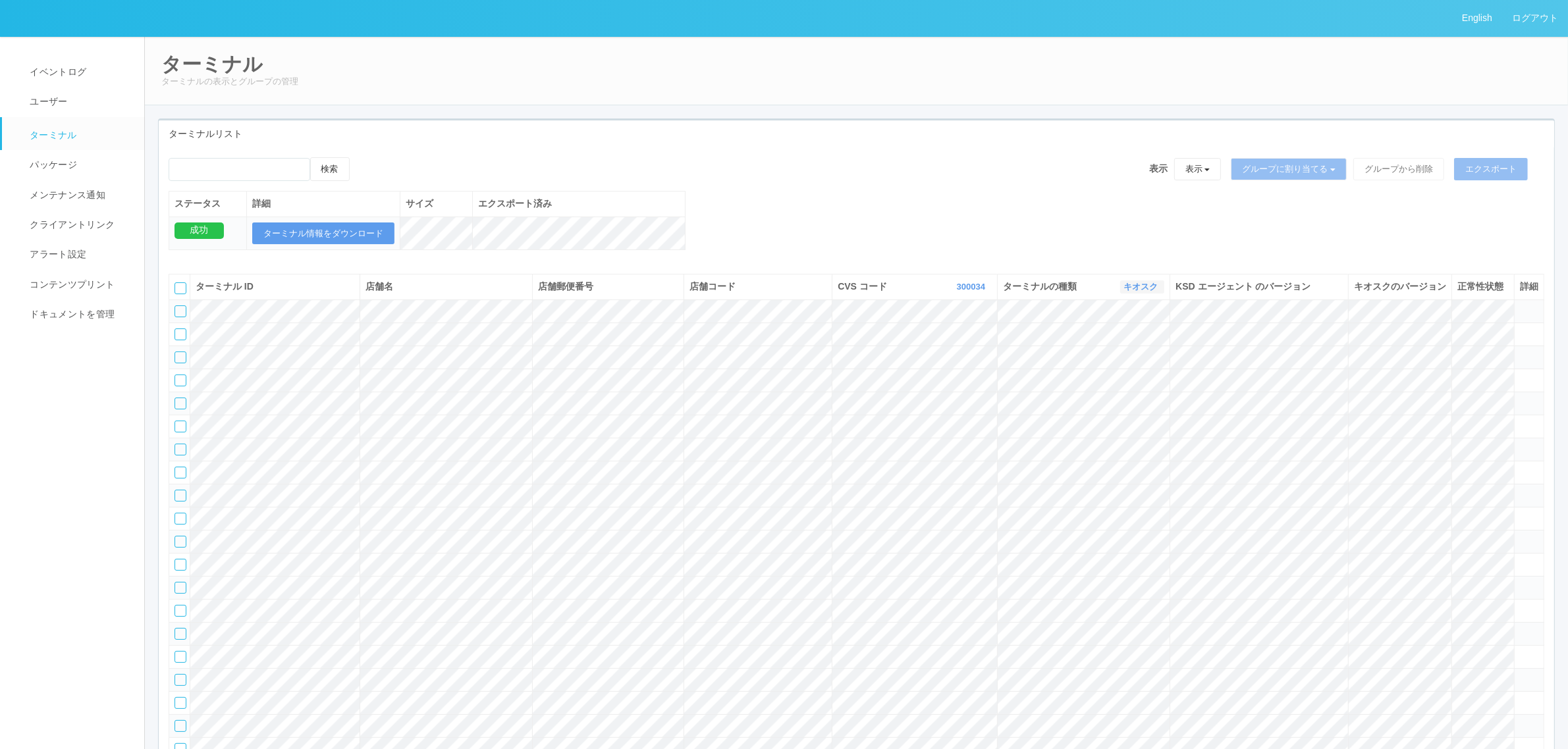
click at [1158, 291] on icon "button" at bounding box center [1159, 287] width 4 height 10
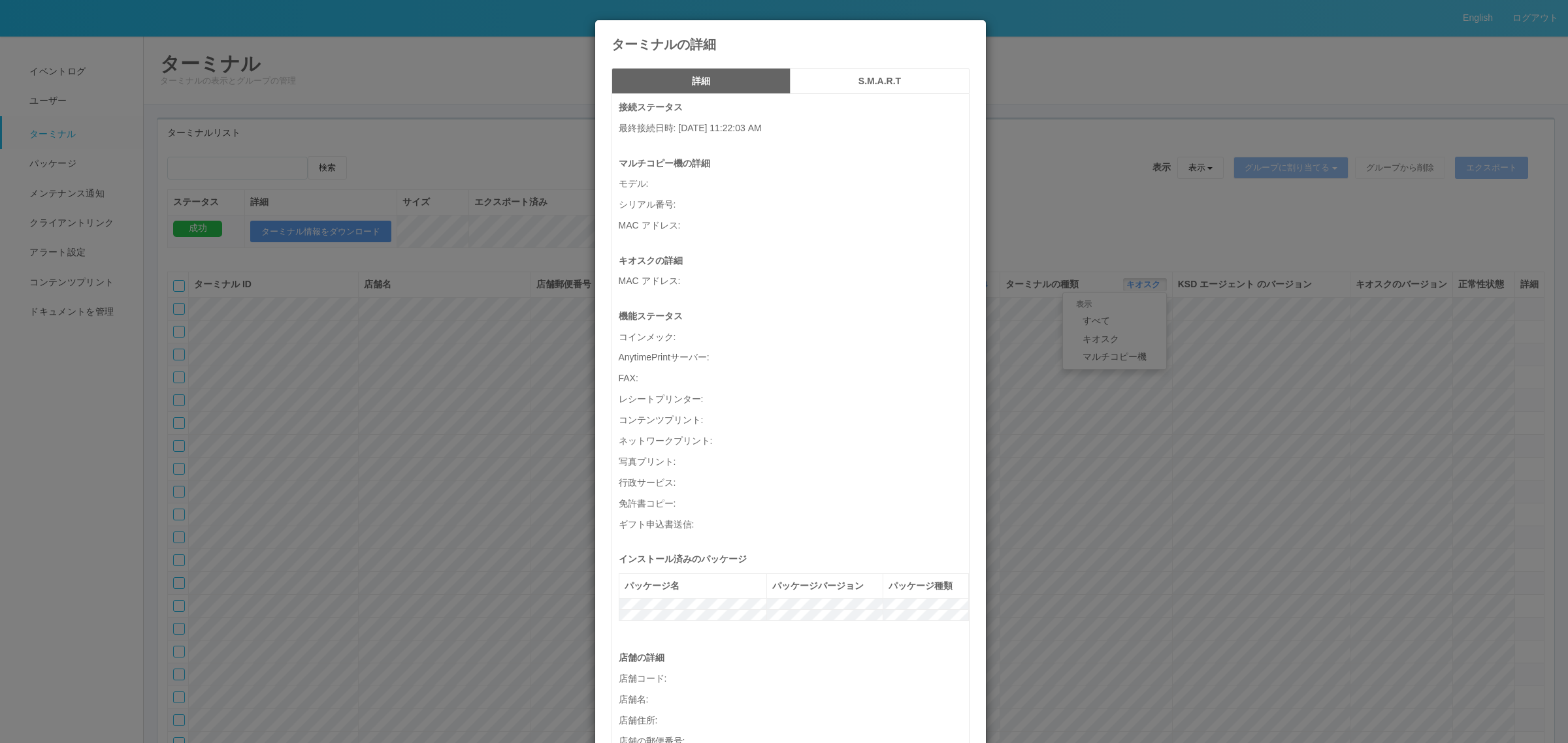
click at [1115, 327] on div "ターミナルの詳細 詳細 S.M.A.R.T 接続ステータス 最終接続日時 : 08/22/2025 11:22:03 AM マルチコピー機の詳細 モデル : …" at bounding box center [784, 372] width 1568 height 743
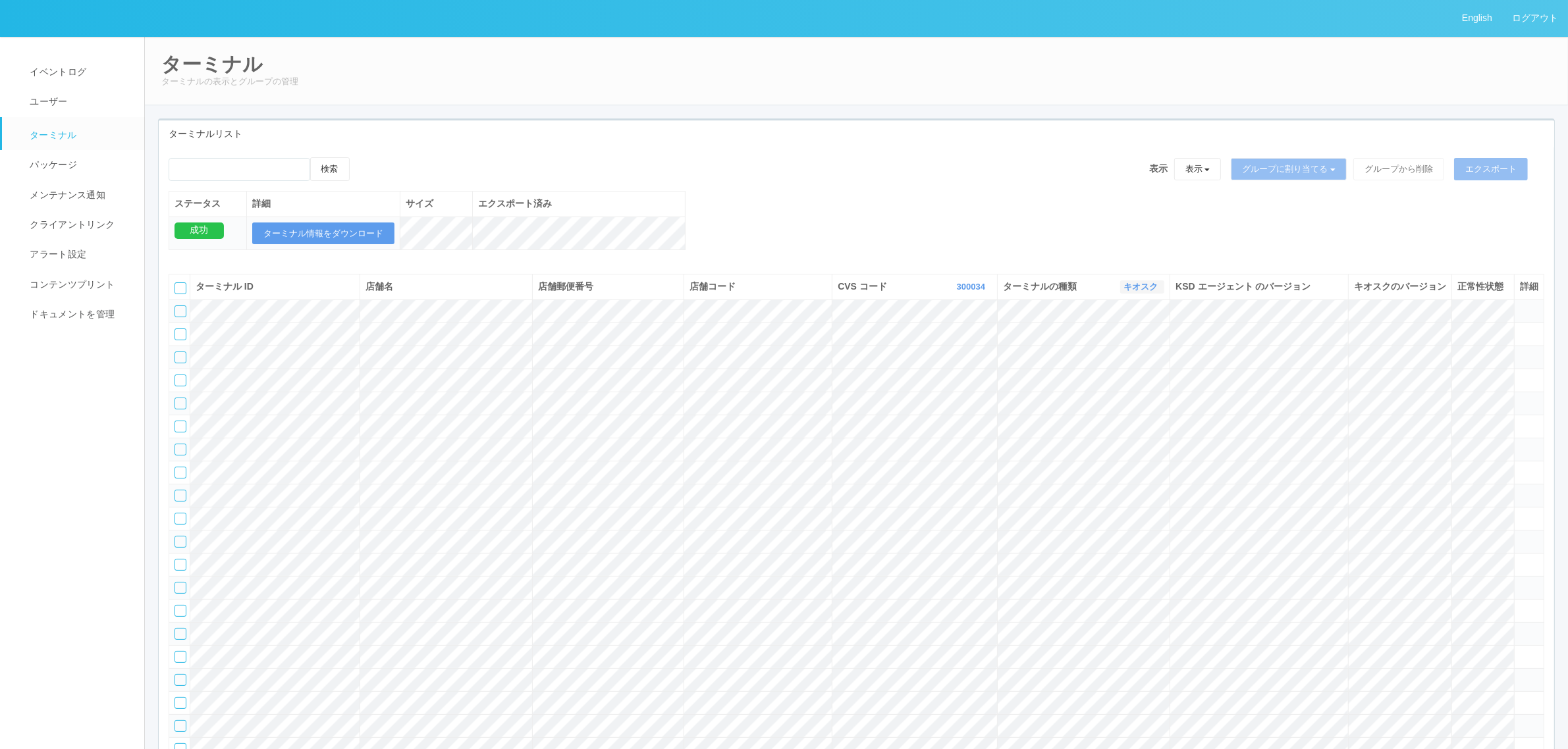
click at [1130, 291] on link "キオスク" at bounding box center [1142, 287] width 38 height 10
click at [1127, 333] on link "すべて" at bounding box center [1112, 323] width 104 height 18
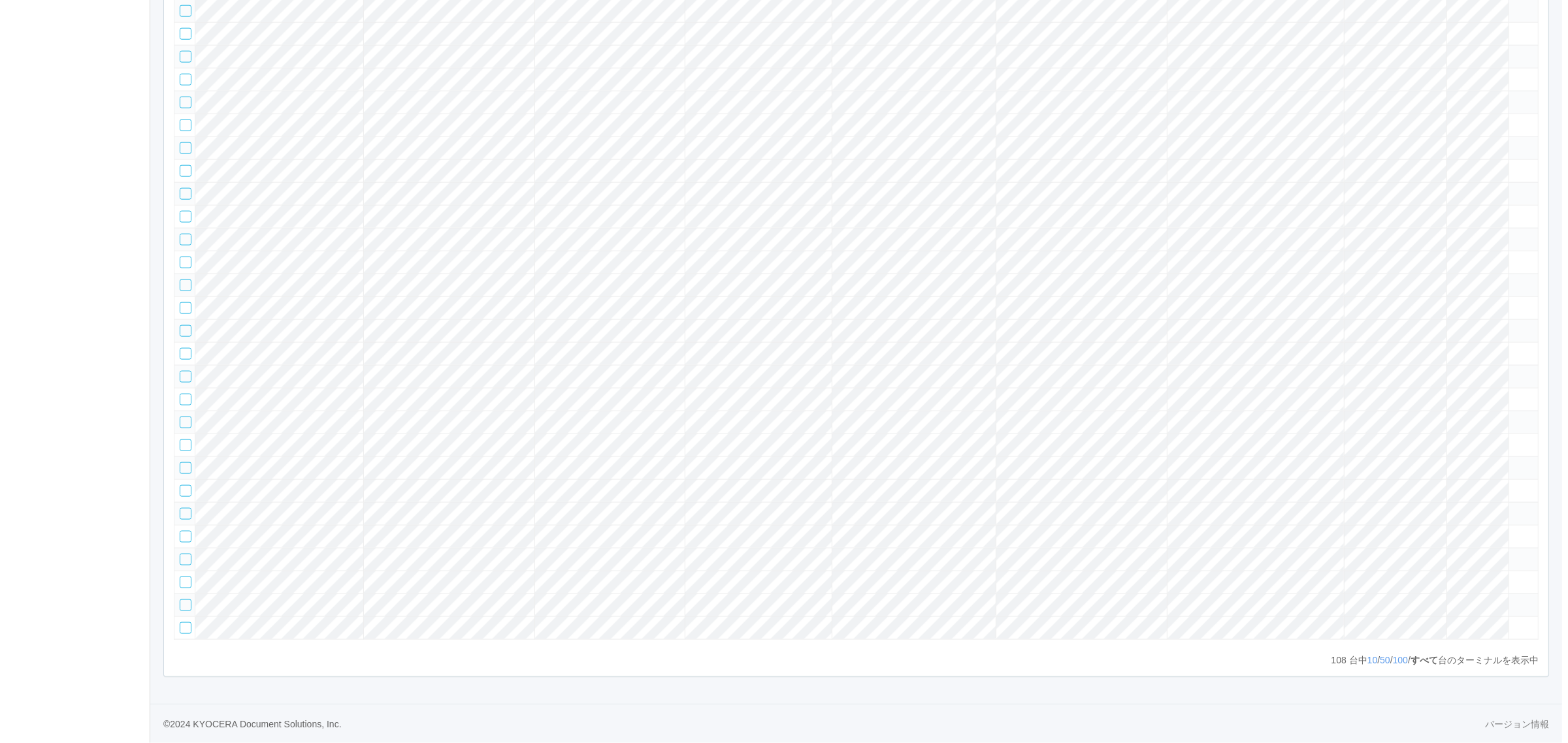
scroll to position [1849, 0]
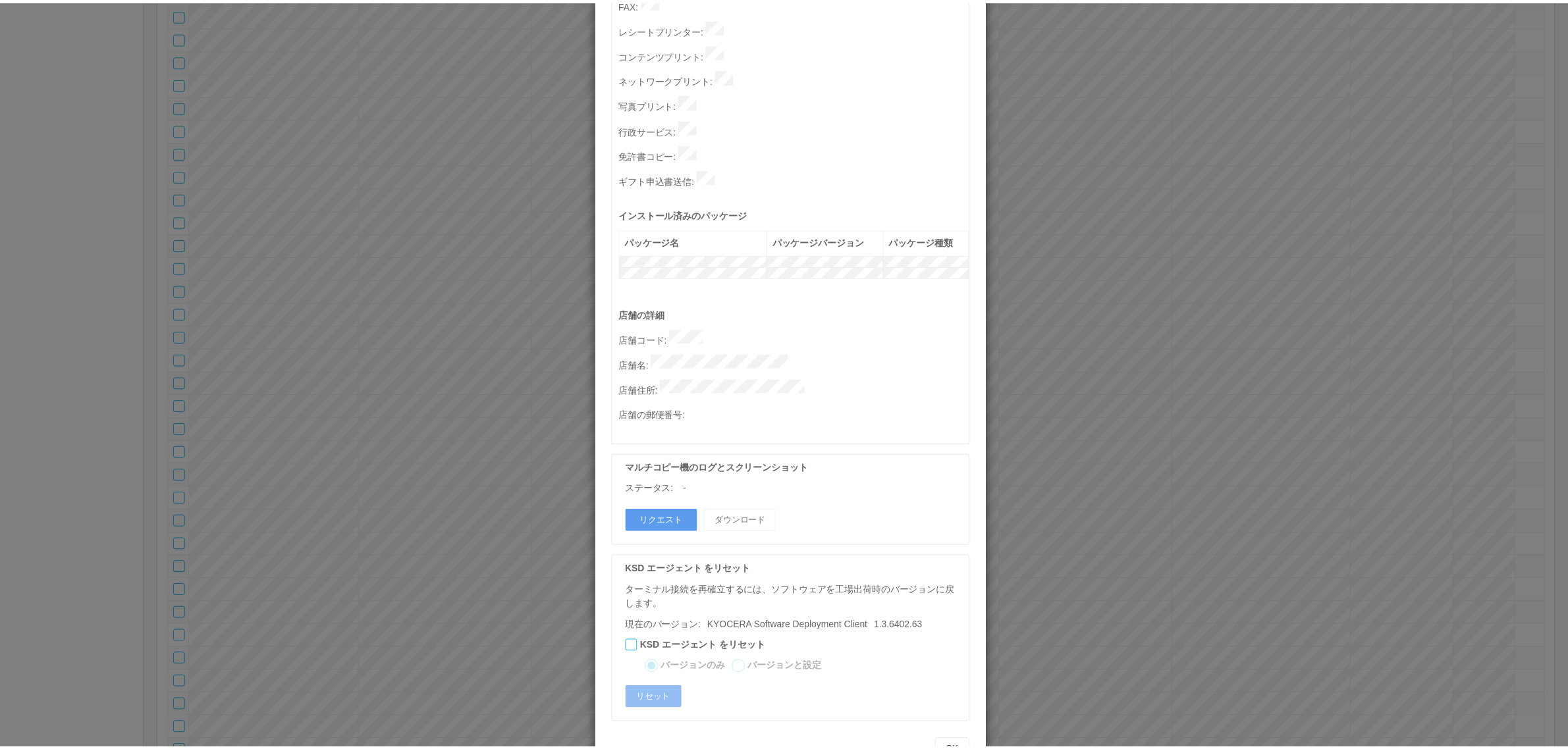
scroll to position [0, 0]
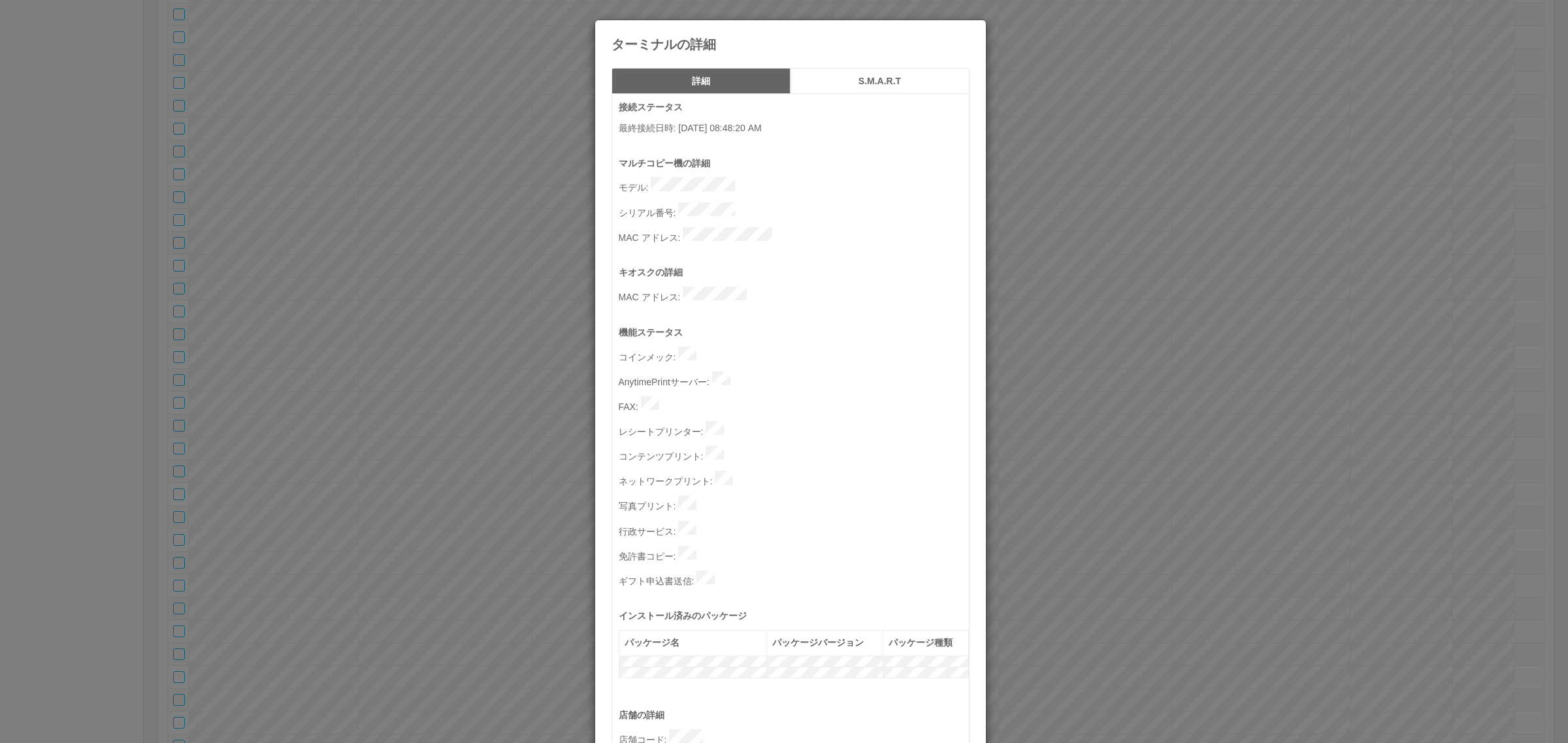
click at [1043, 436] on div "ターミナルの詳細 詳細 S.M.A.R.T 接続ステータス 最終接続日時 : 08/15/2025 08:48:20 AM マルチコピー機の詳細 モデル : …" at bounding box center [784, 372] width 1568 height 743
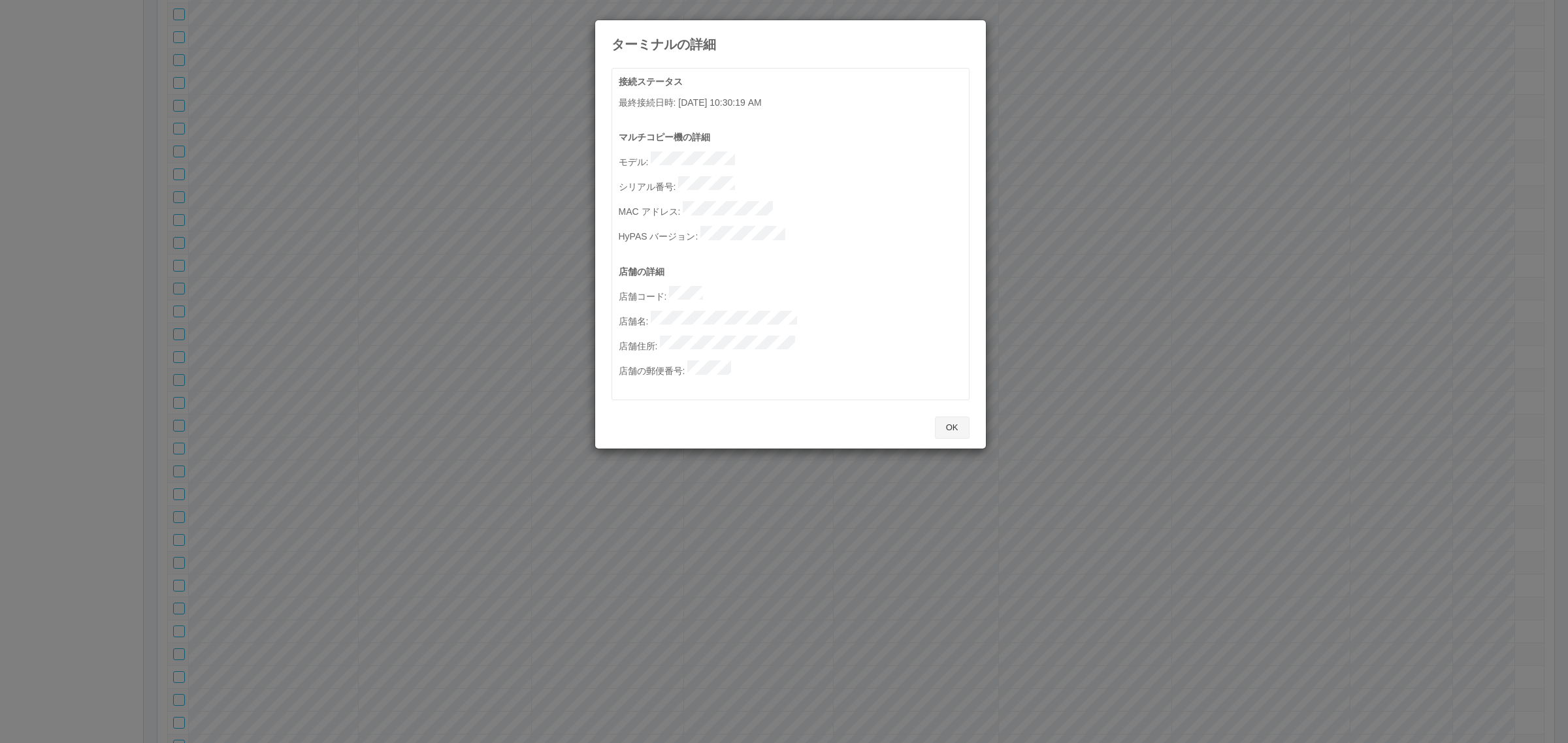
click at [952, 417] on button "OK" at bounding box center [952, 428] width 35 height 23
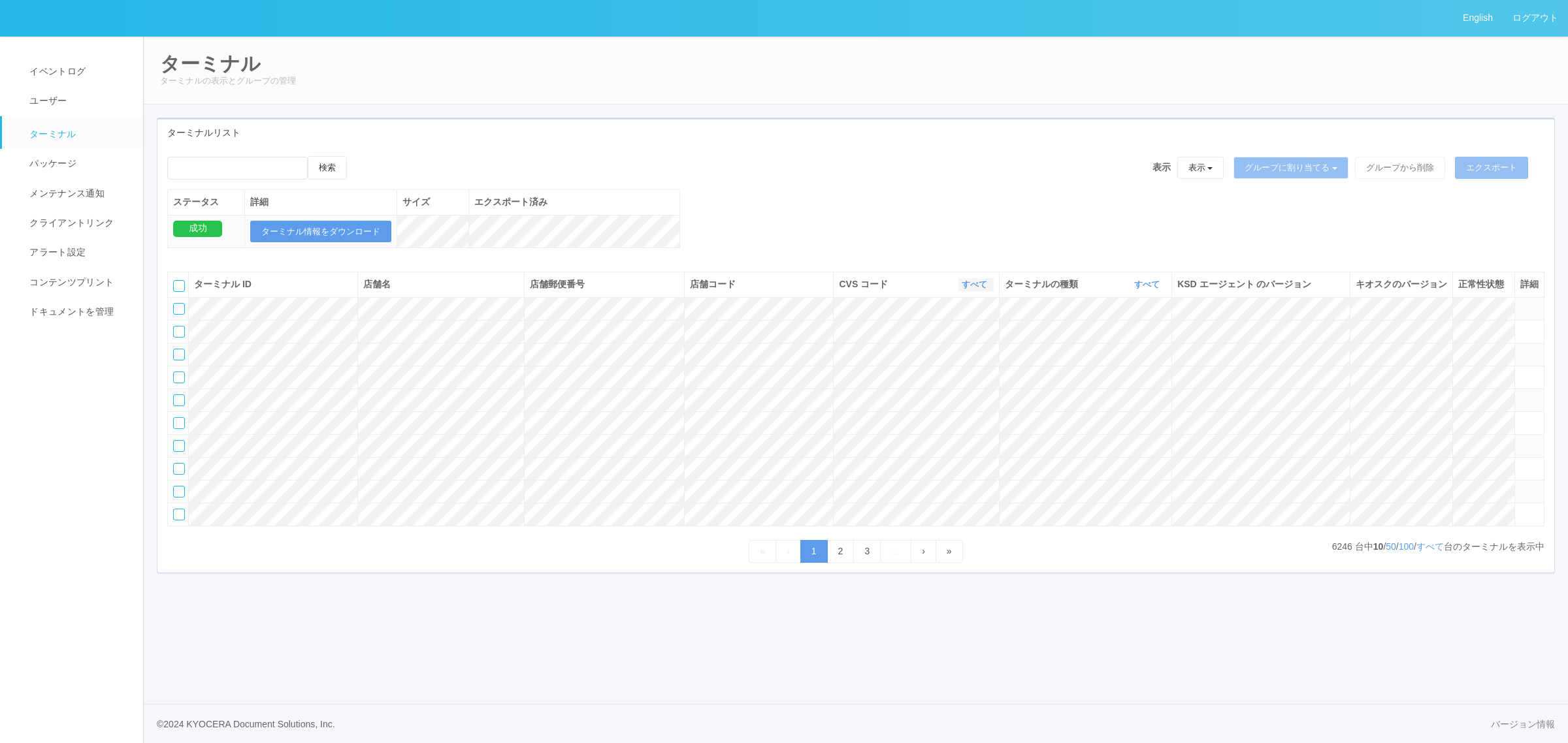
drag, startPoint x: 982, startPoint y: 299, endPoint x: 971, endPoint y: 319, distance: 22.8
click at [987, 289] on icon "button" at bounding box center [988, 285] width 4 height 10
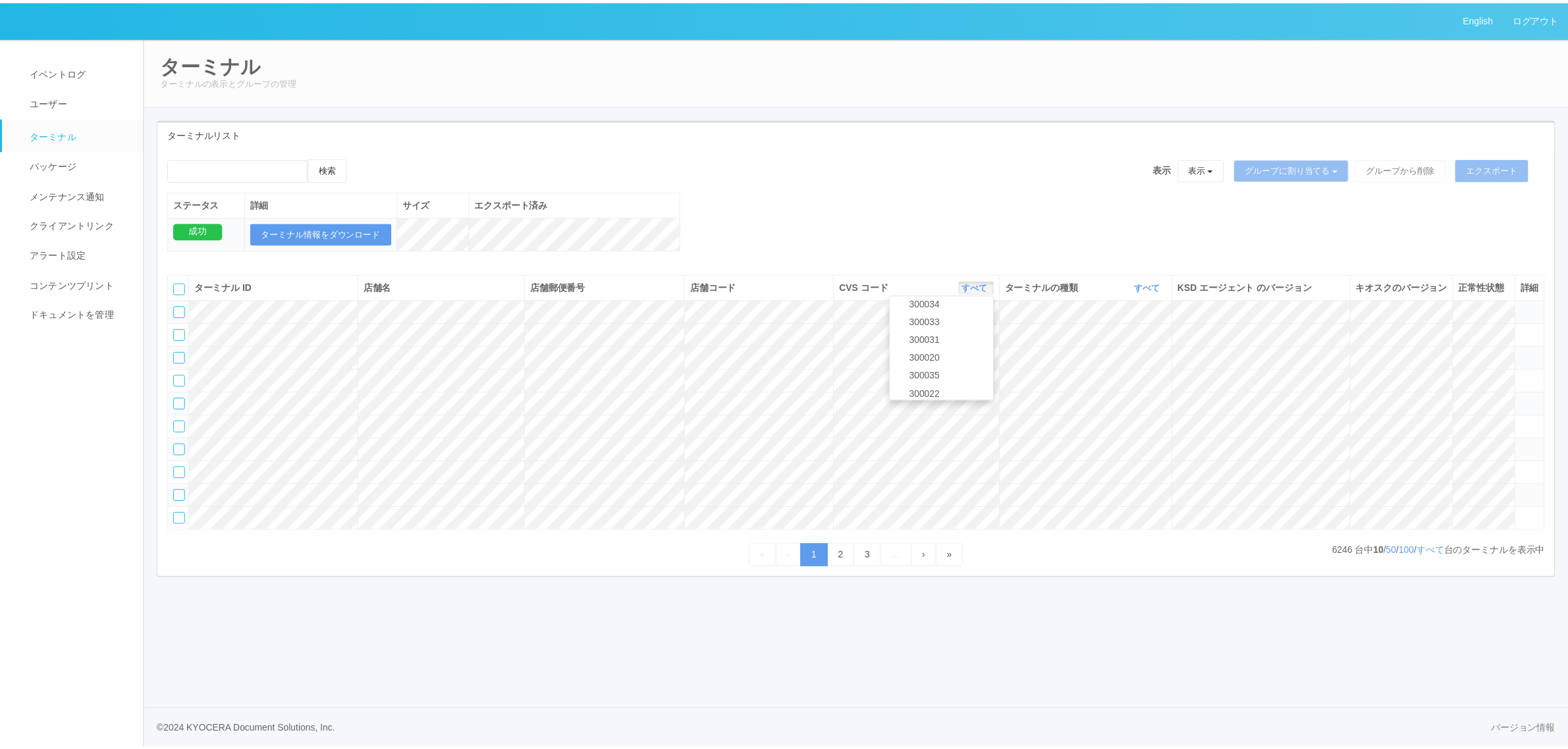
scroll to position [85, 0]
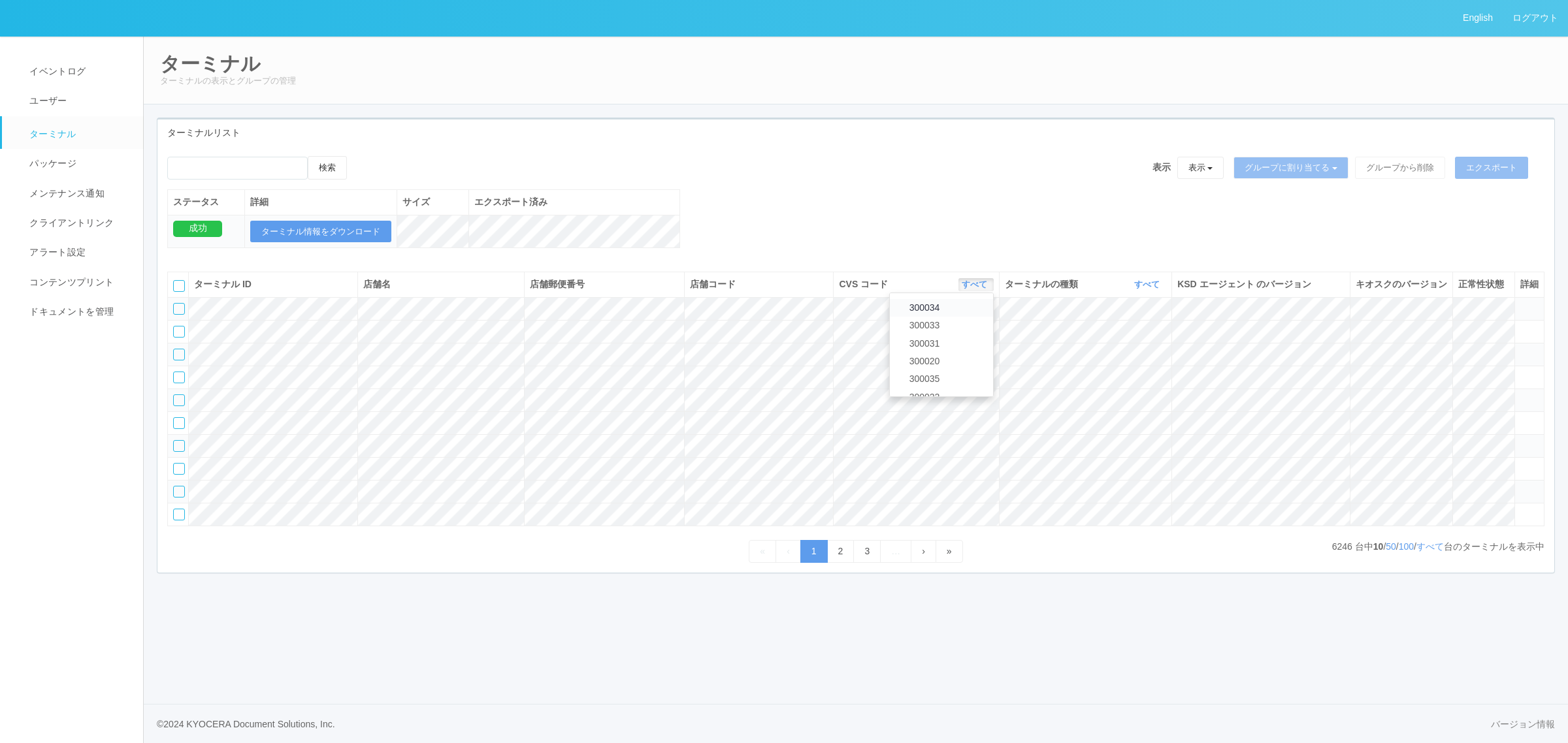
click at [955, 317] on link "300034" at bounding box center [941, 307] width 103 height 18
click at [1134, 289] on link "すべて" at bounding box center [1149, 285] width 29 height 10
click at [1137, 348] on link "キオスク" at bounding box center [1114, 339] width 103 height 18
click at [1436, 552] on link "すべて" at bounding box center [1430, 546] width 27 height 11
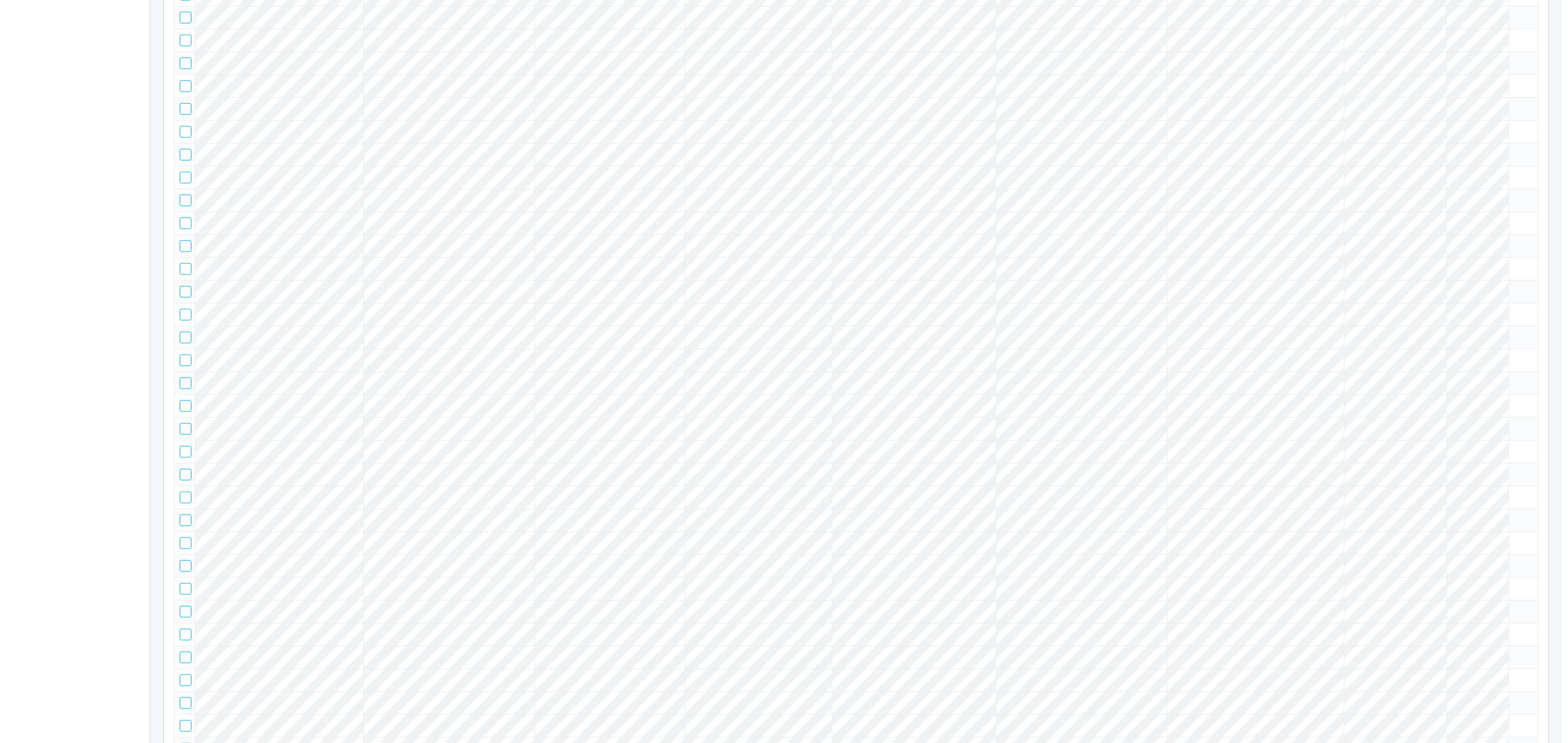
scroll to position [1115, 0]
click at [1460, 142] on tr at bounding box center [850, 131] width 1364 height 23
click at [1508, 125] on icon at bounding box center [1508, 125] width 0 height 0
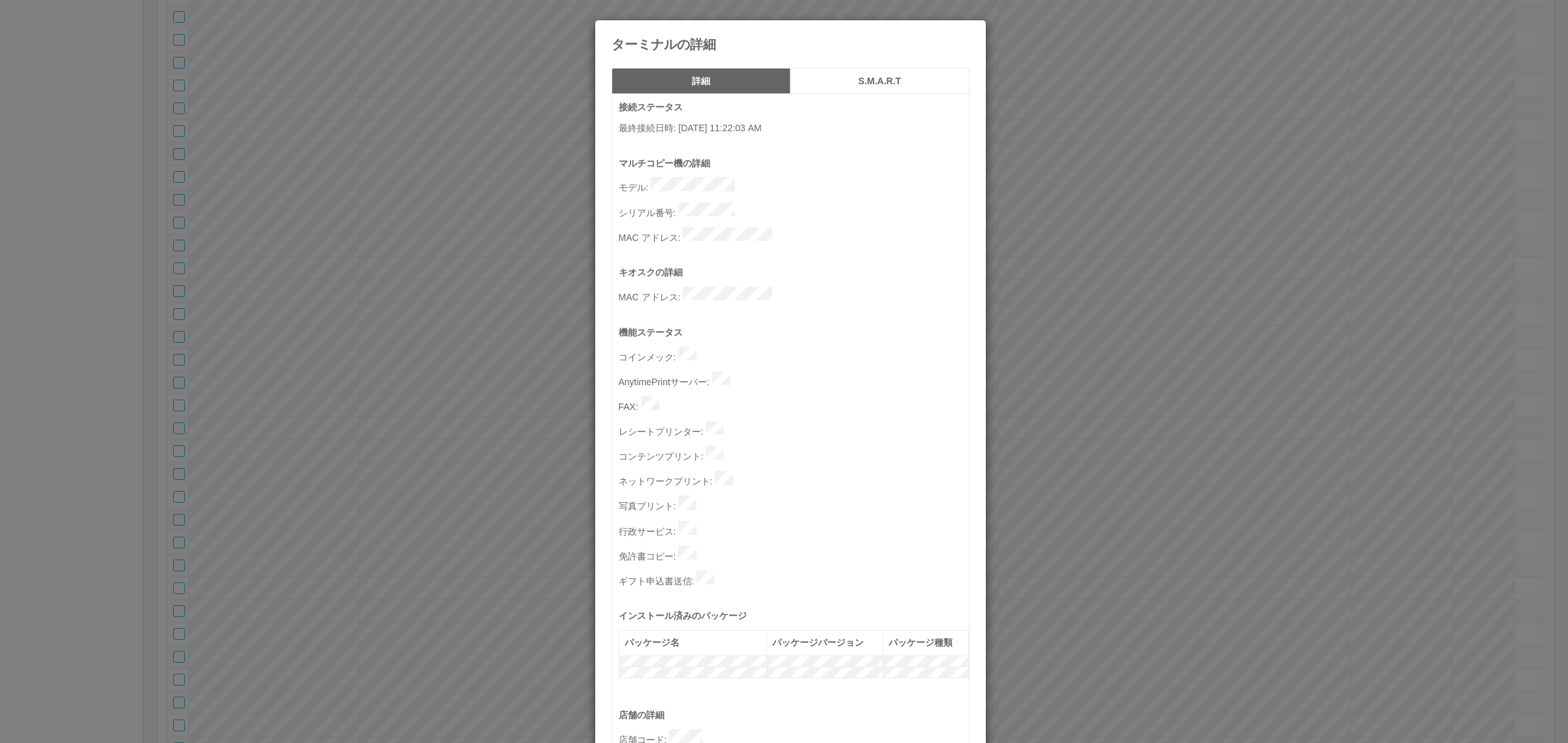
scroll to position [403, 0]
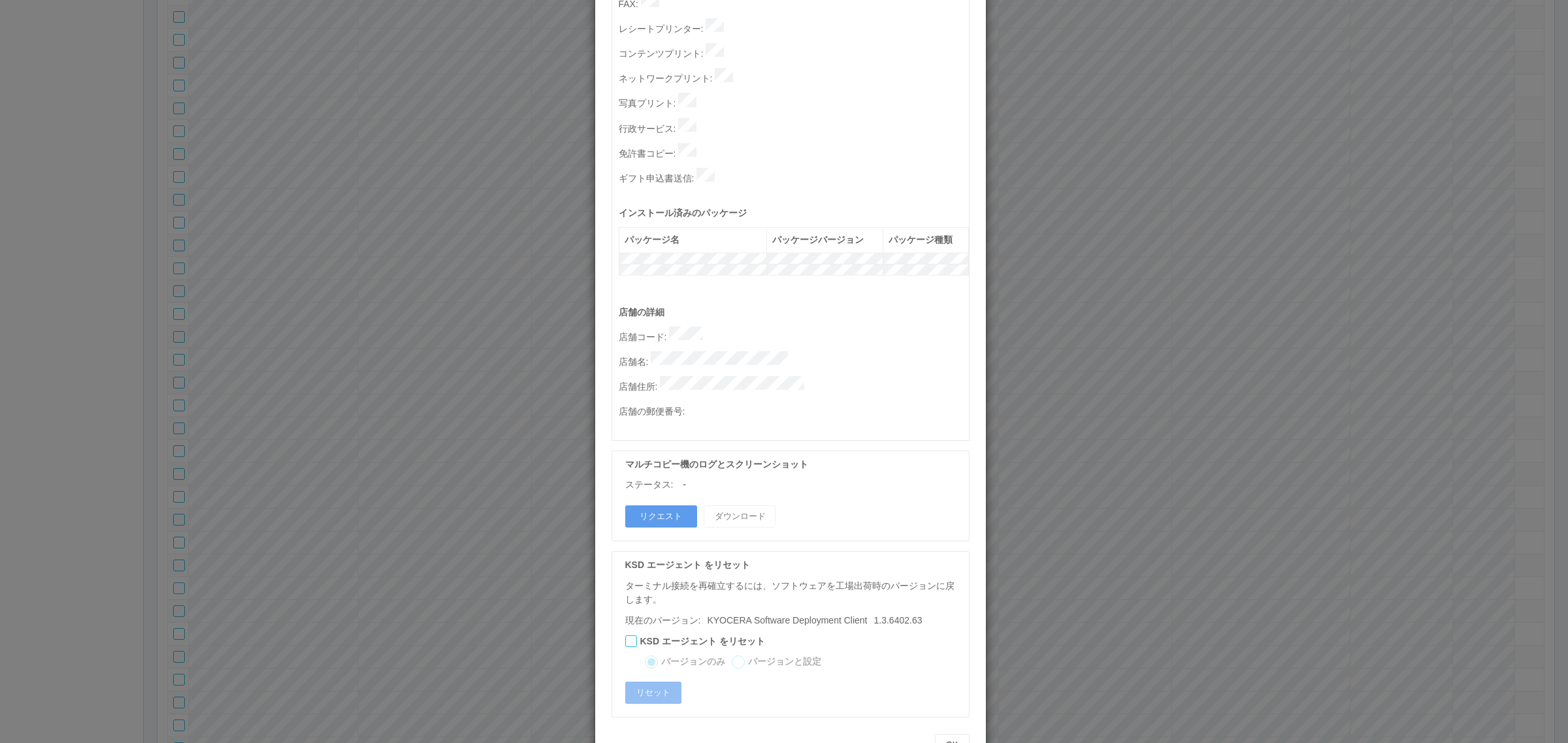
click at [1065, 405] on div "ターミナルの詳細 詳細 S.M.A.R.T 接続ステータス 最終接続日時 : [DATE] 11:22:03 AM マルチコピー機の詳細 モデル : シリアル…" at bounding box center [784, 372] width 1568 height 743
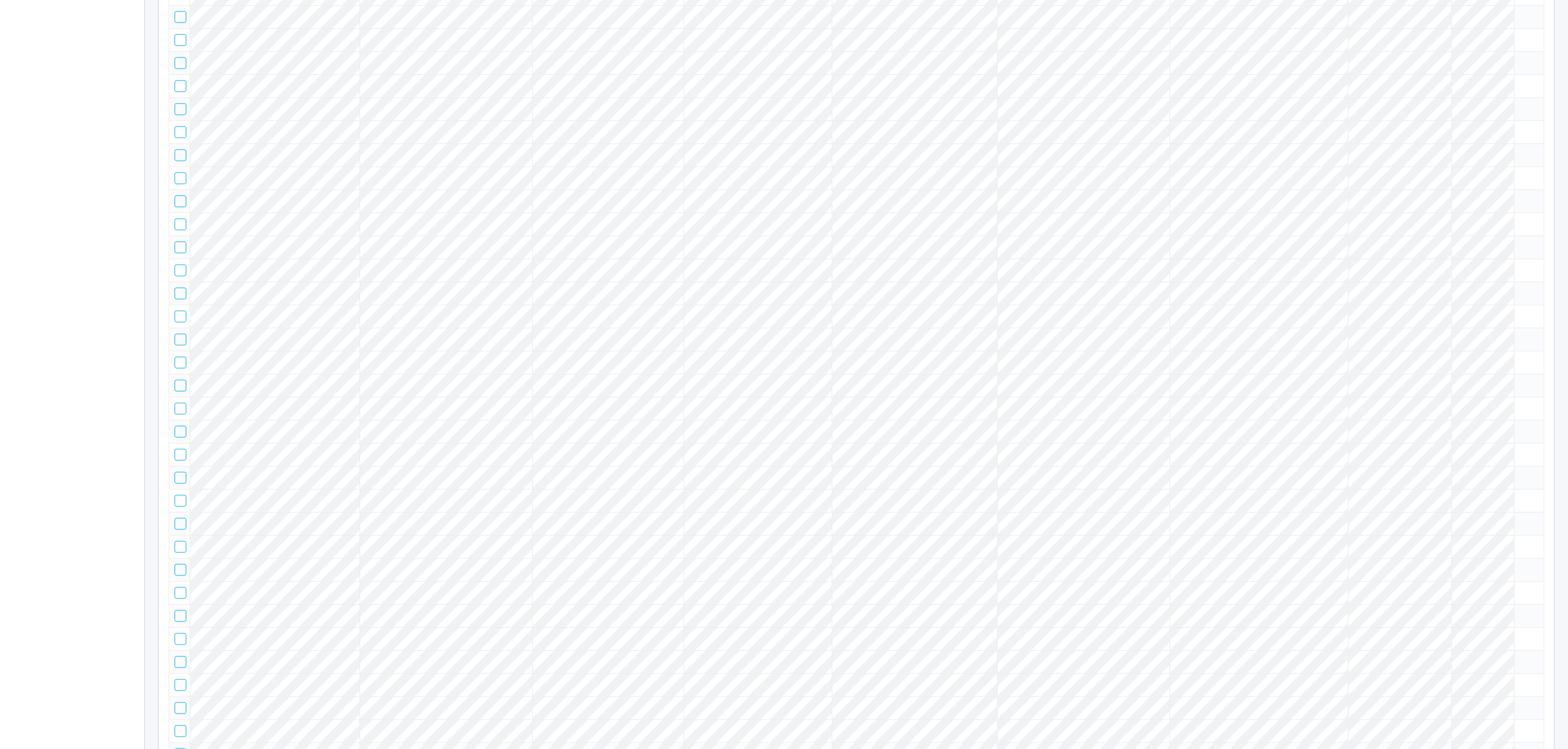
click at [1476, 144] on tr at bounding box center [857, 132] width 1375 height 23
click at [1535, 144] on td at bounding box center [1529, 132] width 30 height 23
click at [1520, 126] on icon at bounding box center [1520, 126] width 0 height 0
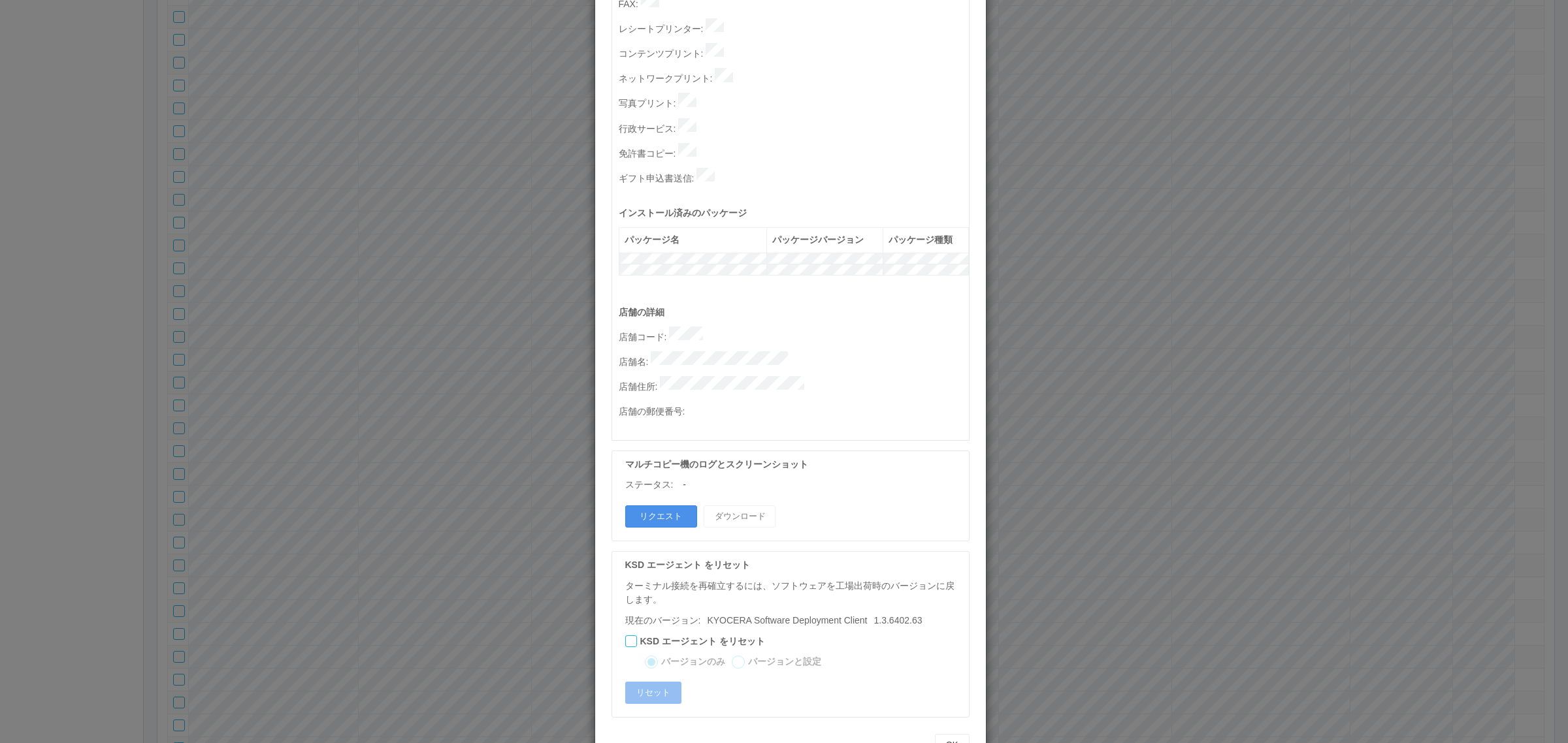
click at [650, 505] on button "リクエスト" at bounding box center [661, 517] width 72 height 23
click at [1191, 426] on div "ターミナルの詳細 詳細 S.M.A.R.T 接続ステータス 最終接続日時 : [DATE] 11:22:03 AM マルチコピー機の詳細 モデル : シリアル…" at bounding box center [784, 372] width 1568 height 743
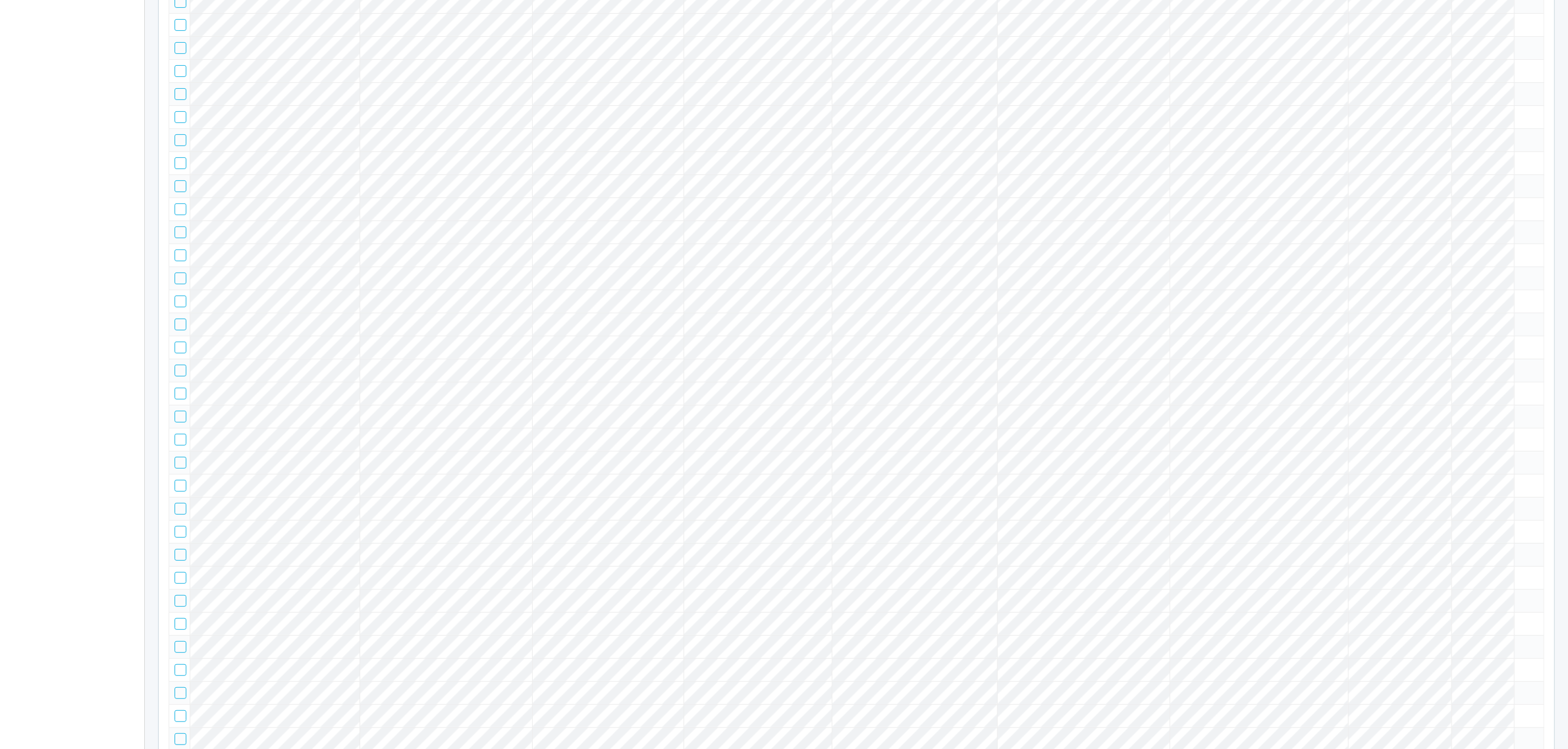
scroll to position [0, 0]
